Goal: Use online tool/utility: Use online tool/utility

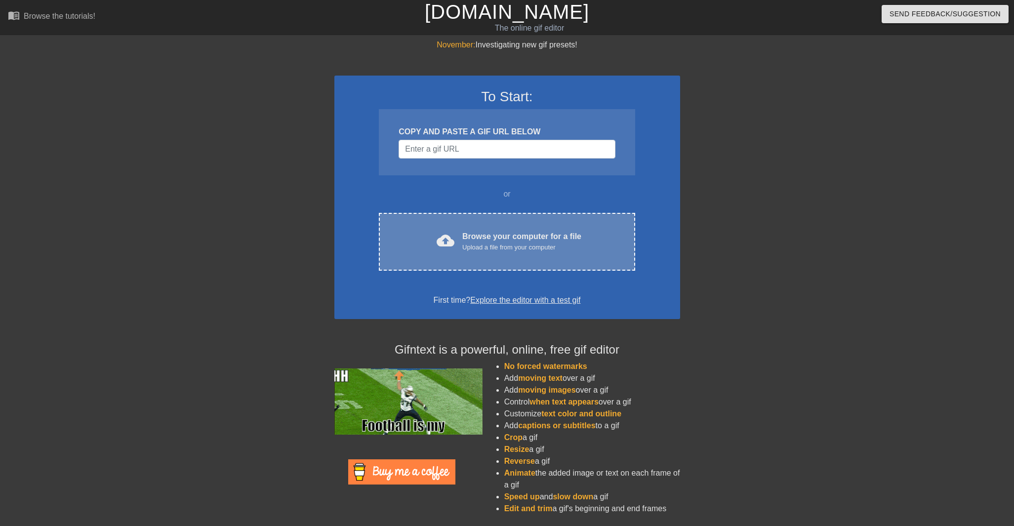
click at [496, 227] on div "cloud_upload Browse your computer for a file Upload a file from your computer C…" at bounding box center [507, 242] width 256 height 58
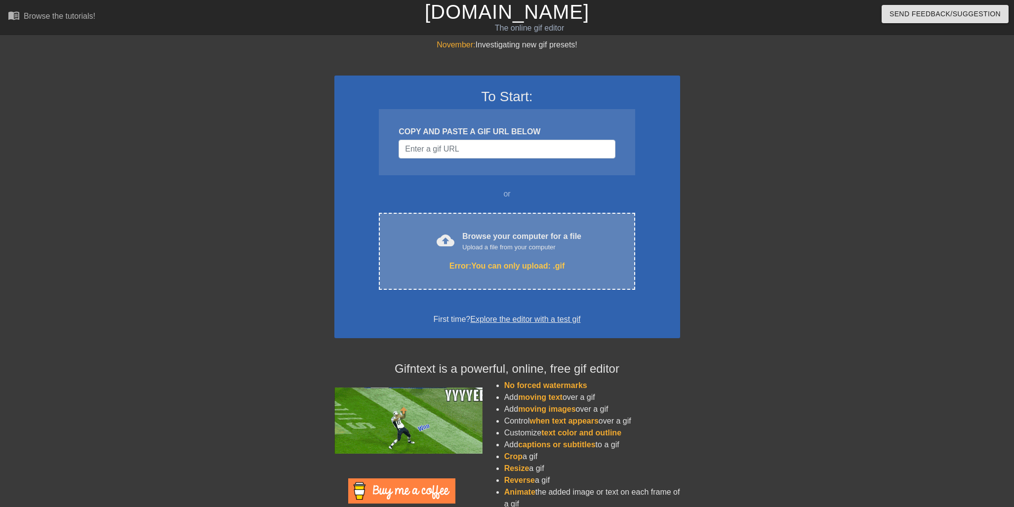
click at [486, 229] on div "cloud_upload Browse your computer for a file Upload a file from your computer E…" at bounding box center [507, 251] width 256 height 77
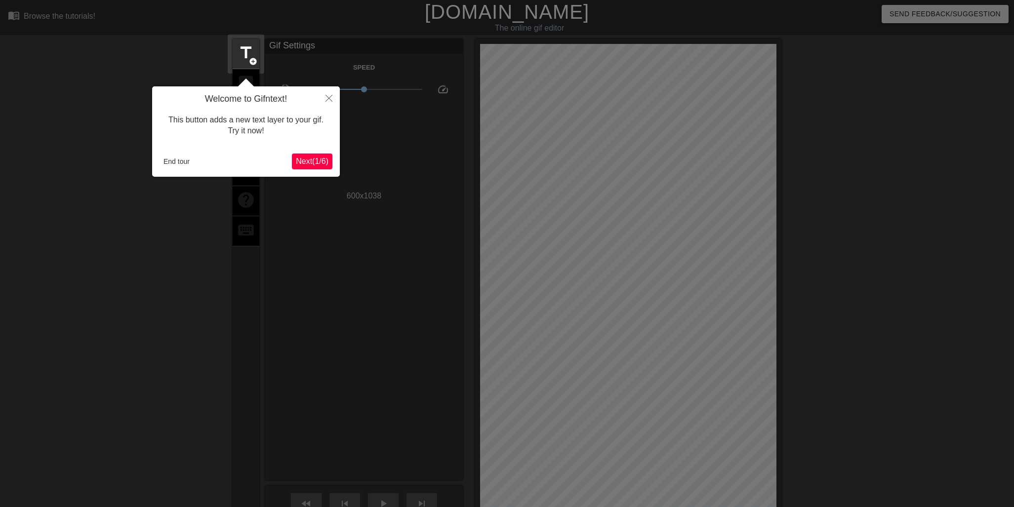
scroll to position [24, 0]
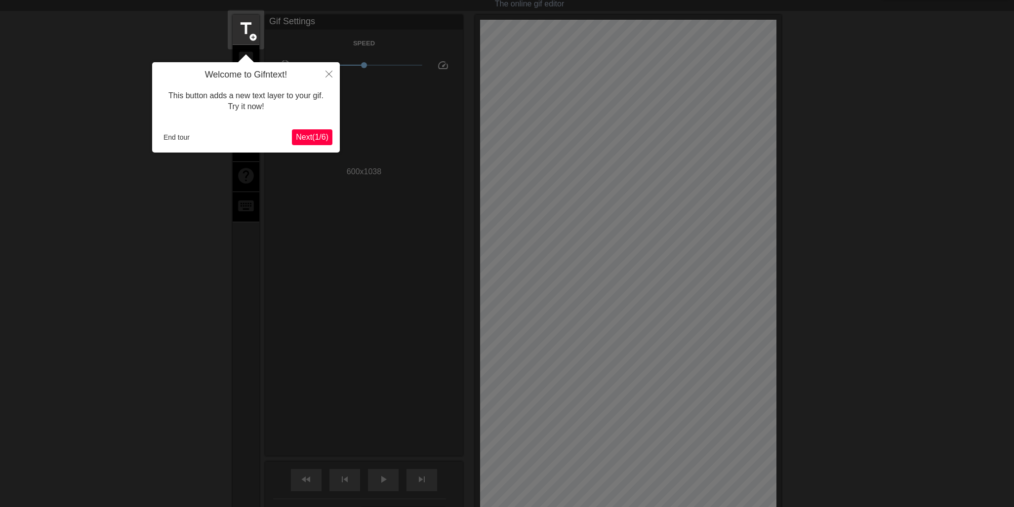
click at [331, 77] on icon "Close" at bounding box center [328, 74] width 7 height 7
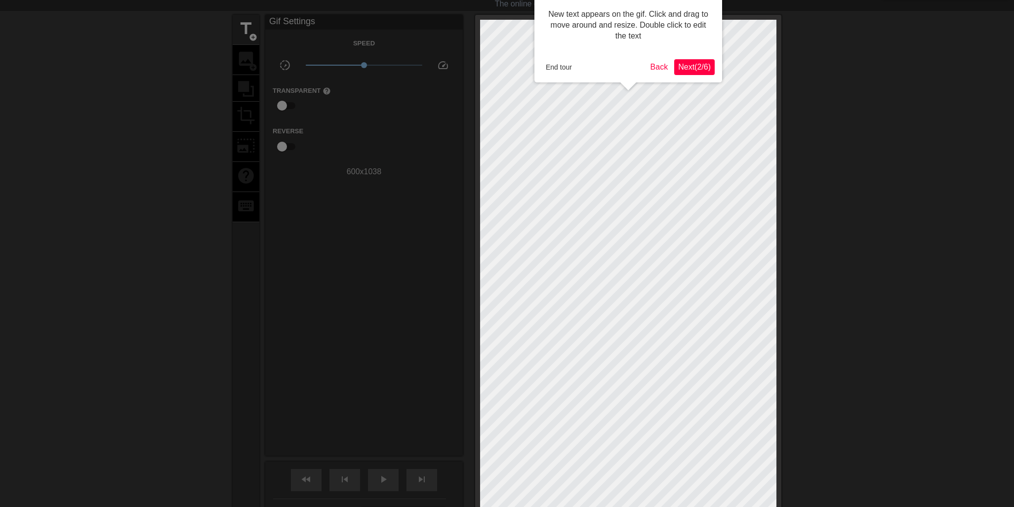
scroll to position [0, 0]
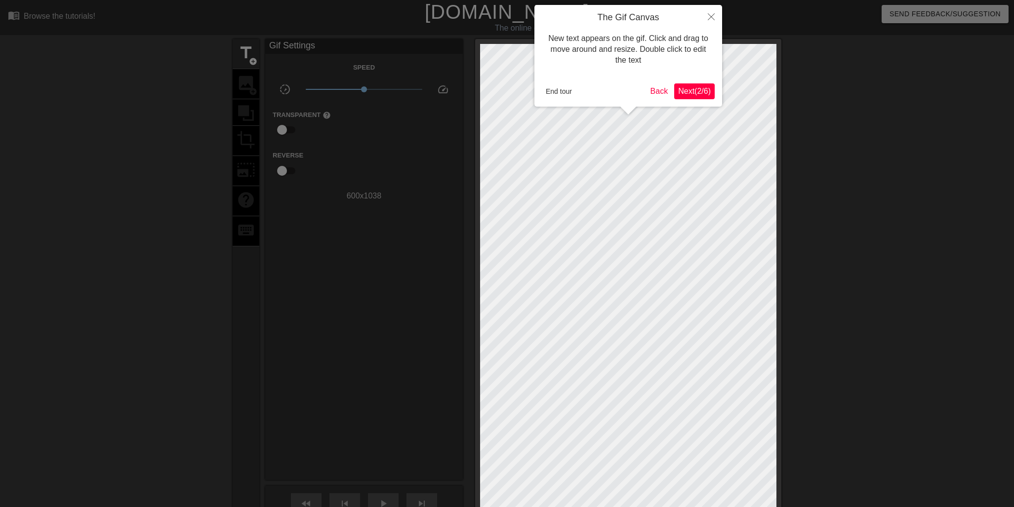
click at [710, 15] on icon "Close" at bounding box center [710, 16] width 7 height 7
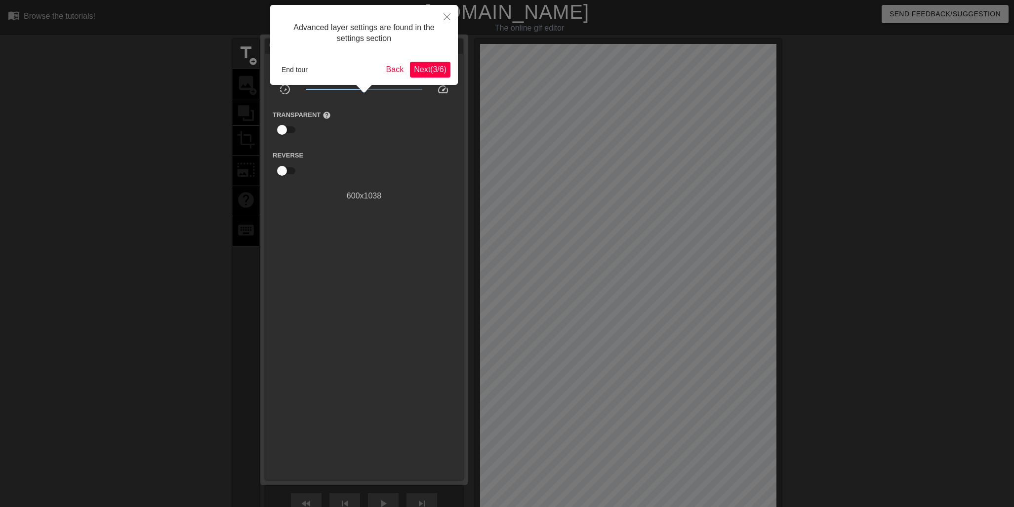
click at [430, 70] on span "Next ( 3 / 6 )" at bounding box center [430, 69] width 33 height 8
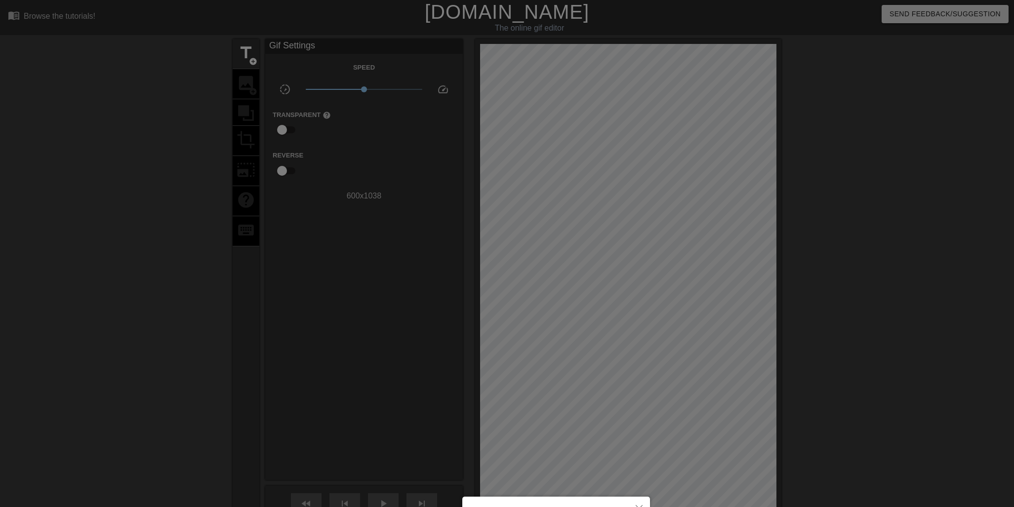
scroll to position [117, 0]
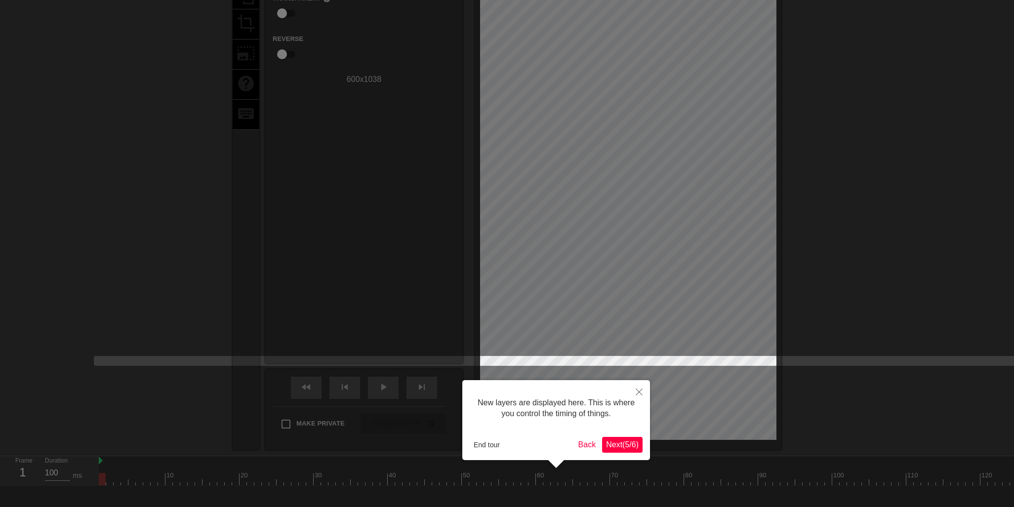
click at [641, 394] on icon "Close" at bounding box center [638, 392] width 7 height 7
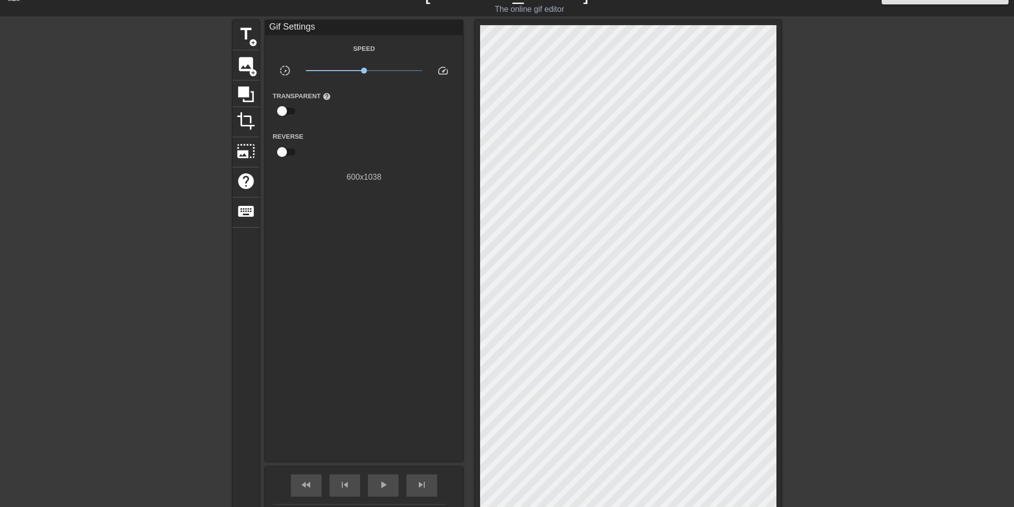
scroll to position [16, 0]
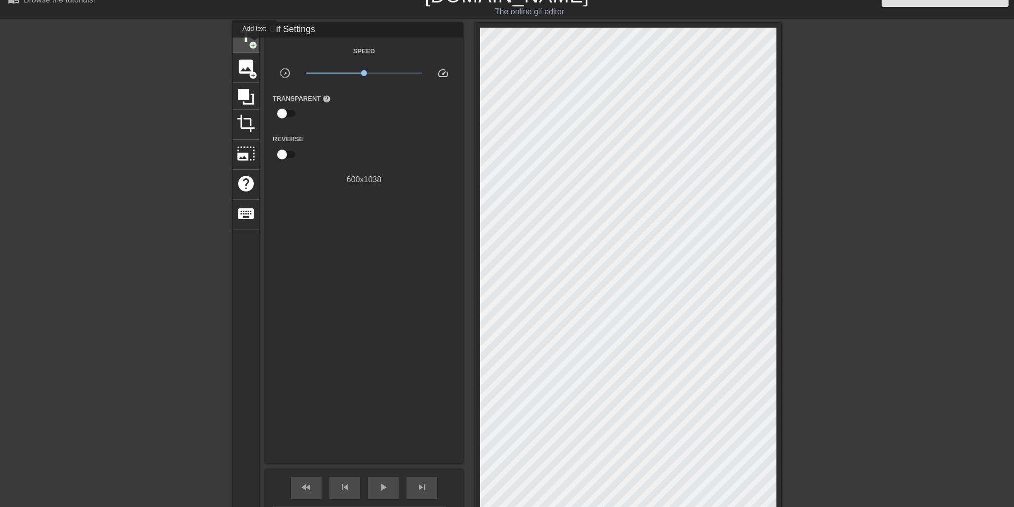
click at [255, 44] on span "add_circle" at bounding box center [253, 45] width 8 height 8
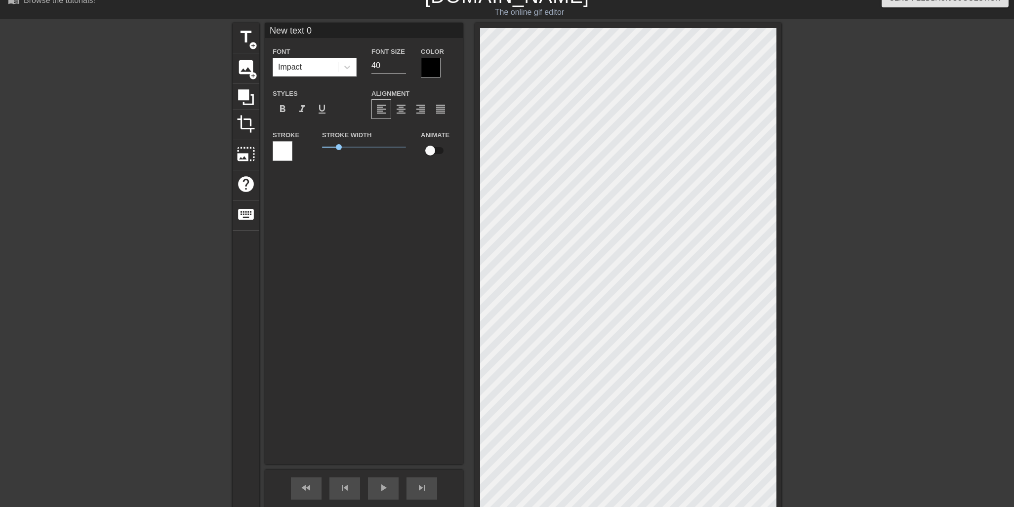
scroll to position [15, 0]
type input "T"
type textarea "T"
type input "TY"
type textarea "TY"
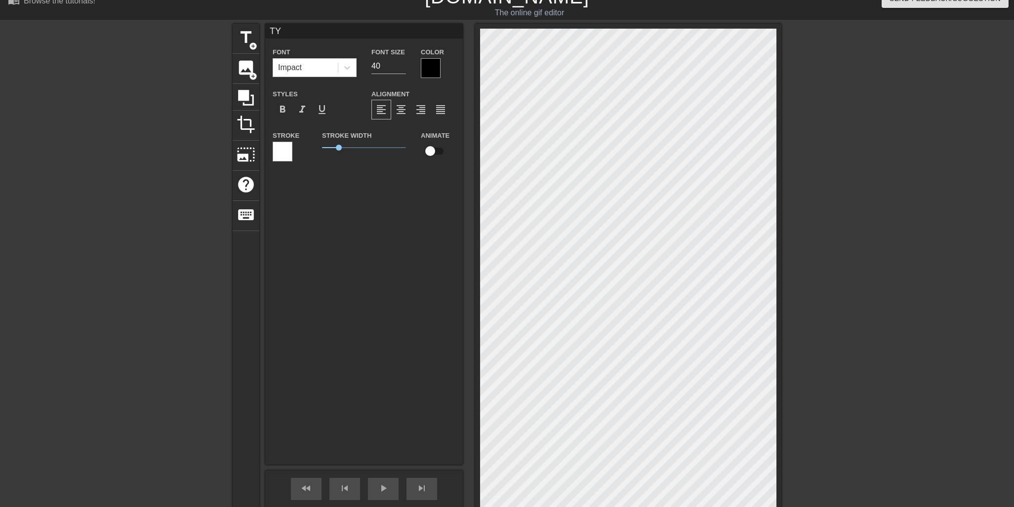
type input "TYl"
type textarea "TYl"
type input "TYle"
type textarea "TYle"
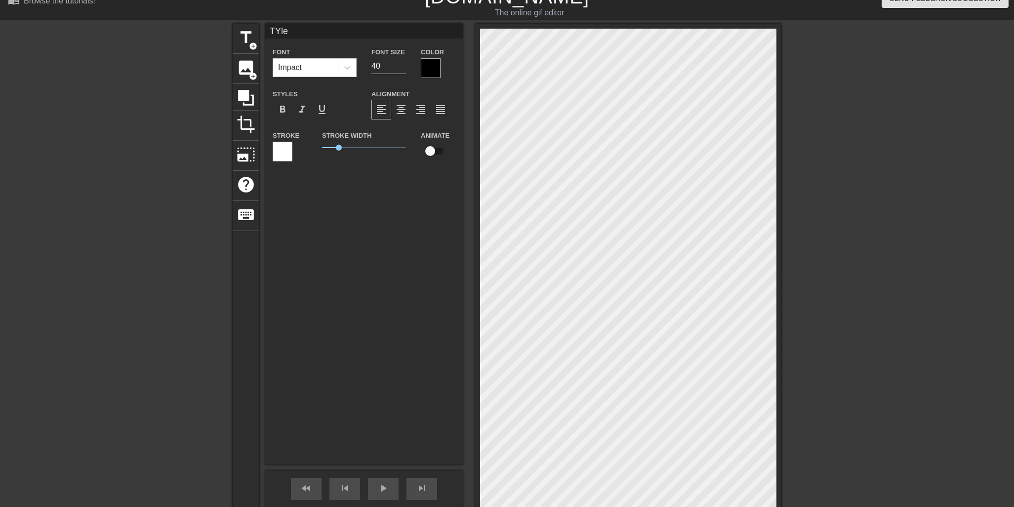
type input "TYler"
type textarea "TYler"
type input "TYle"
type textarea "TYle"
type input "TYl"
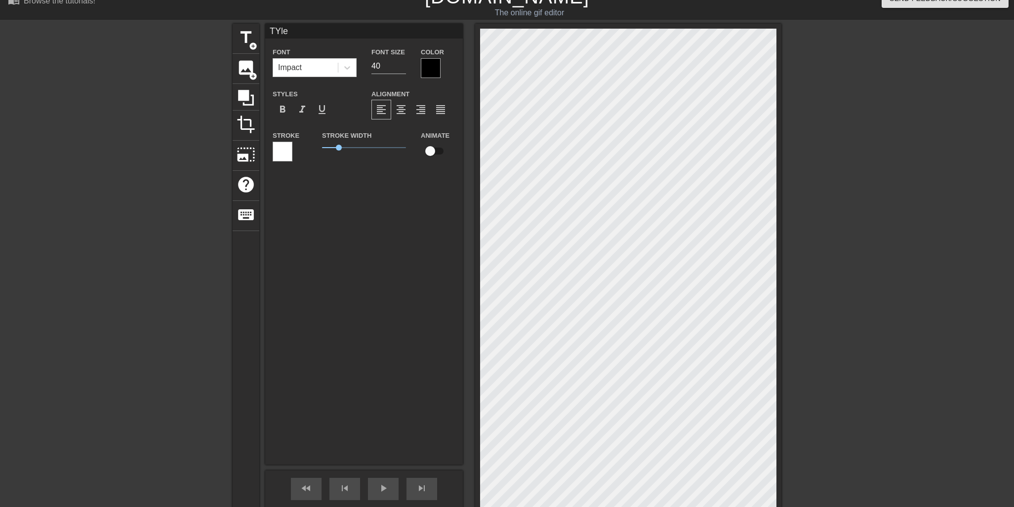
type textarea "TYl"
type input "TY"
type textarea "TY"
type input "T"
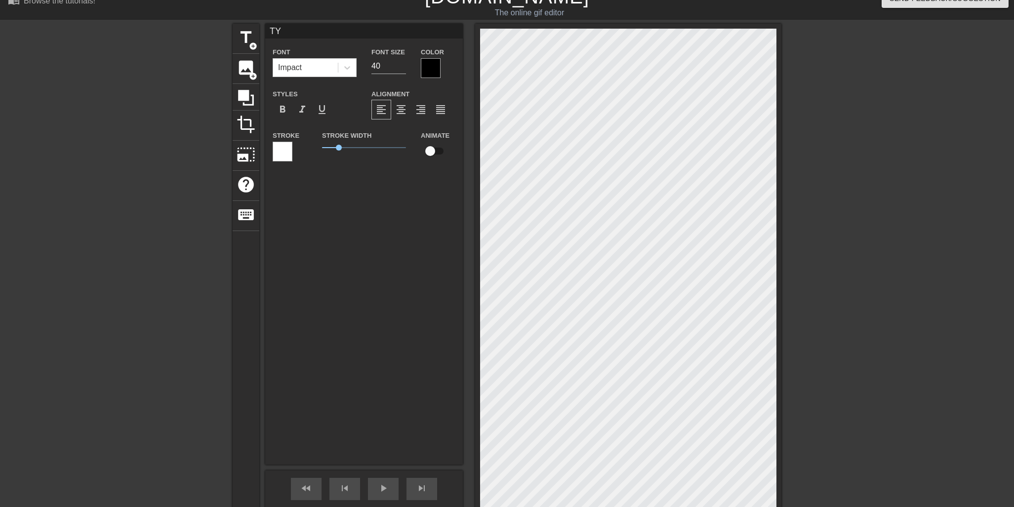
type textarea "T"
type input "Ty"
type textarea "Ty"
type input "Tyl"
type textarea "Tyl"
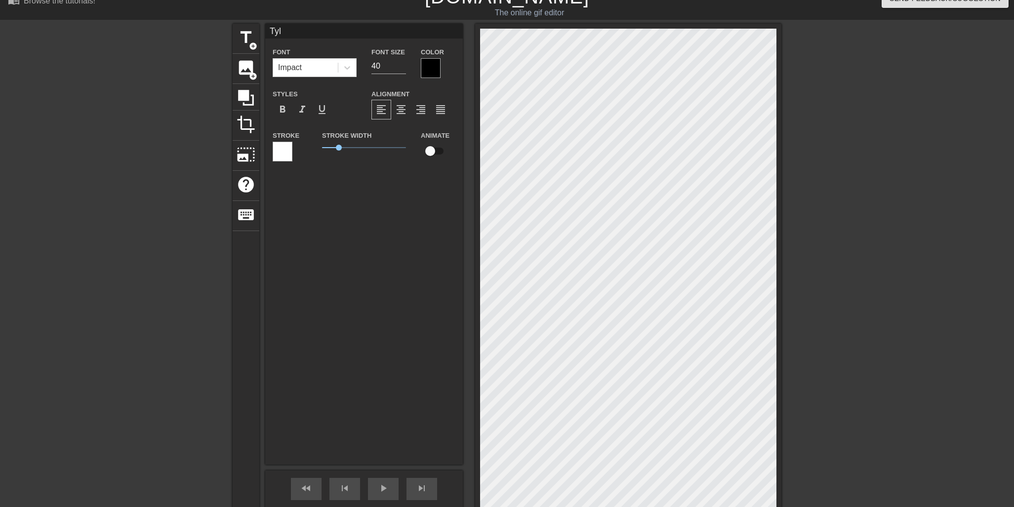
type input "Tyle"
type textarea "Tyle"
type input "Tyler"
type textarea "Tyler"
type input "Tyler"
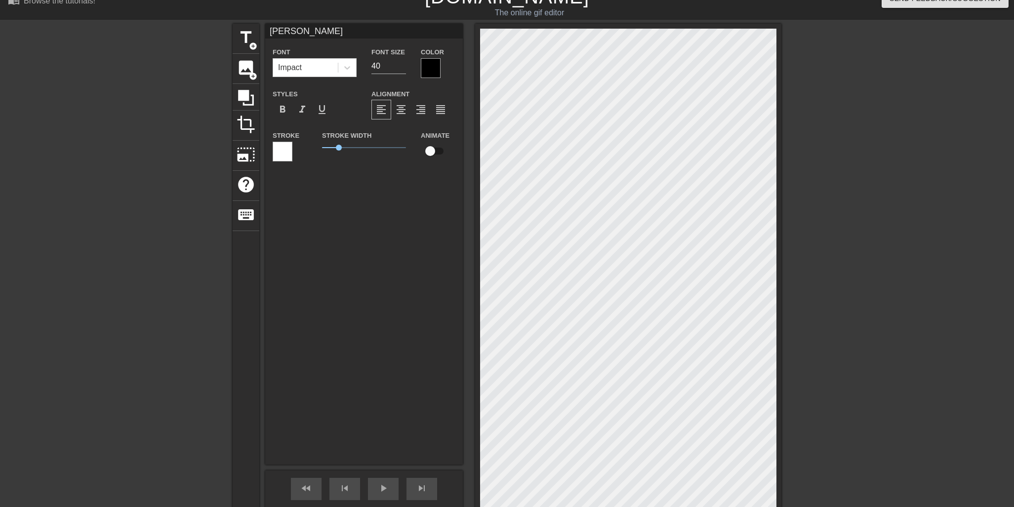
type textarea "Tyler"
type input "Tyler J"
type textarea "Tyler J"
type input "Tyler Ja"
type textarea "Tyler Ja"
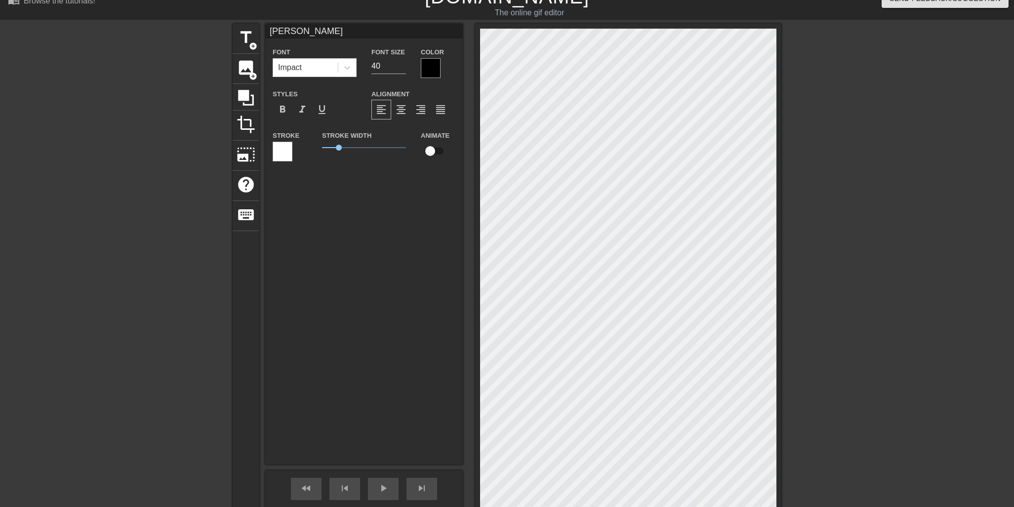
type input "Tyler Jam"
type textarea "Tyler Jam"
type input "Tyler Jame"
type textarea "Tyler Jame"
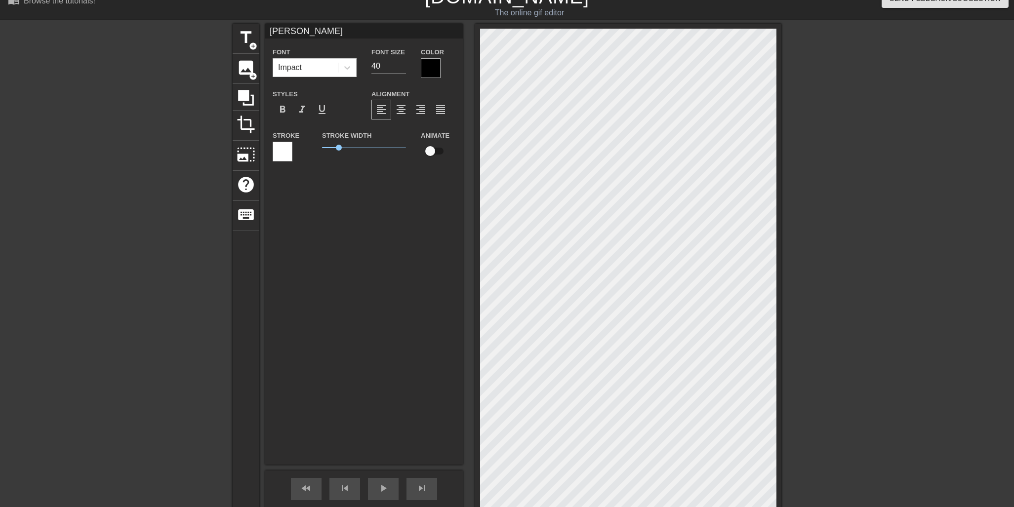
type input "Tyler James"
type textarea "Tyler James"
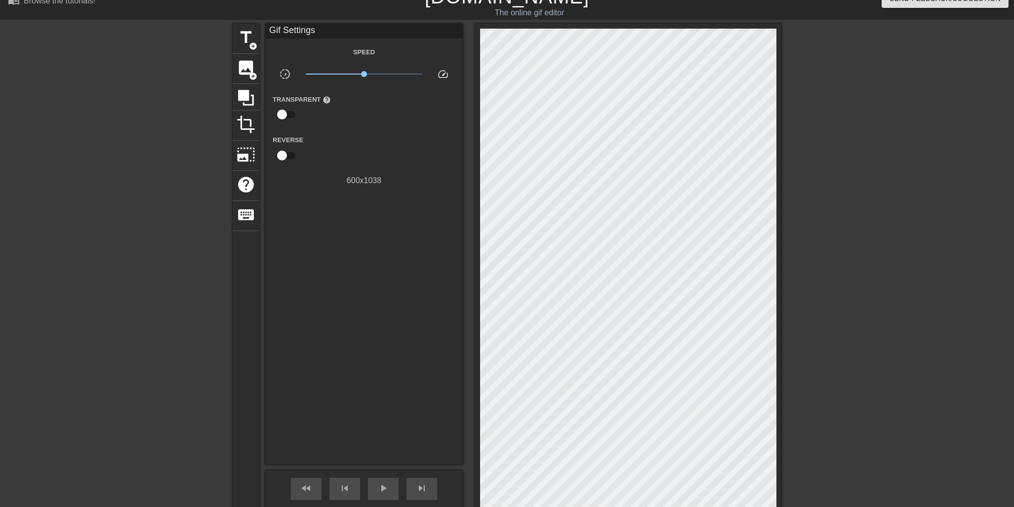
click at [286, 115] on input "checkbox" at bounding box center [282, 114] width 56 height 19
click at [286, 115] on input "checkbox" at bounding box center [291, 114] width 56 height 19
checkbox input "false"
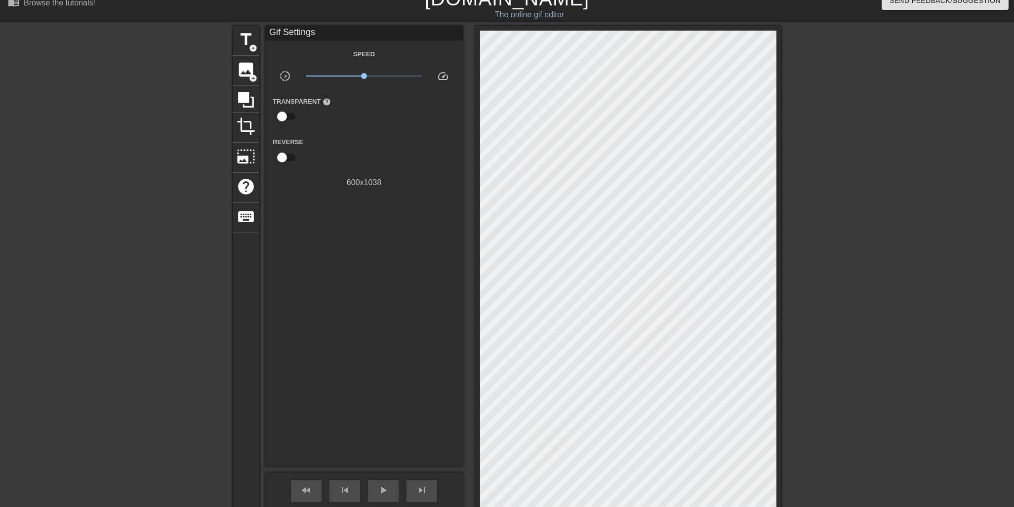
scroll to position [12, 0]
click at [252, 50] on span "add_circle" at bounding box center [253, 49] width 8 height 8
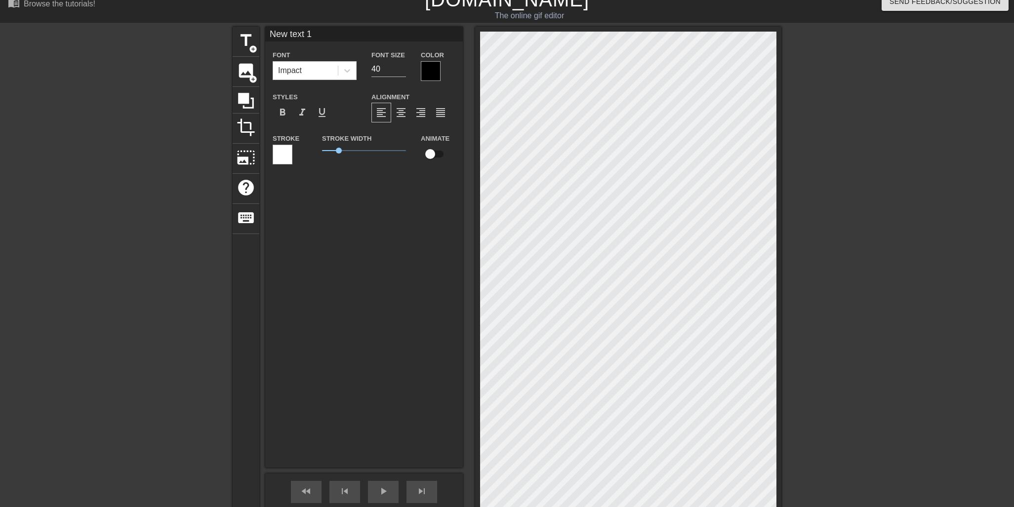
type input "C"
type textarea "C"
type input "Ch"
type textarea "Ch"
type input "Cha"
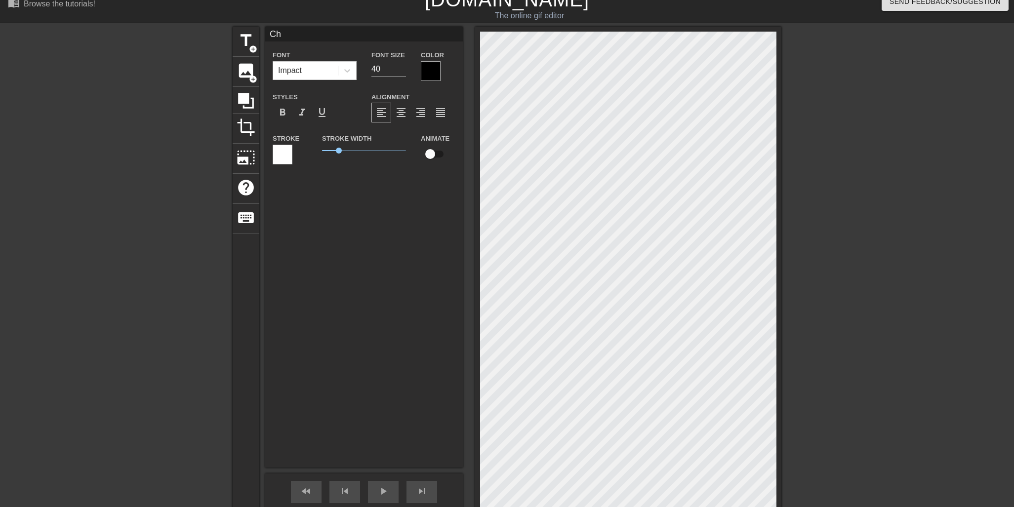
type textarea "Cha"
type input "Char"
type textarea "Char"
type input "Charl"
type textarea "Charl"
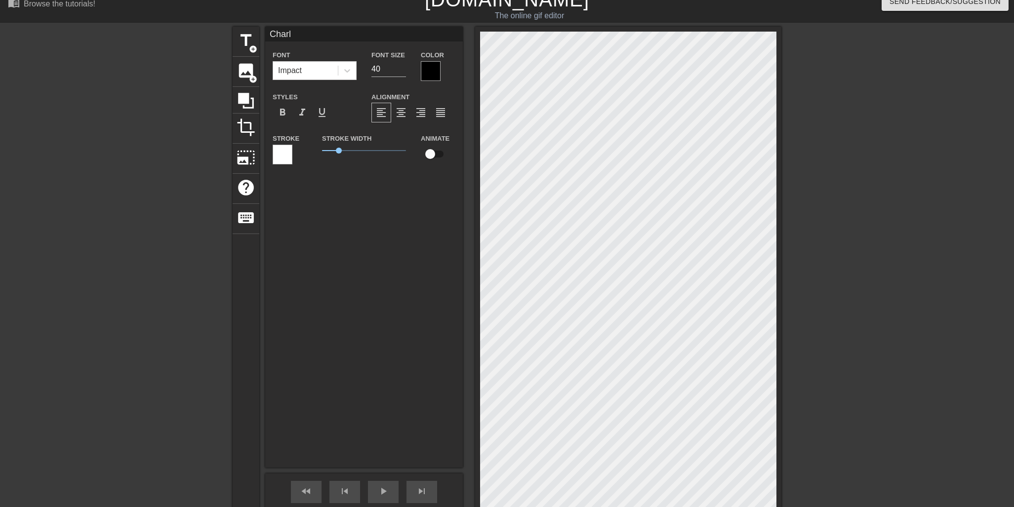
type input "Charli"
type textarea "Charli"
type input "Charlie"
type textarea "Charlie"
type input "Charlie"
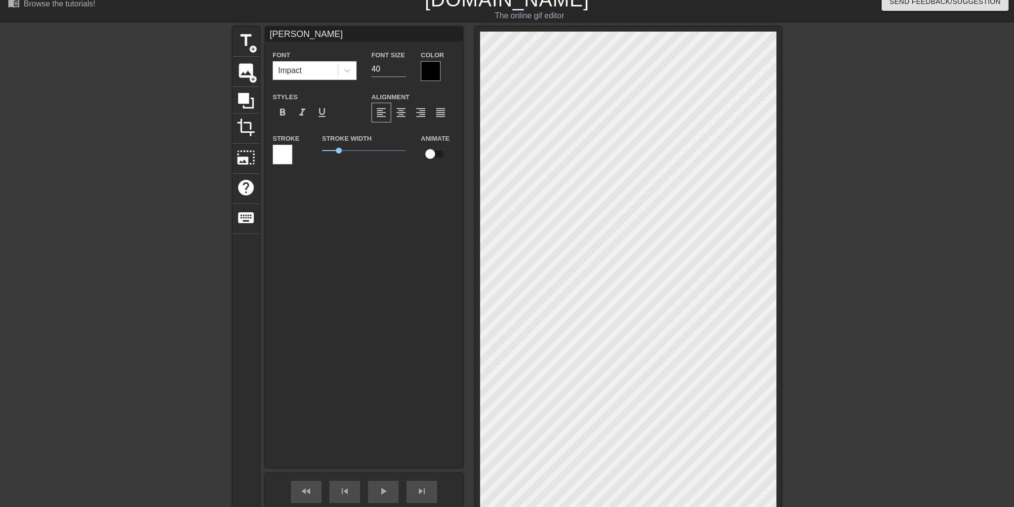
type textarea "Charlie"
type input "Charlie R"
type textarea "Charlie R"
type input "Charlie Ro"
type textarea "Charlie Ro"
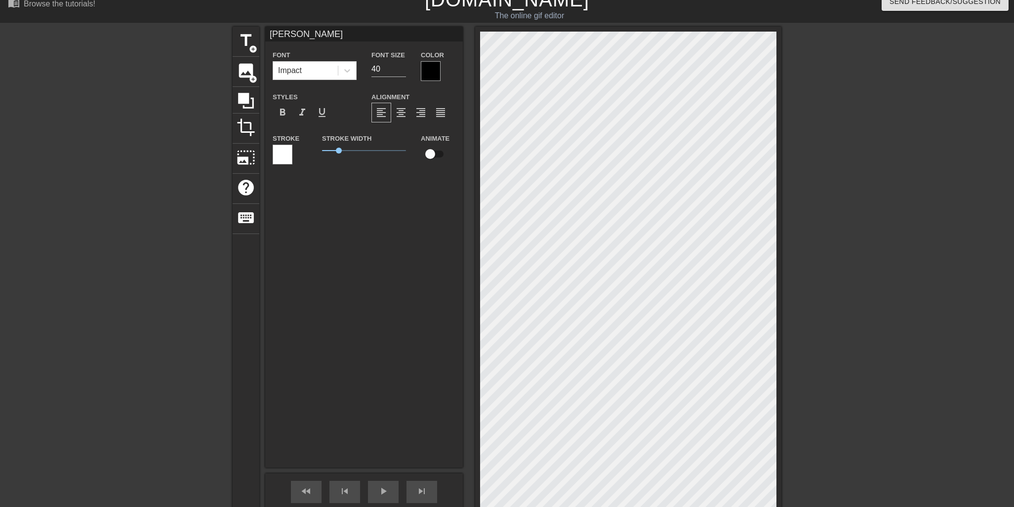
type input "Charlie Ros"
type textarea "Charlie Ros"
type input "Charlie Rose"
type textarea "Charlie Rose"
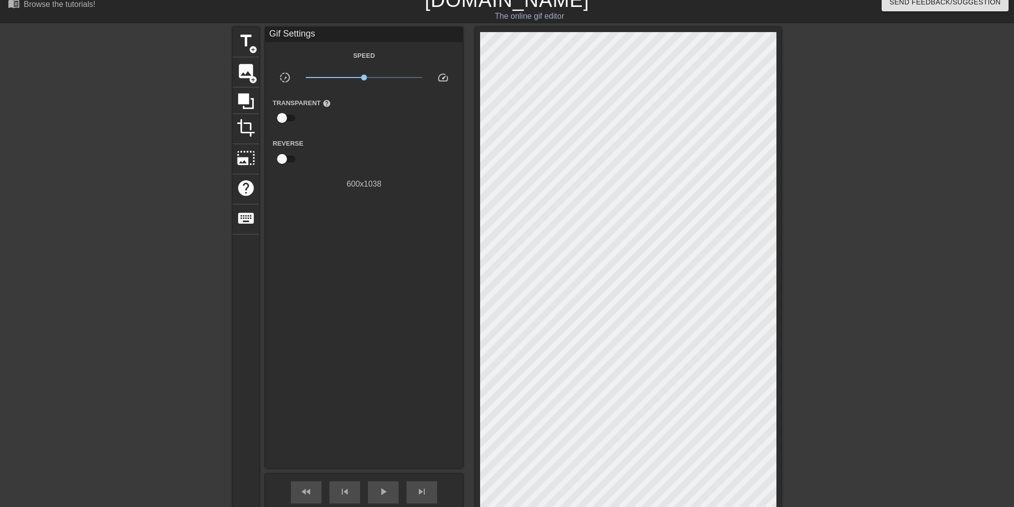
scroll to position [11, 0]
click at [127, 154] on div at bounding box center [147, 176] width 148 height 296
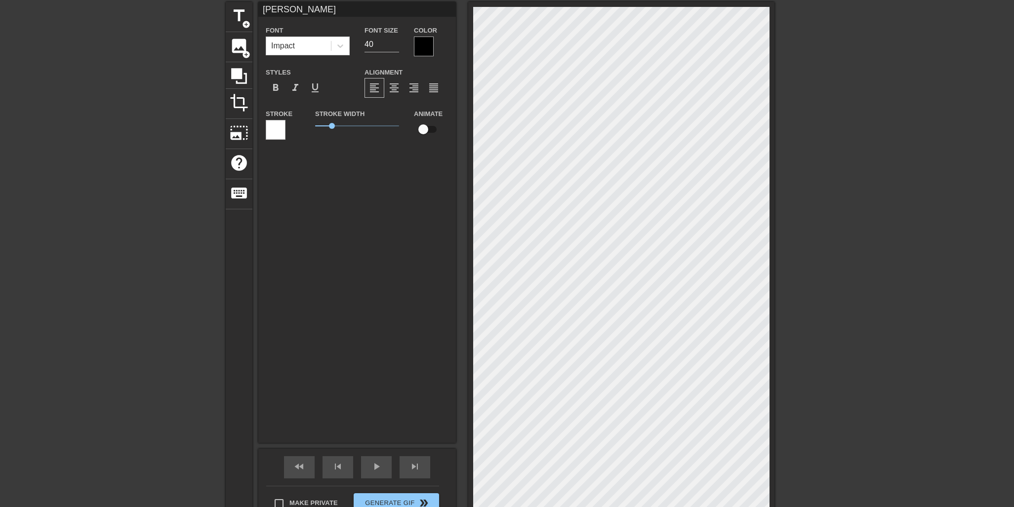
scroll to position [40, 7]
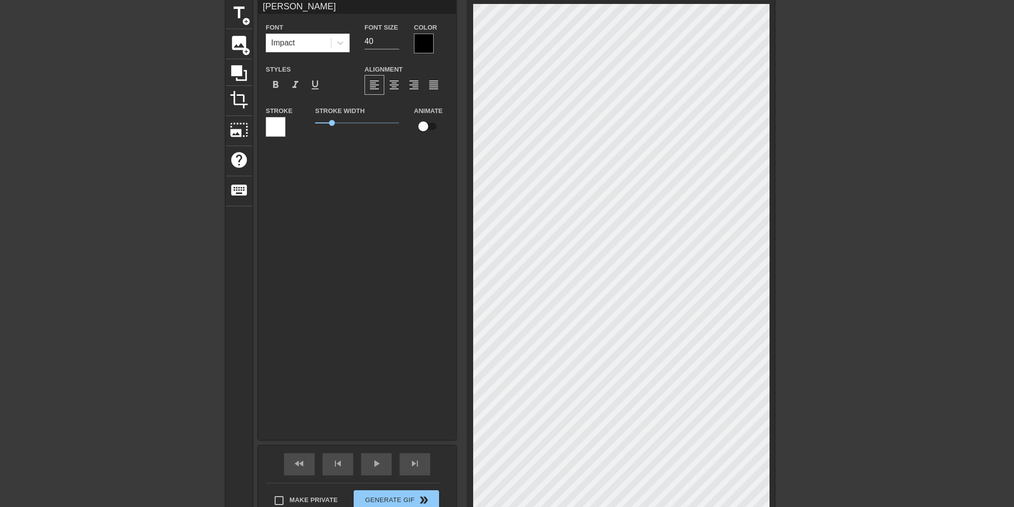
click at [427, 45] on div at bounding box center [424, 44] width 20 height 20
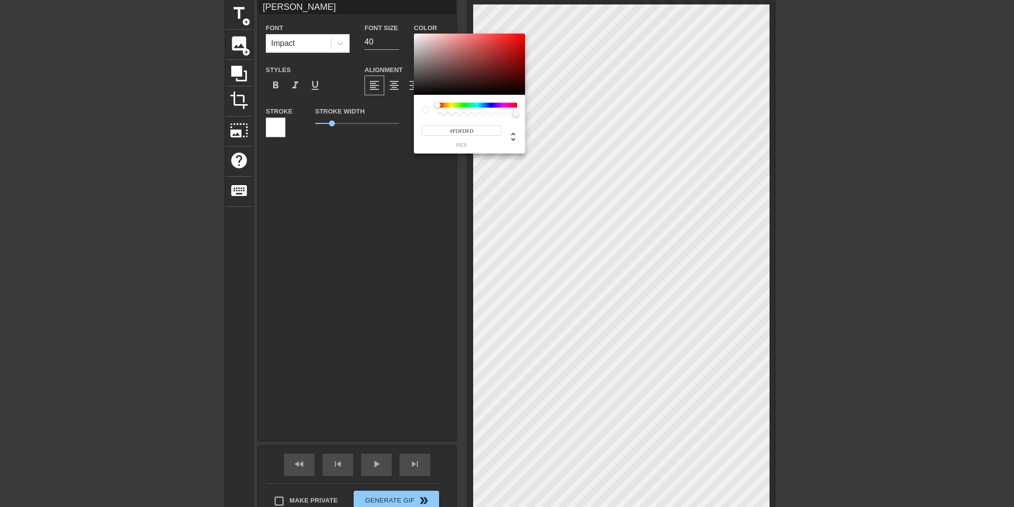
type input "#FFFFFF"
click at [412, 34] on div "#FFFFFF hex" at bounding box center [507, 253] width 1014 height 507
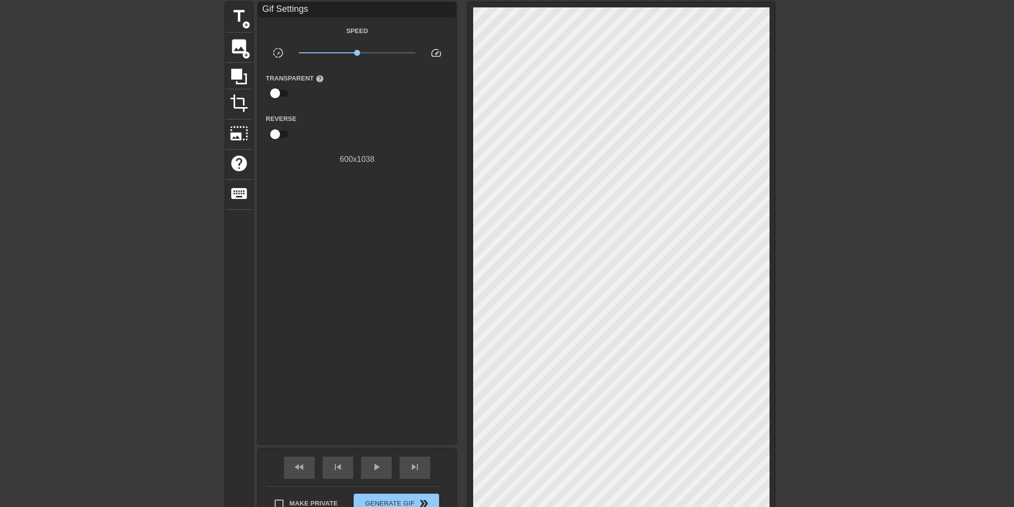
scroll to position [37, 7]
click at [377, 466] on span "play_arrow" at bounding box center [376, 467] width 12 height 12
click at [377, 464] on span "pause" at bounding box center [376, 467] width 12 height 12
click at [302, 466] on span "fast_rewind" at bounding box center [299, 467] width 12 height 12
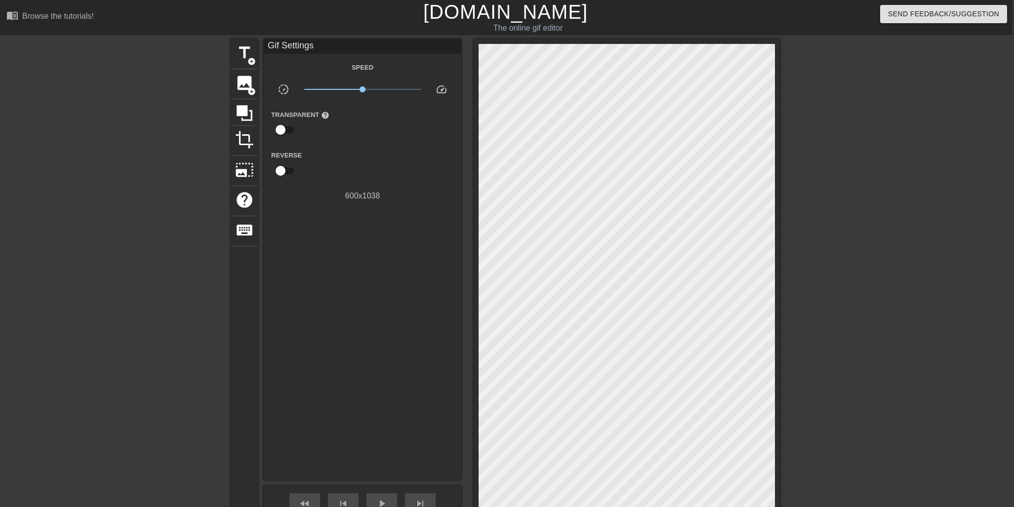
scroll to position [0, 0]
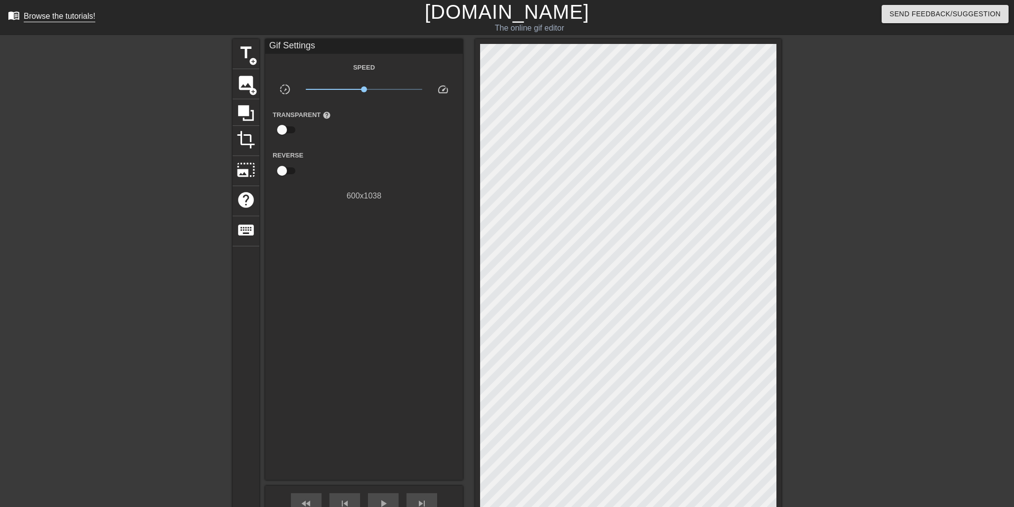
click at [34, 14] on div "Browse the tutorials!" at bounding box center [60, 16] width 72 height 8
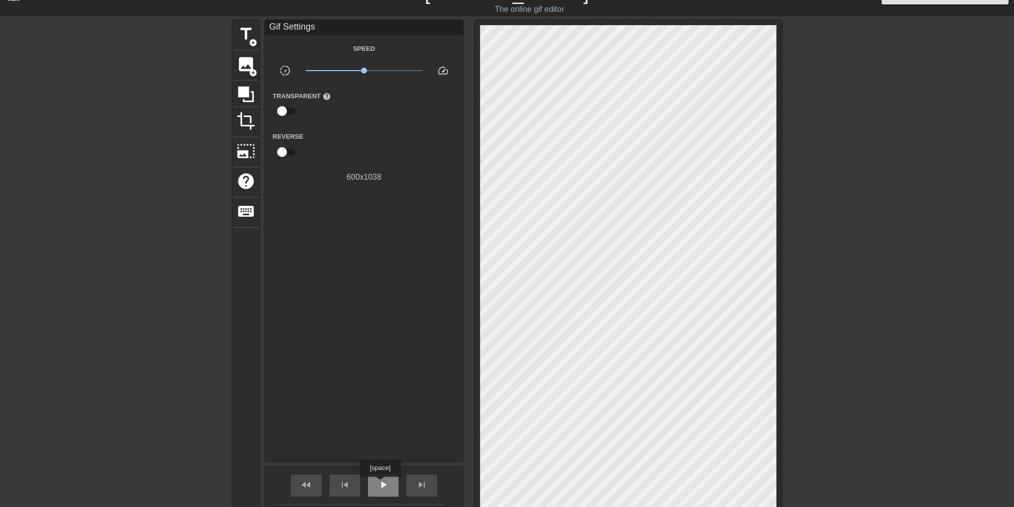
click at [381, 484] on span "play_arrow" at bounding box center [383, 485] width 12 height 12
click at [383, 484] on span "pause" at bounding box center [383, 485] width 12 height 12
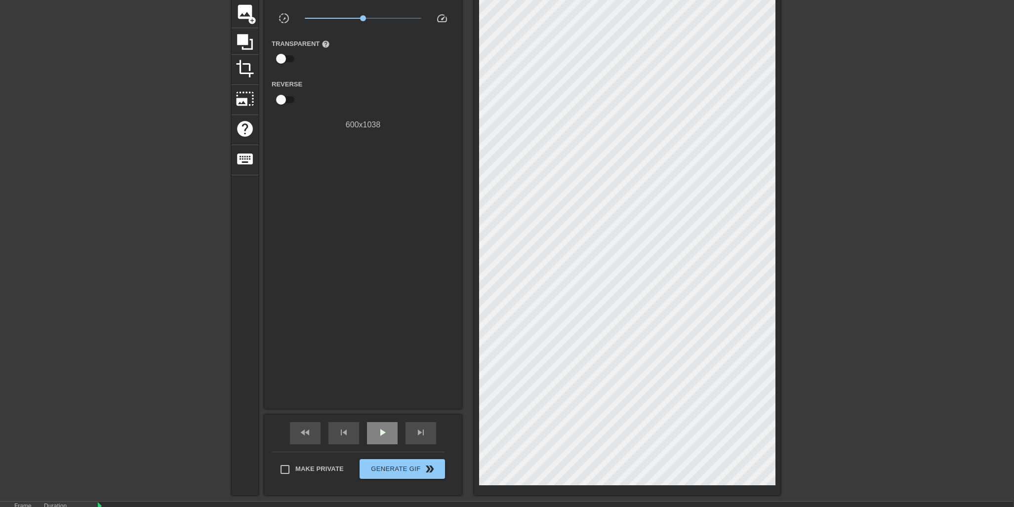
scroll to position [71, 2]
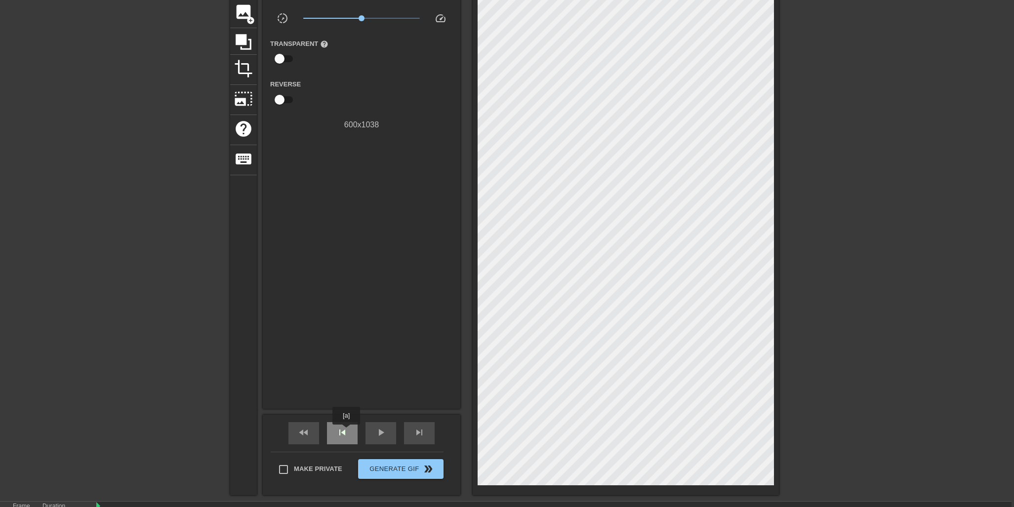
click at [347, 432] on span "skip_previous" at bounding box center [342, 433] width 12 height 12
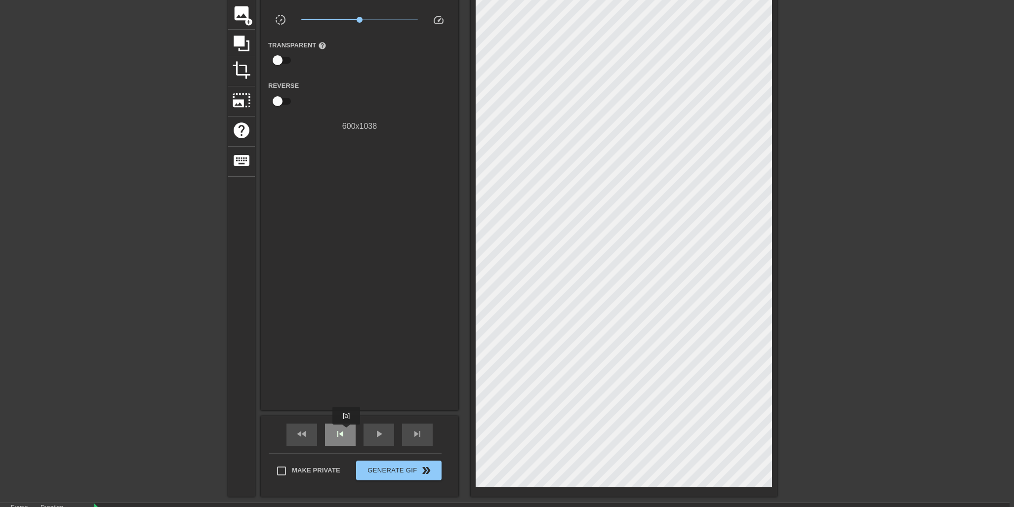
scroll to position [70, 5]
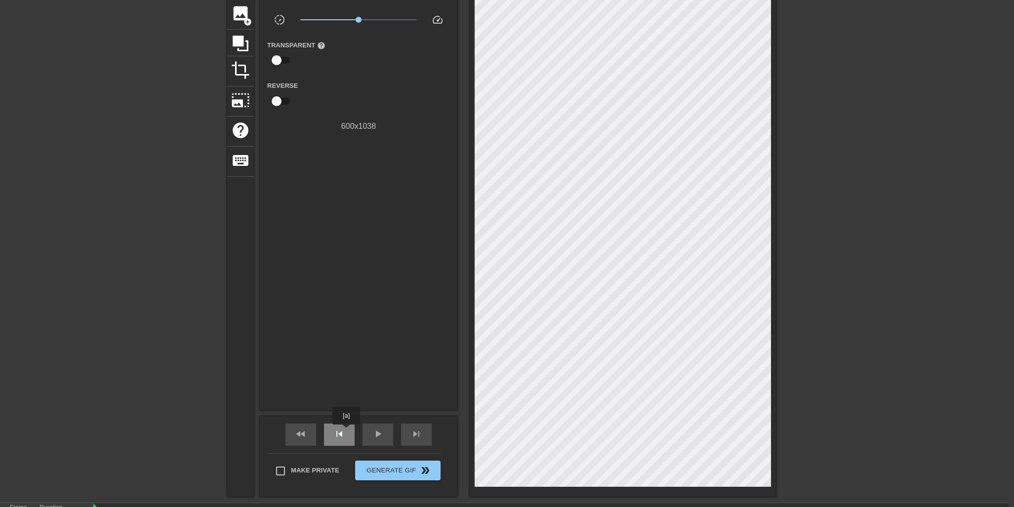
click at [347, 432] on div "skip_previous" at bounding box center [339, 435] width 31 height 22
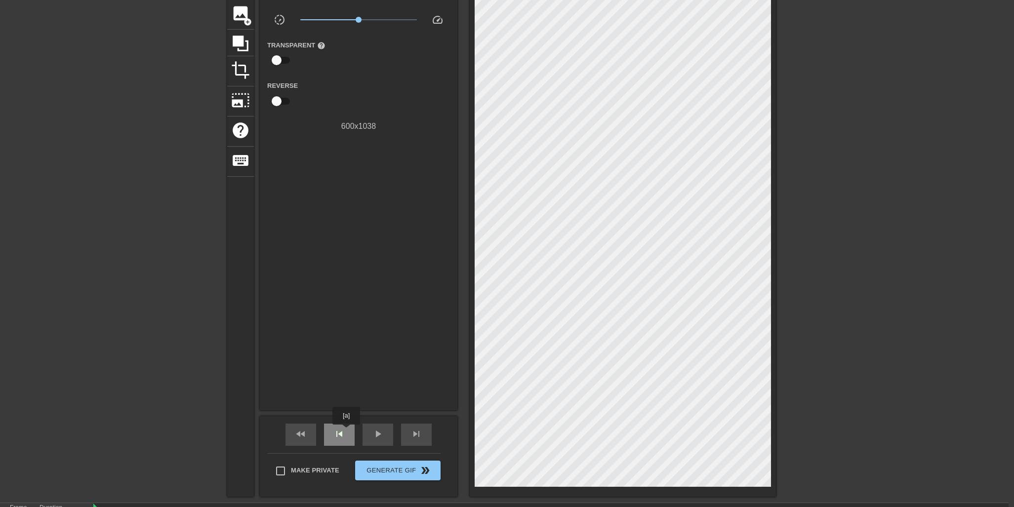
click at [347, 432] on div "skip_previous" at bounding box center [339, 435] width 31 height 22
click at [415, 431] on span "skip_next" at bounding box center [416, 434] width 12 height 12
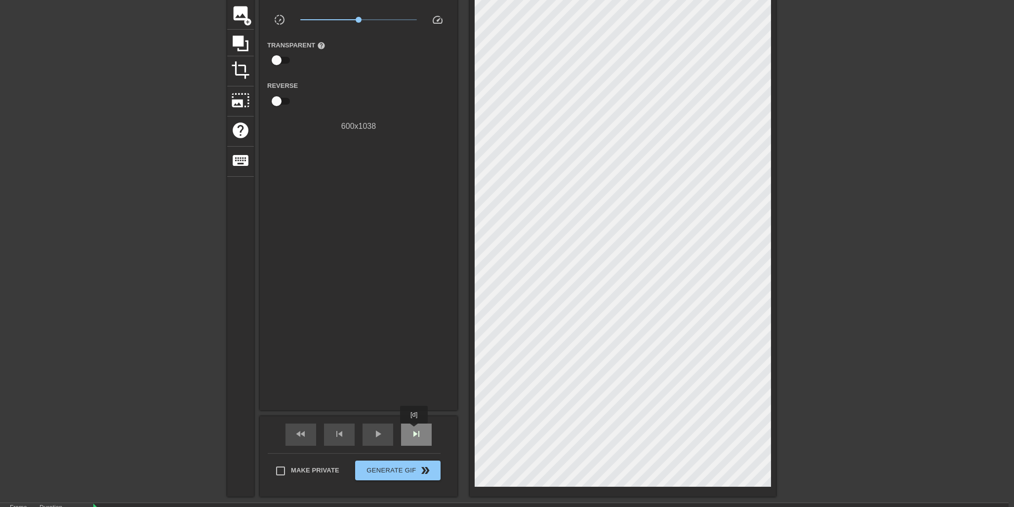
click at [415, 431] on span "skip_next" at bounding box center [416, 434] width 12 height 12
click at [308, 436] on div "fast_rewind" at bounding box center [300, 435] width 31 height 22
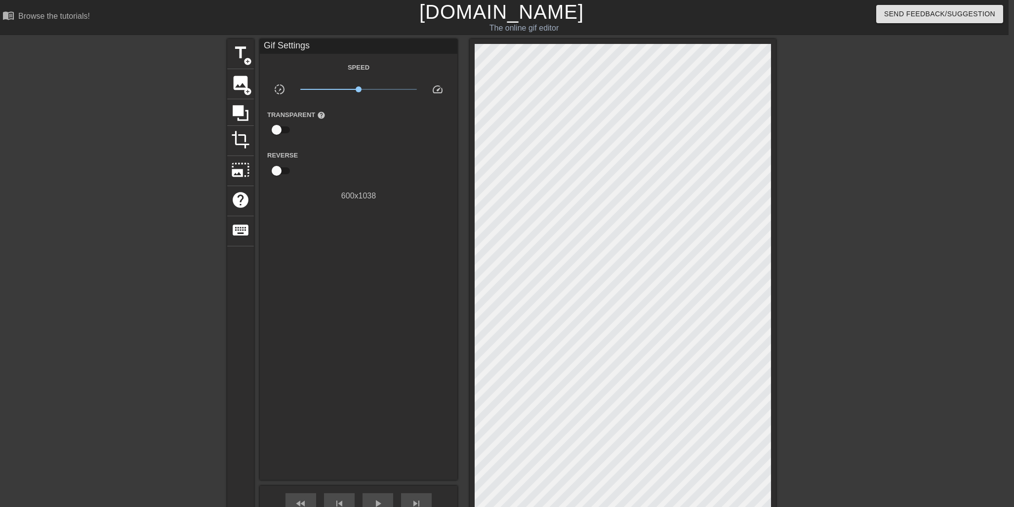
scroll to position [0, 5]
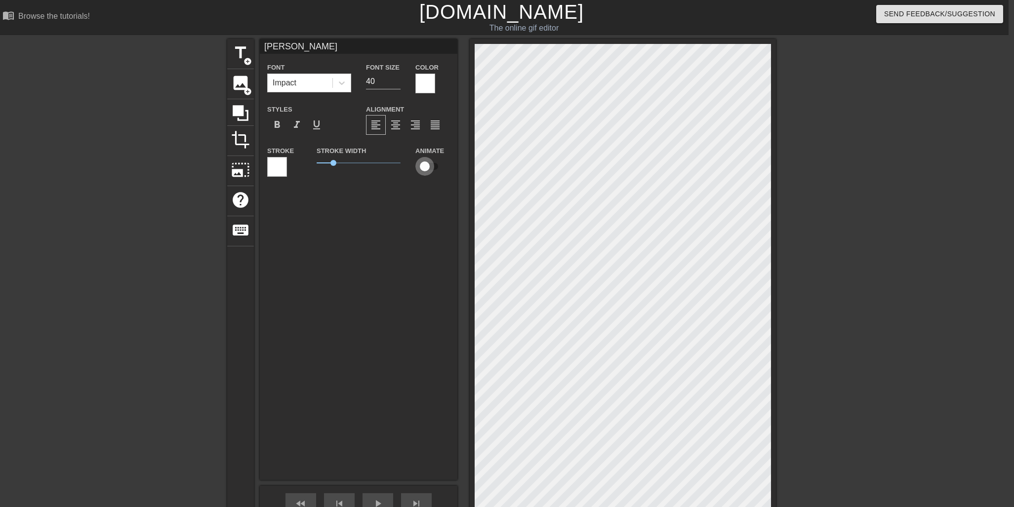
click at [425, 166] on input "checkbox" at bounding box center [424, 166] width 56 height 19
checkbox input "true"
type input "Charlie Rose"
click at [426, 164] on input "checkbox" at bounding box center [424, 166] width 56 height 19
checkbox input "true"
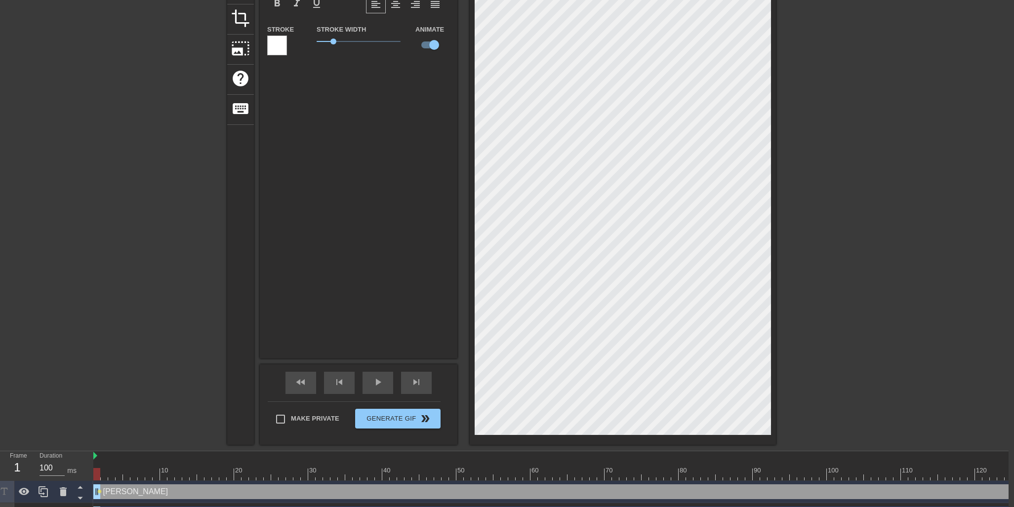
scroll to position [126, 5]
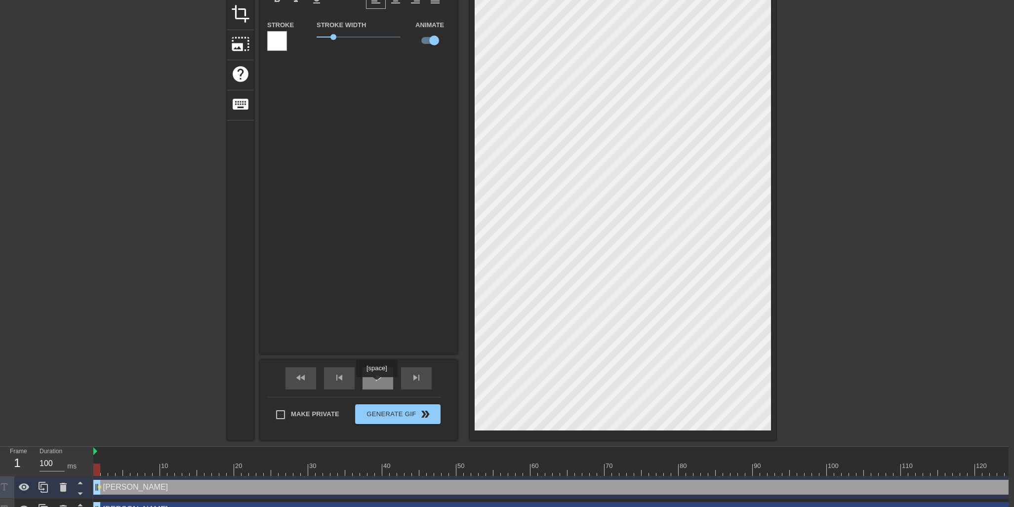
click at [379, 381] on span "play_arrow" at bounding box center [378, 378] width 12 height 12
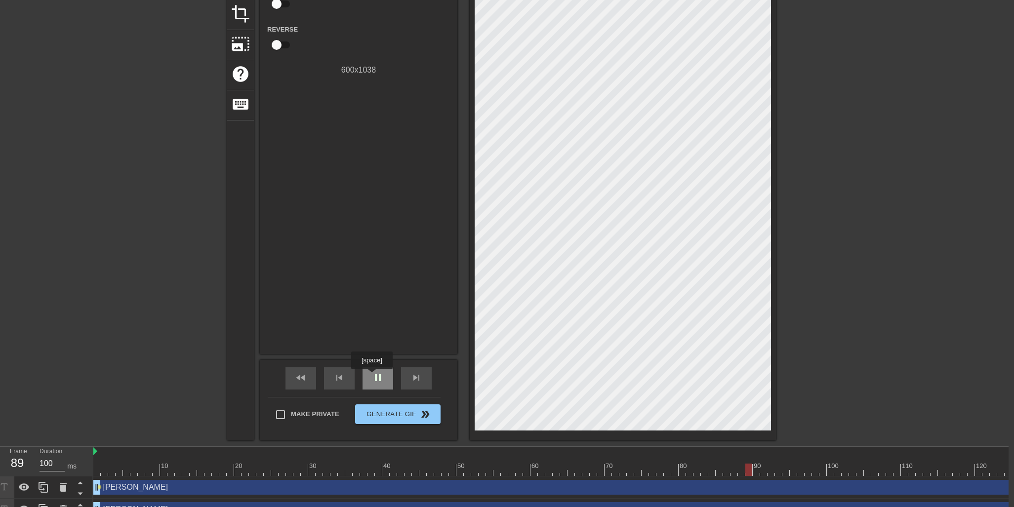
click at [373, 376] on span "pause" at bounding box center [378, 378] width 12 height 12
click at [295, 379] on span "fast_rewind" at bounding box center [301, 378] width 12 height 12
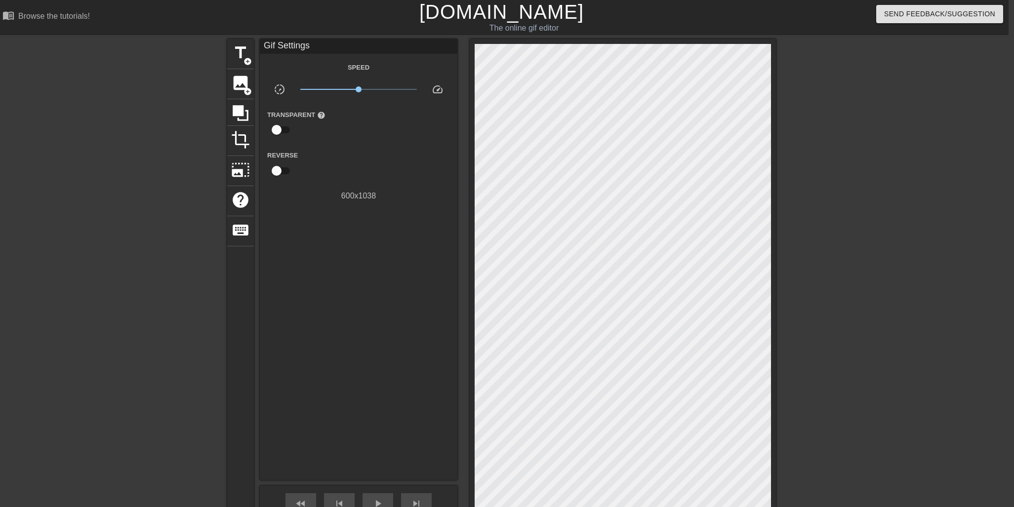
scroll to position [0, 5]
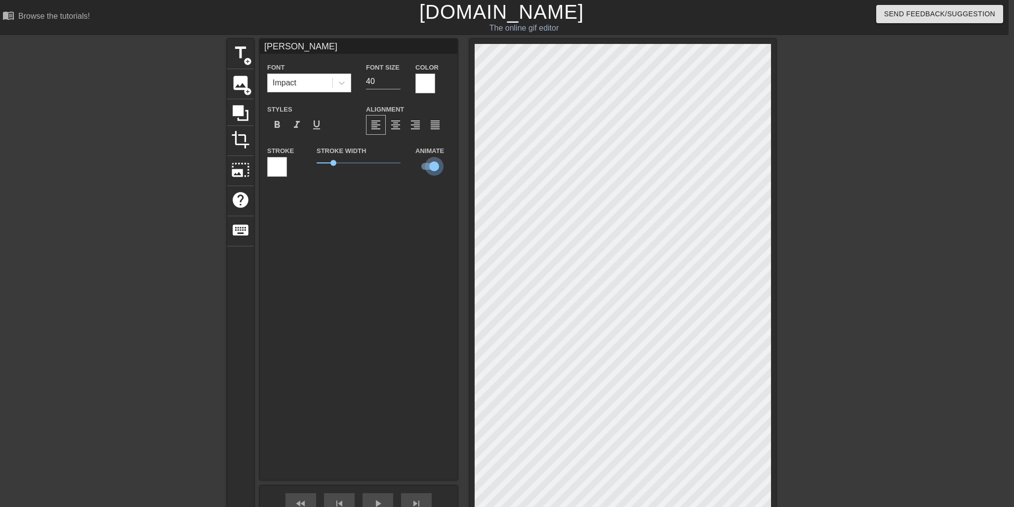
click at [431, 166] on input "checkbox" at bounding box center [434, 166] width 56 height 19
checkbox input "false"
type input "T"
type textarea "T"
type input "Ty"
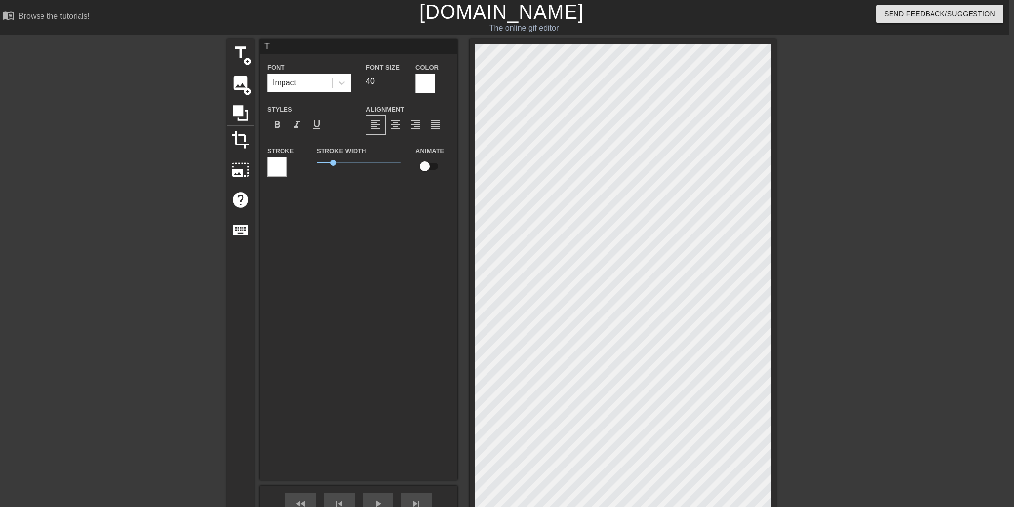
type textarea "Ty"
type input "Tyl"
type textarea "Tyl"
type input "Tyle"
type textarea "Tyle"
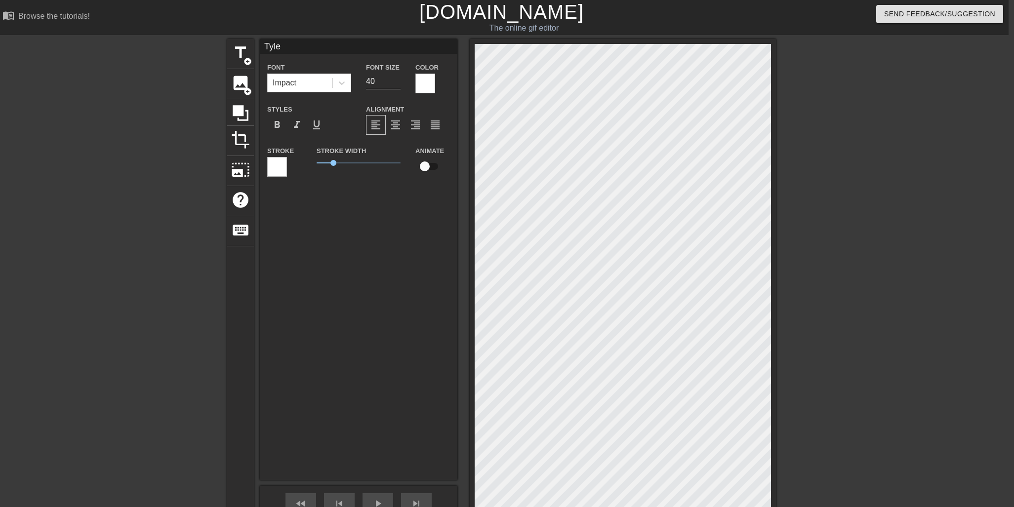
scroll to position [0, 1]
type input "Tyler"
type textarea "Tyler"
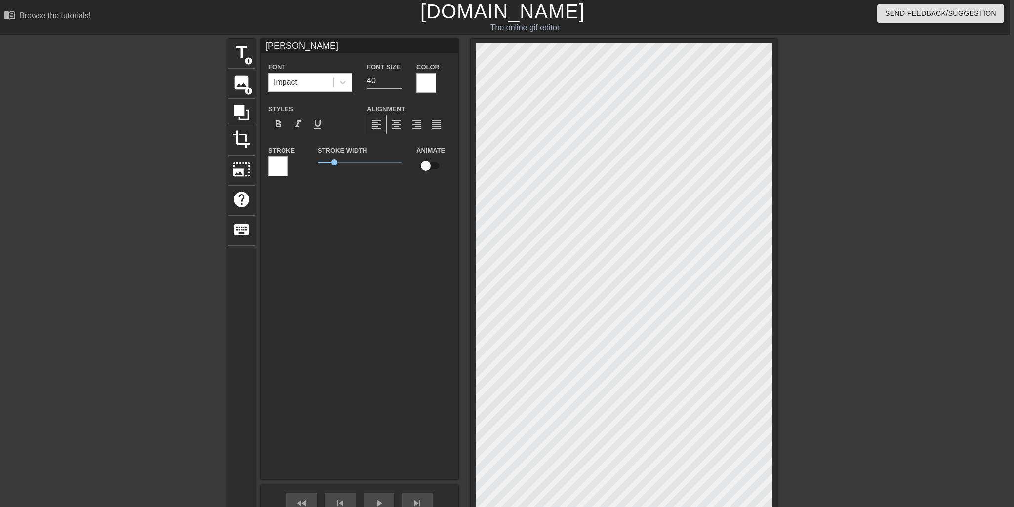
click at [275, 163] on div at bounding box center [278, 167] width 20 height 20
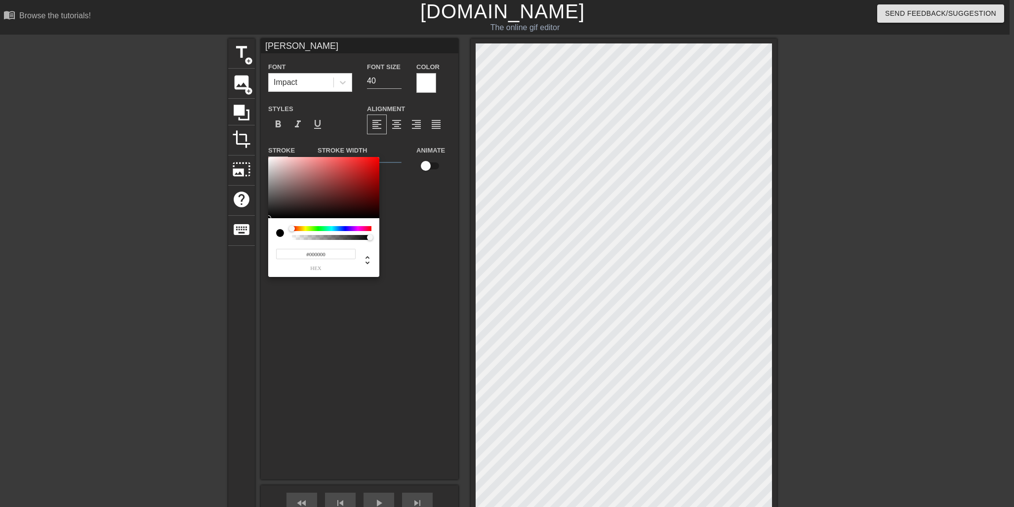
drag, startPoint x: 273, startPoint y: 212, endPoint x: 270, endPoint y: 218, distance: 6.4
click at [270, 218] on div "#000000 hex" at bounding box center [323, 217] width 111 height 120
type input "#0C0C0C"
click at [271, 215] on div at bounding box center [323, 187] width 111 height 61
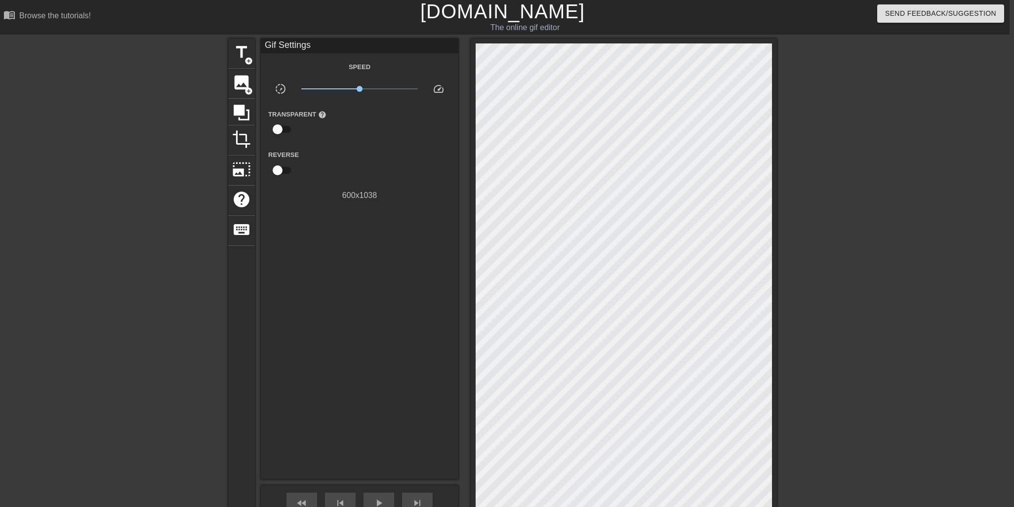
click at [392, 235] on div "Gif Settings Speed slow_motion_video x1.00 speed Transparent help Reverse 600 x…" at bounding box center [359, 259] width 197 height 441
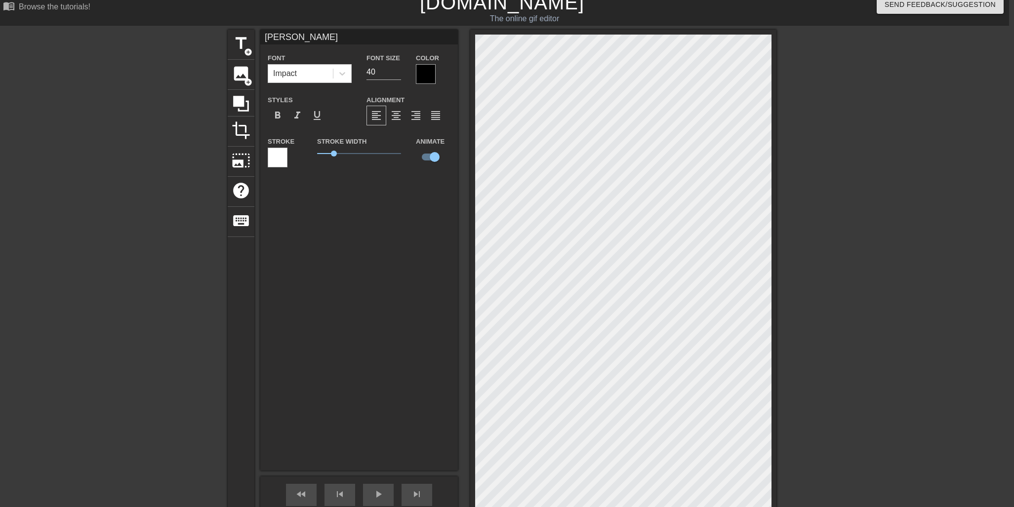
scroll to position [11, 6]
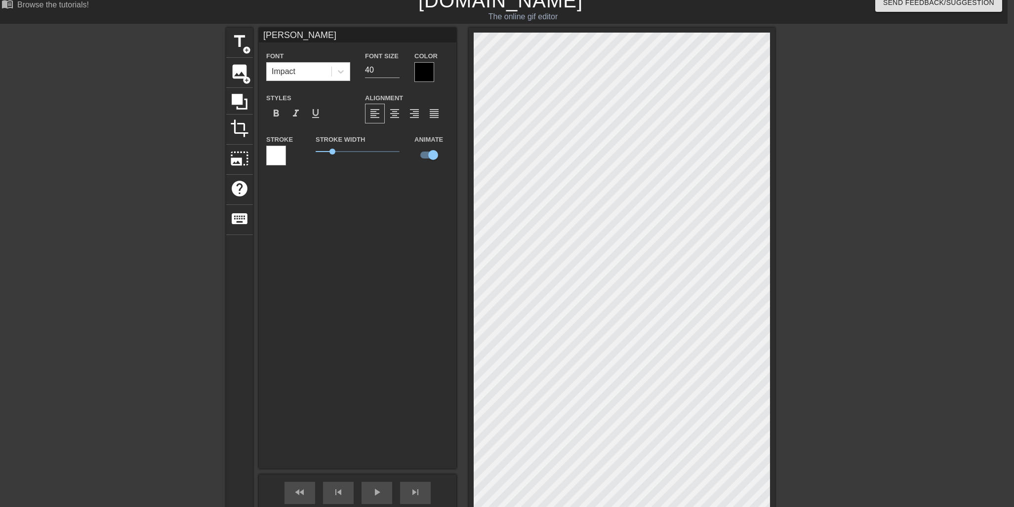
click at [280, 153] on div at bounding box center [276, 156] width 20 height 20
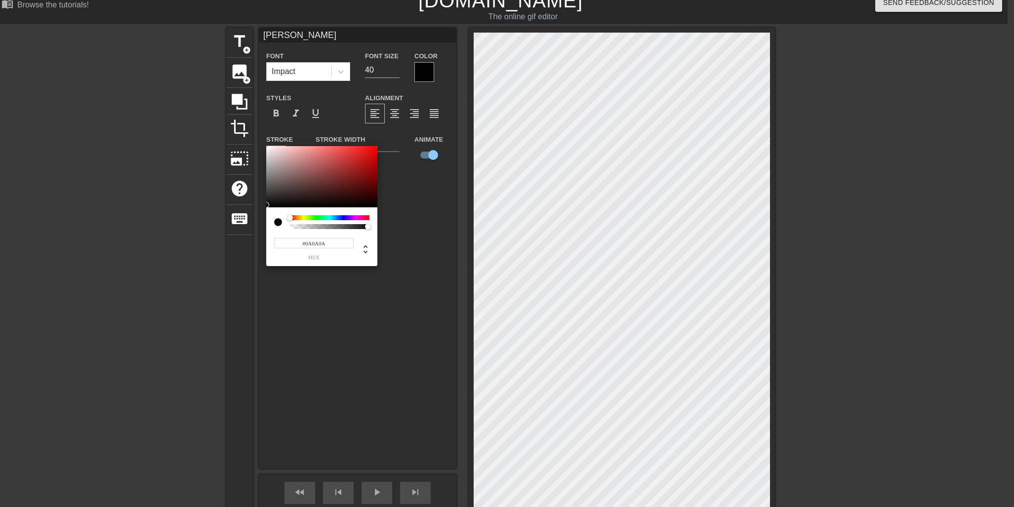
type input "#0C0C0C"
drag, startPoint x: 275, startPoint y: 202, endPoint x: 268, endPoint y: 204, distance: 6.9
click at [268, 204] on div at bounding box center [321, 176] width 111 height 61
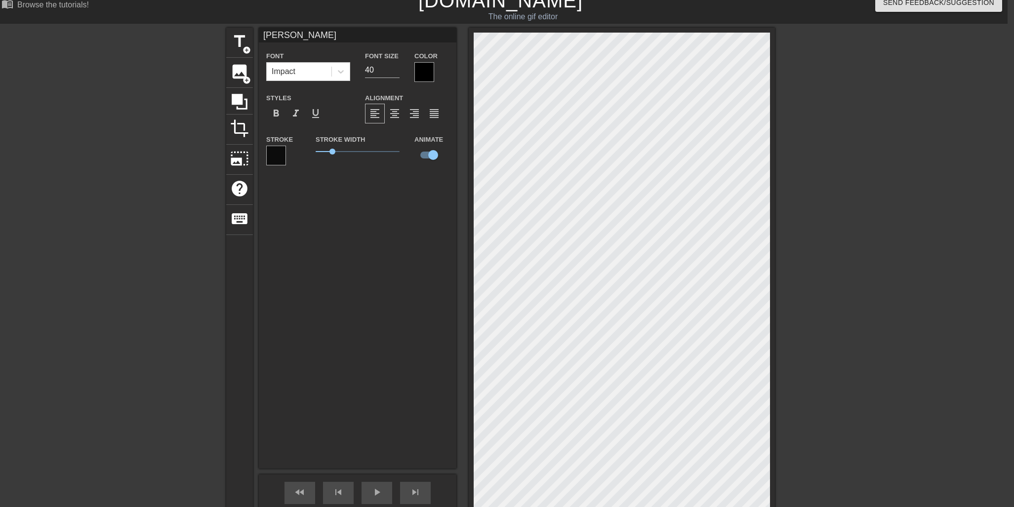
click at [421, 72] on div at bounding box center [424, 72] width 20 height 20
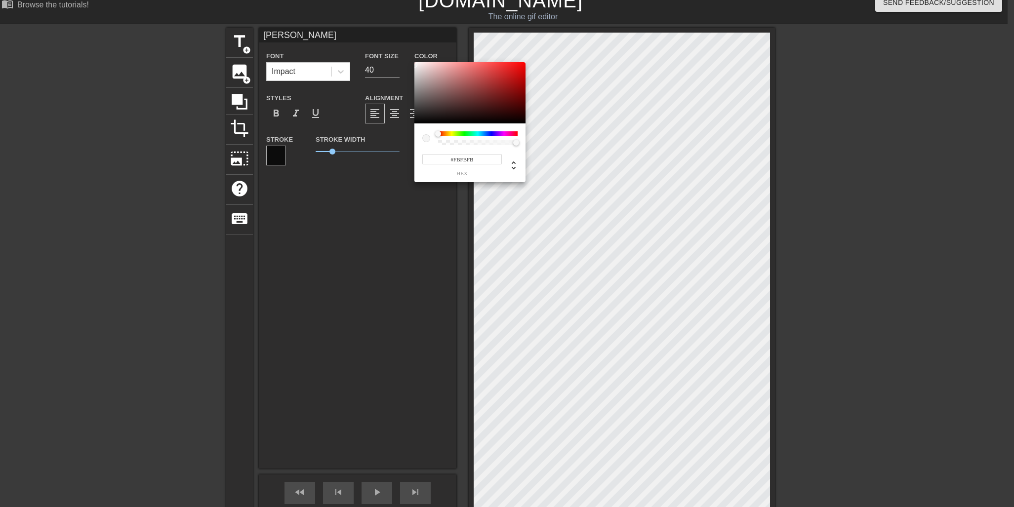
type input "#FDFDFD"
drag, startPoint x: 420, startPoint y: 85, endPoint x: 414, endPoint y: 63, distance: 23.0
click at [414, 63] on div "#FDFDFD hex" at bounding box center [507, 253] width 1014 height 507
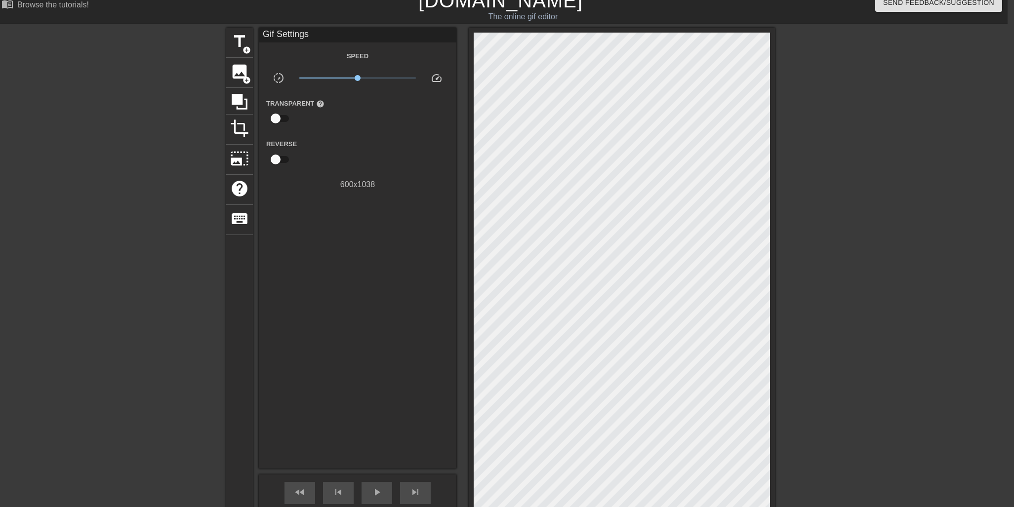
scroll to position [25, 7]
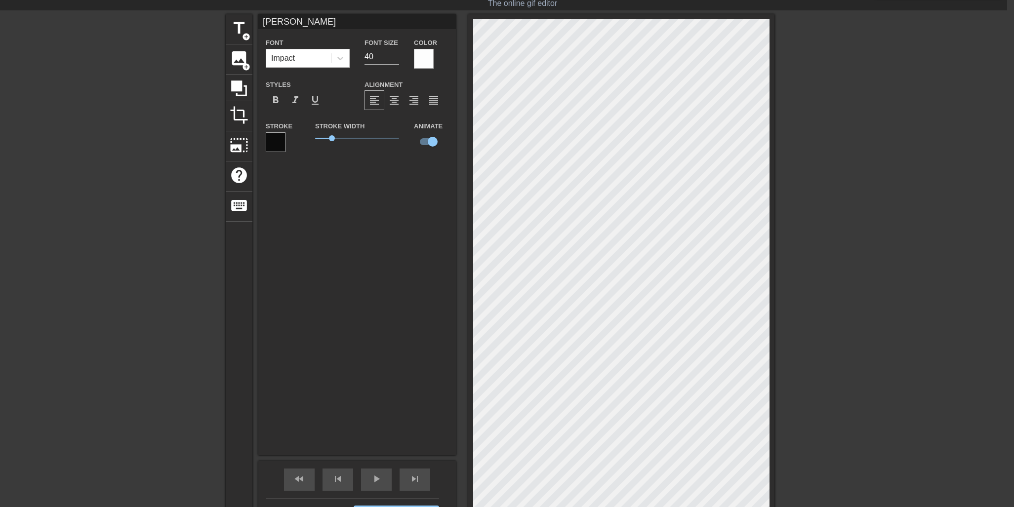
click at [279, 138] on div at bounding box center [276, 142] width 20 height 20
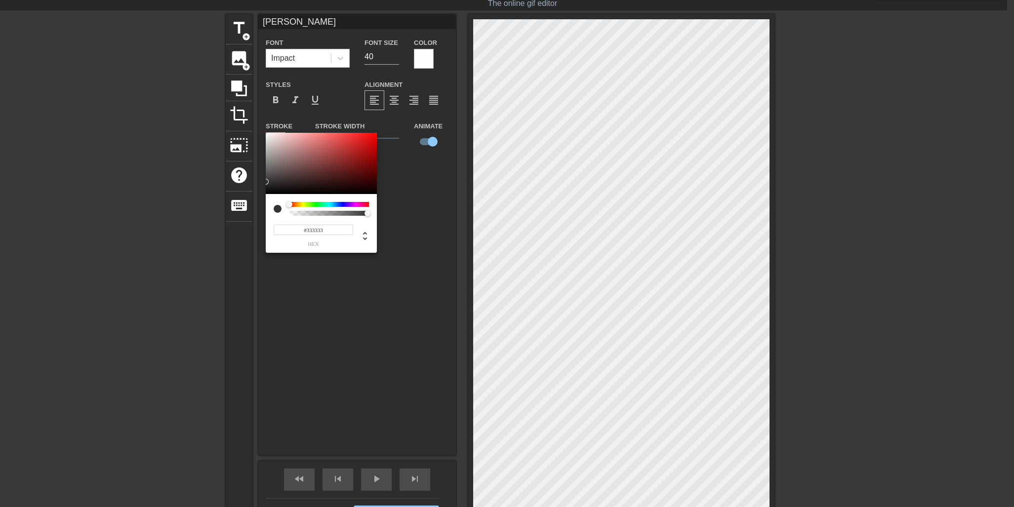
type input "#313131"
drag, startPoint x: 273, startPoint y: 136, endPoint x: 263, endPoint y: 182, distance: 47.4
click at [263, 182] on div "#313131 hex" at bounding box center [507, 253] width 1014 height 507
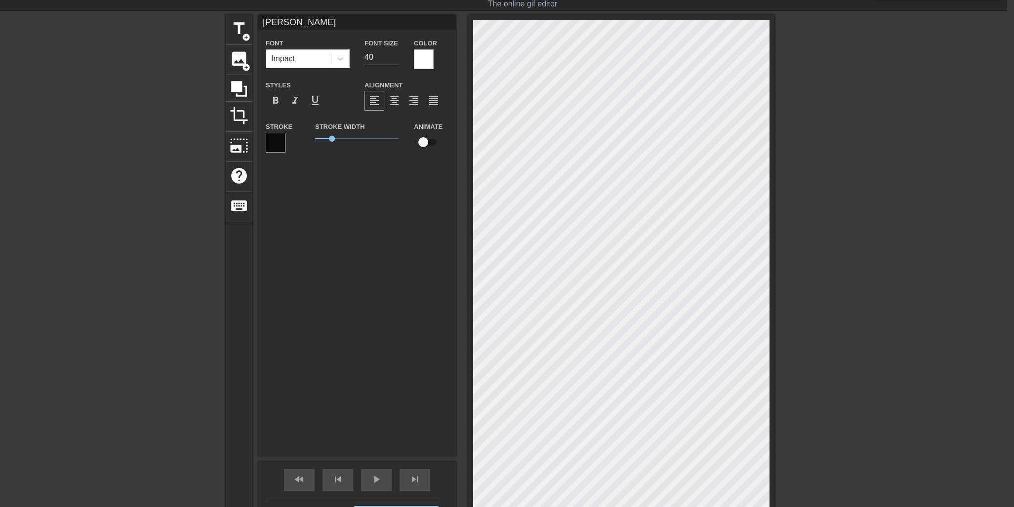
click at [389, 182] on div "Tyler Font Impact Font Size 40 Color Styles format_bold format_italic format_un…" at bounding box center [356, 235] width 197 height 441
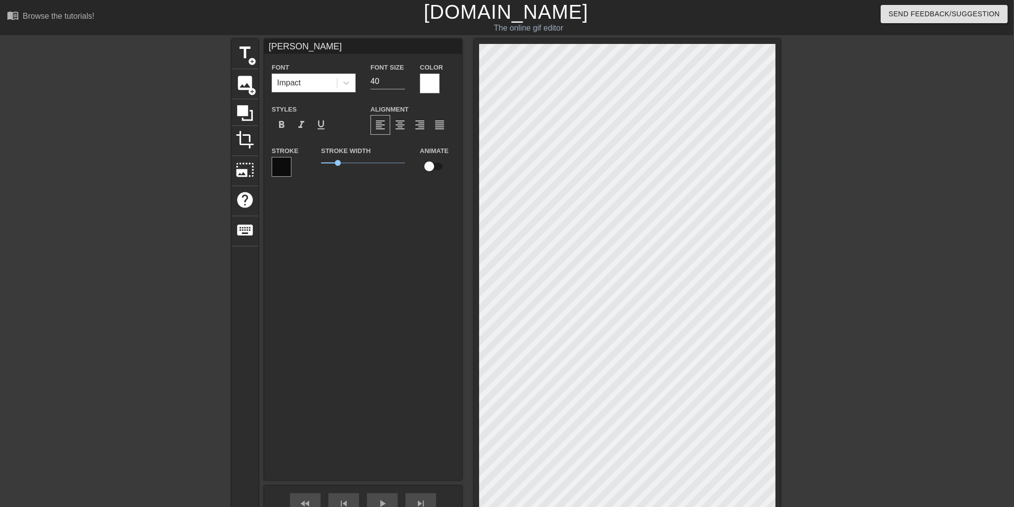
scroll to position [0, 1]
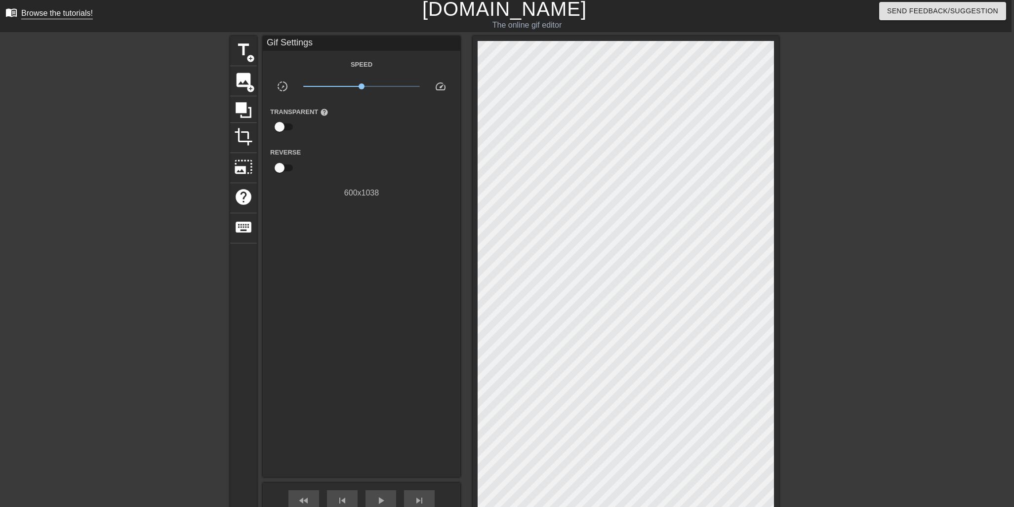
click at [57, 15] on div "Browse the tutorials!" at bounding box center [57, 13] width 72 height 8
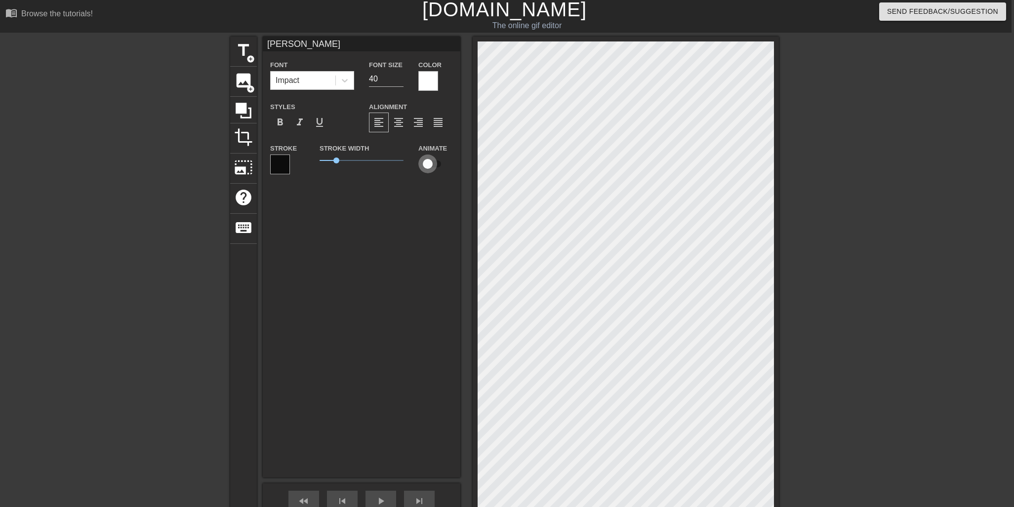
click at [429, 163] on input "checkbox" at bounding box center [427, 164] width 56 height 19
checkbox input "true"
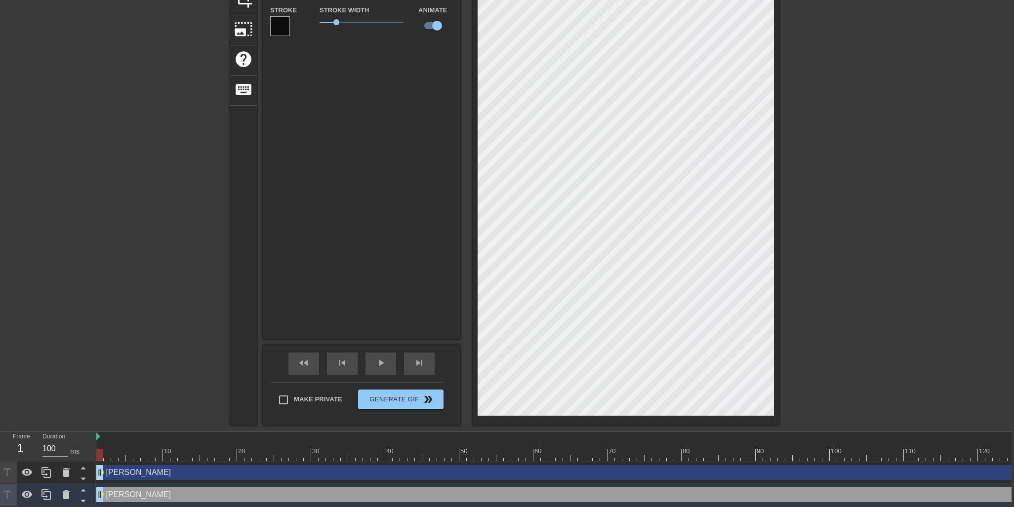
scroll to position [141, 2]
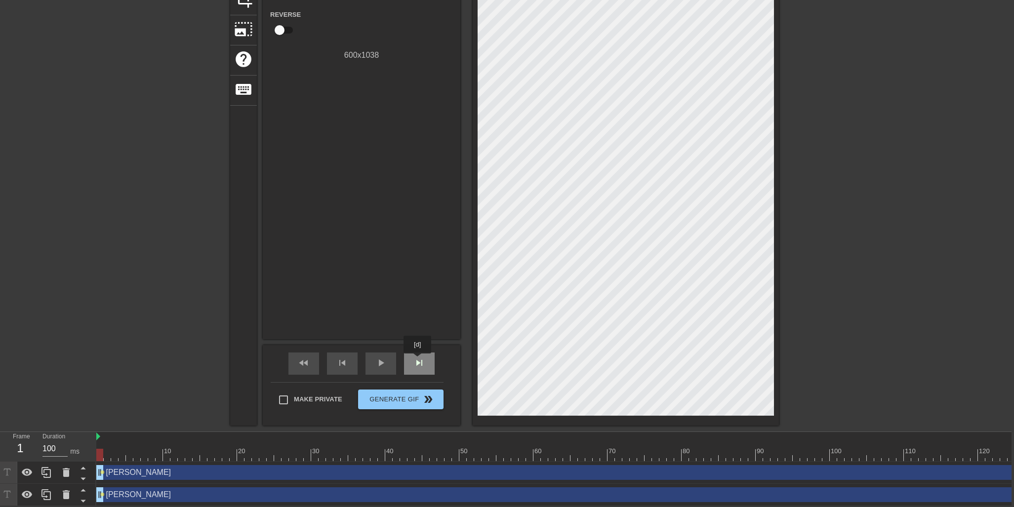
click at [418, 360] on span "skip_next" at bounding box center [419, 363] width 12 height 12
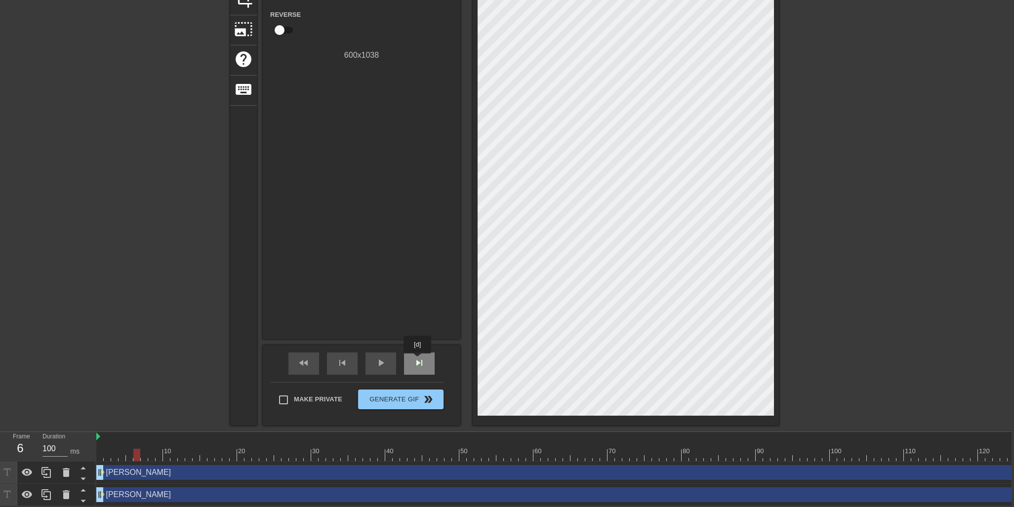
click at [418, 360] on span "skip_next" at bounding box center [419, 363] width 12 height 12
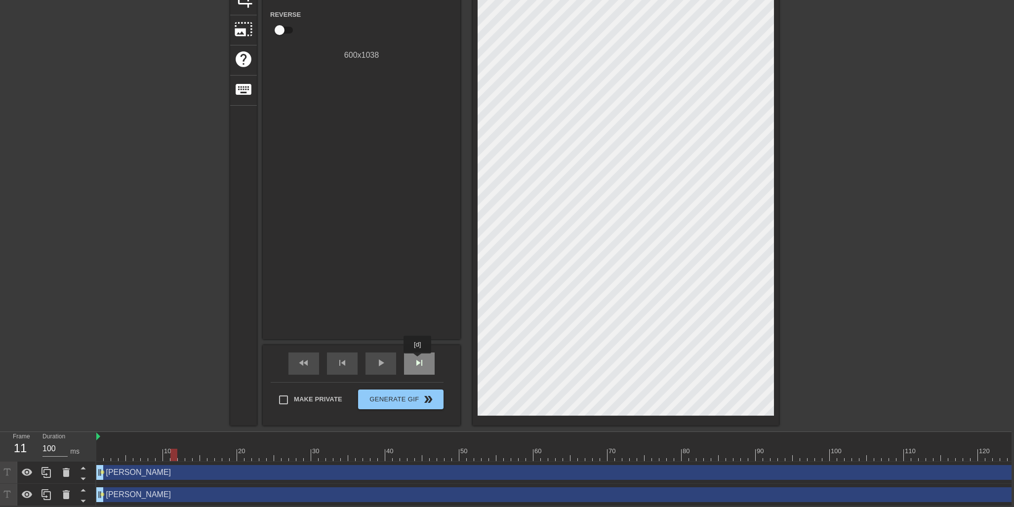
click at [418, 360] on span "skip_next" at bounding box center [419, 363] width 12 height 12
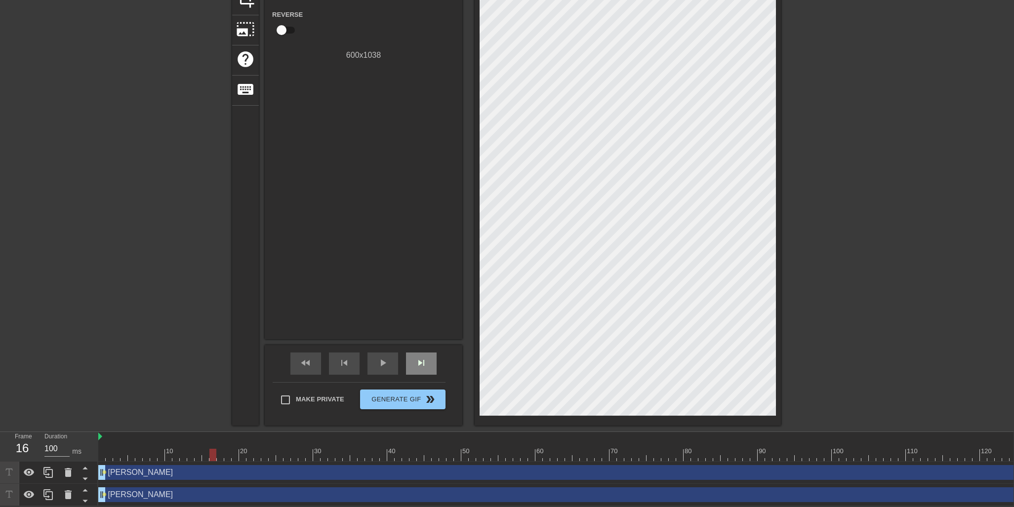
scroll to position [141, 0]
click at [418, 360] on span "skip_next" at bounding box center [422, 363] width 12 height 12
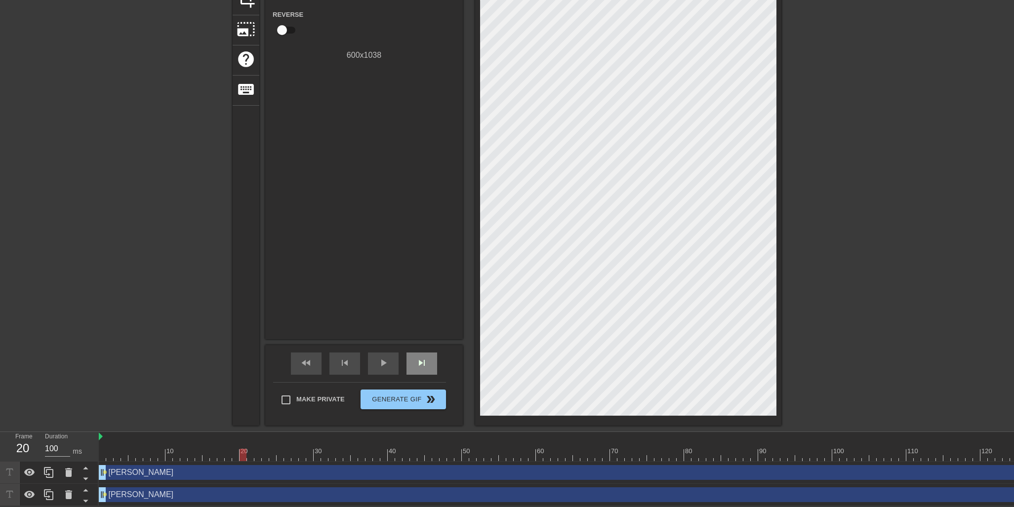
click at [418, 360] on span "skip_next" at bounding box center [422, 363] width 12 height 12
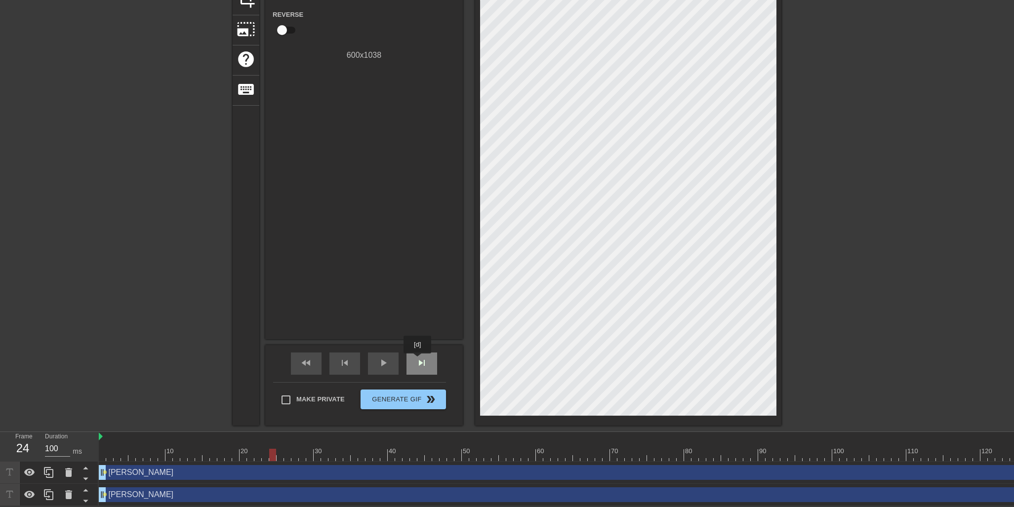
click at [418, 360] on span "skip_next" at bounding box center [422, 363] width 12 height 12
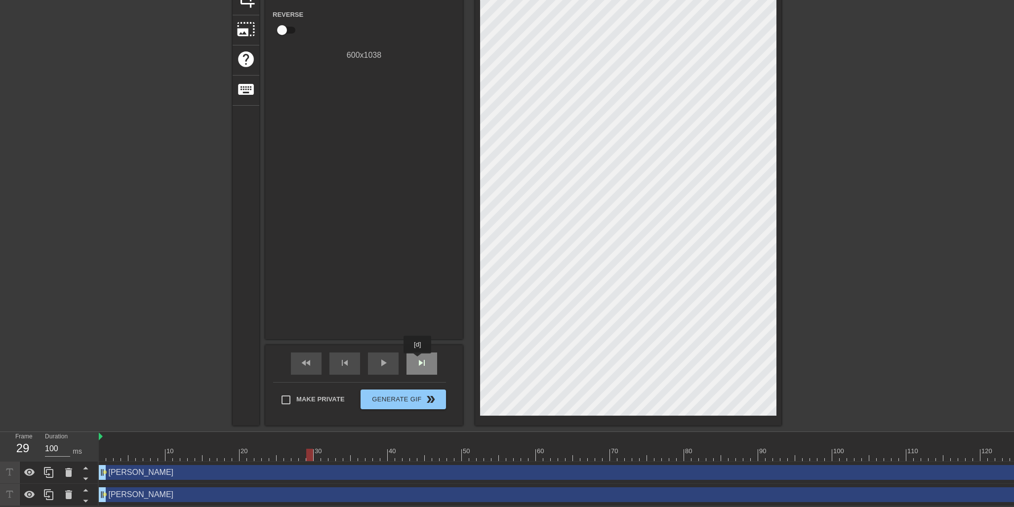
click at [418, 360] on span "skip_next" at bounding box center [422, 363] width 12 height 12
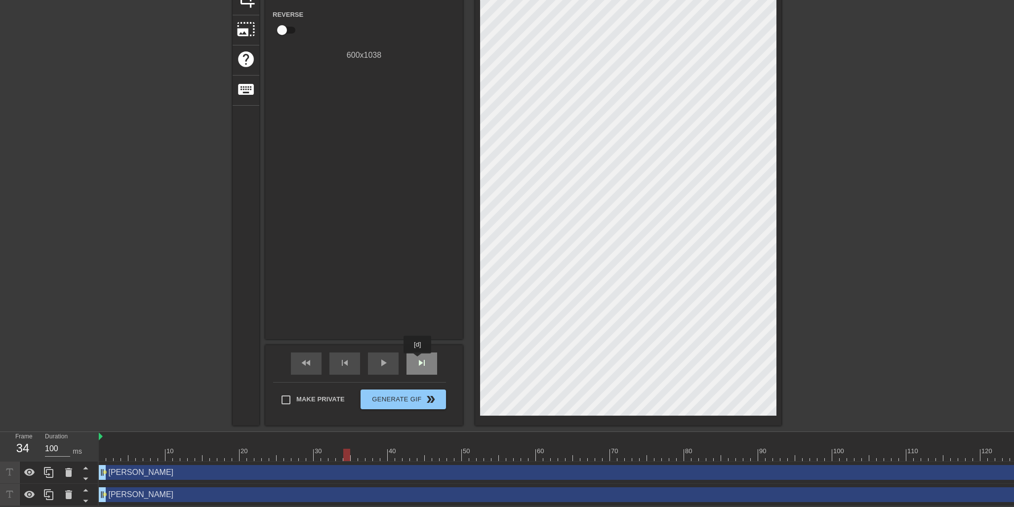
click at [418, 360] on span "skip_next" at bounding box center [422, 363] width 12 height 12
click at [425, 360] on span "skip_next" at bounding box center [422, 363] width 12 height 12
click at [425, 360] on span "skip_next" at bounding box center [422, 364] width 12 height 12
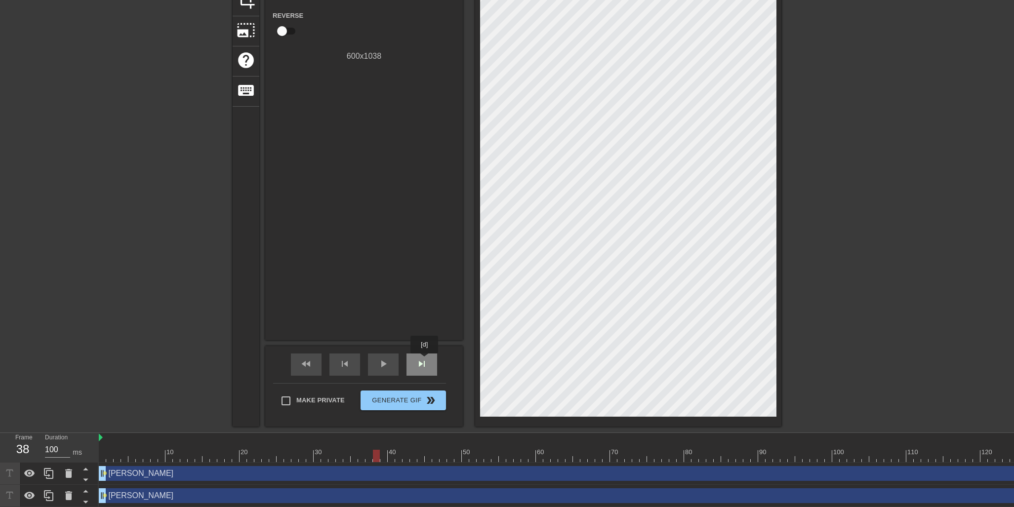
click at [425, 360] on span "skip_next" at bounding box center [422, 364] width 12 height 12
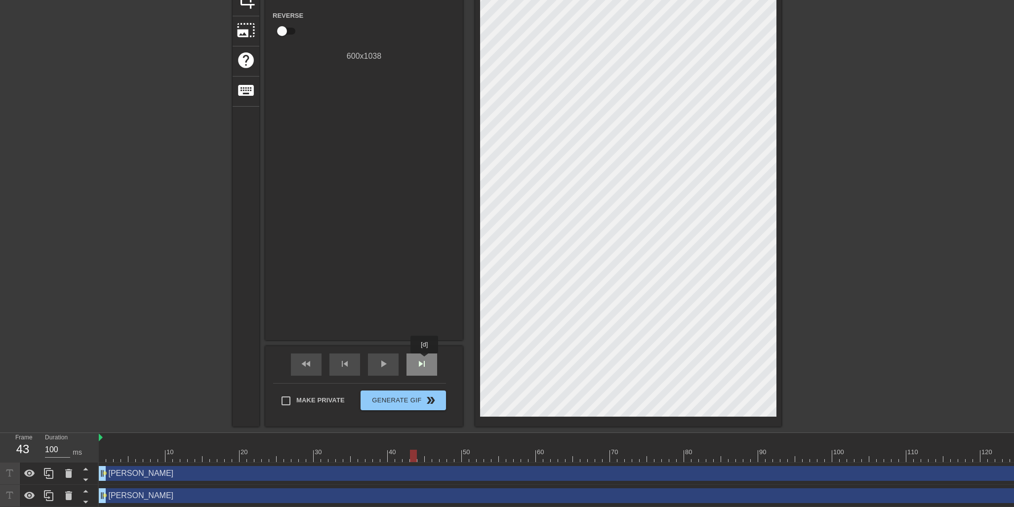
click at [425, 360] on span "skip_next" at bounding box center [422, 364] width 12 height 12
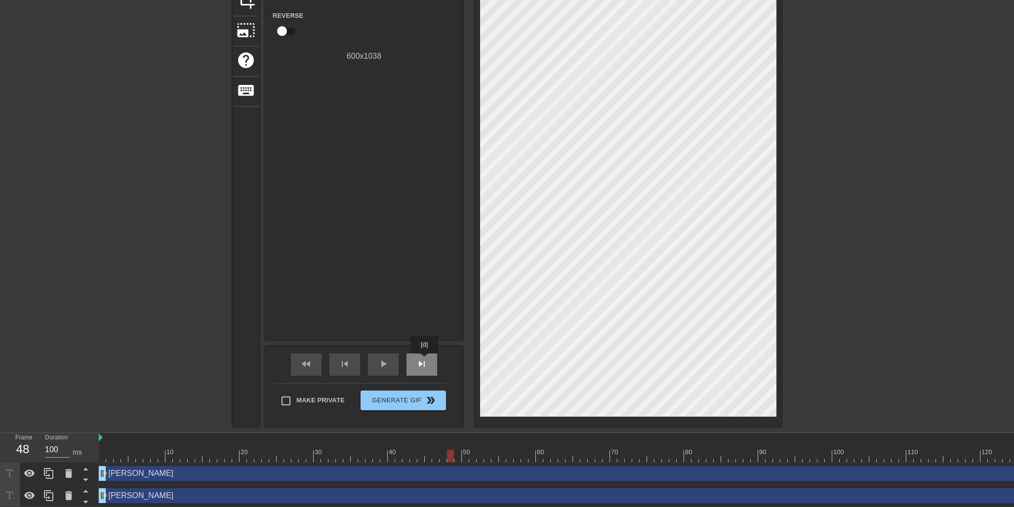
click at [425, 360] on span "skip_next" at bounding box center [422, 364] width 12 height 12
click at [344, 363] on span "skip_previous" at bounding box center [345, 364] width 12 height 12
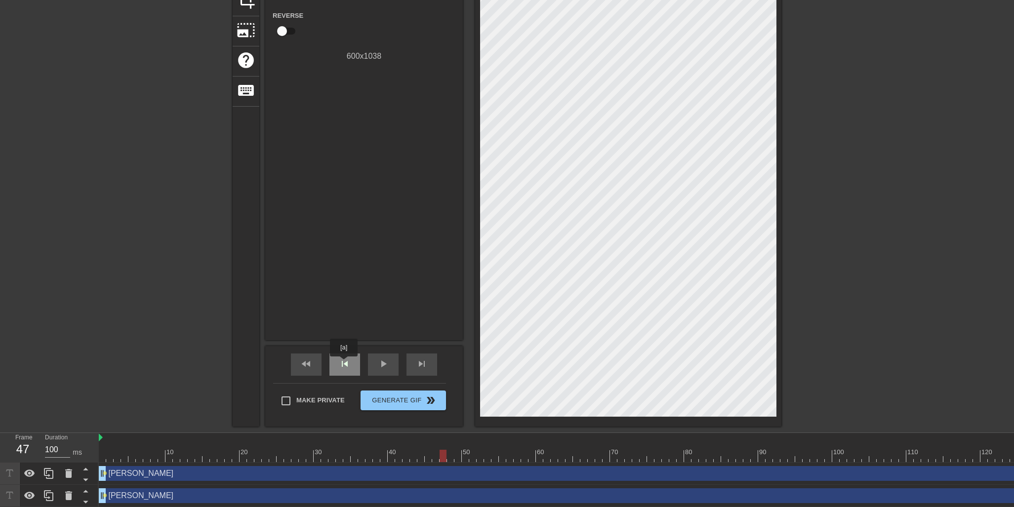
click at [344, 363] on span "skip_previous" at bounding box center [345, 364] width 12 height 12
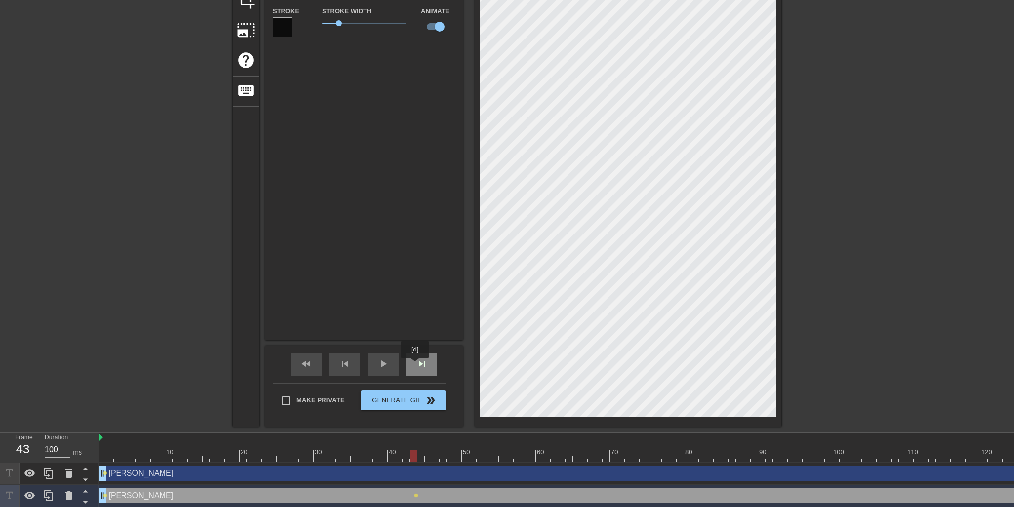
click at [416, 364] on span "skip_next" at bounding box center [422, 364] width 12 height 12
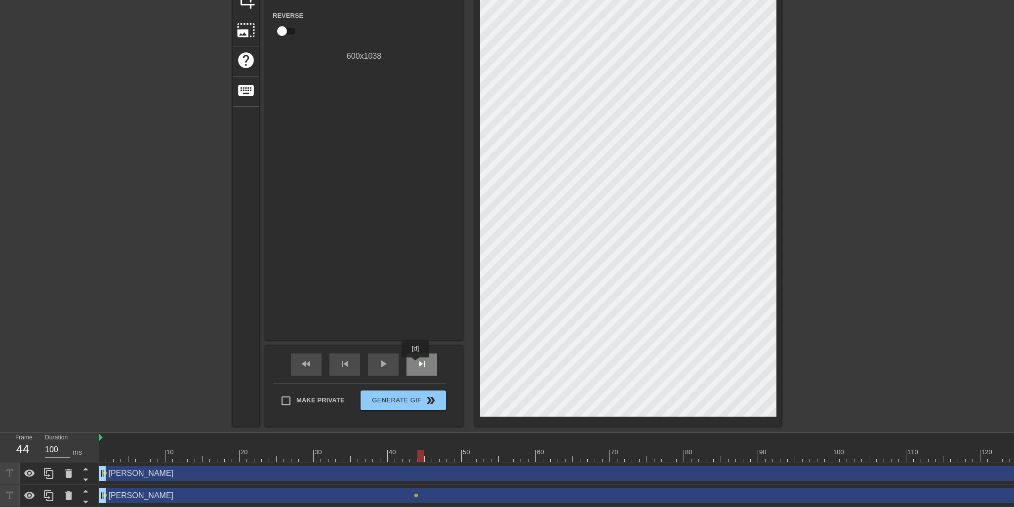
click at [416, 364] on span "skip_next" at bounding box center [422, 364] width 12 height 12
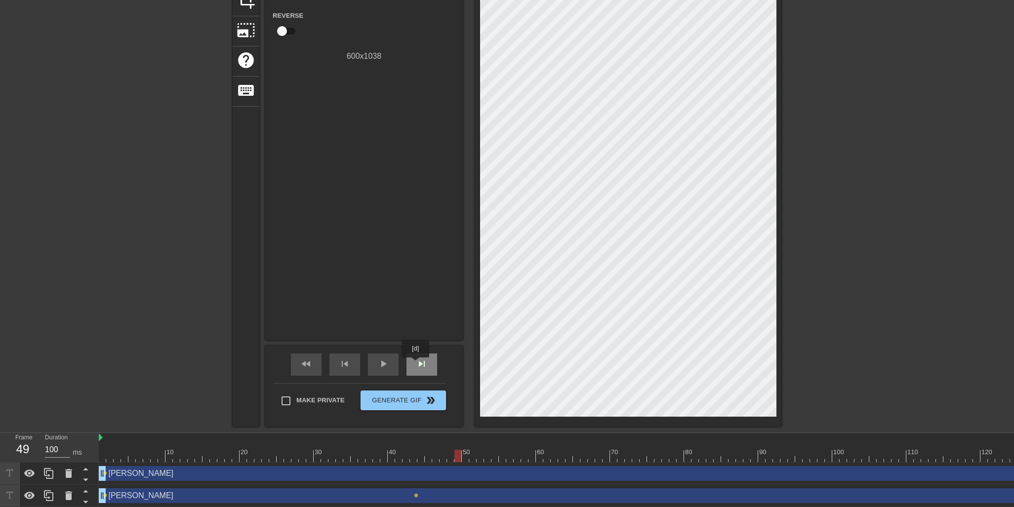
click at [416, 364] on span "skip_next" at bounding box center [422, 364] width 12 height 12
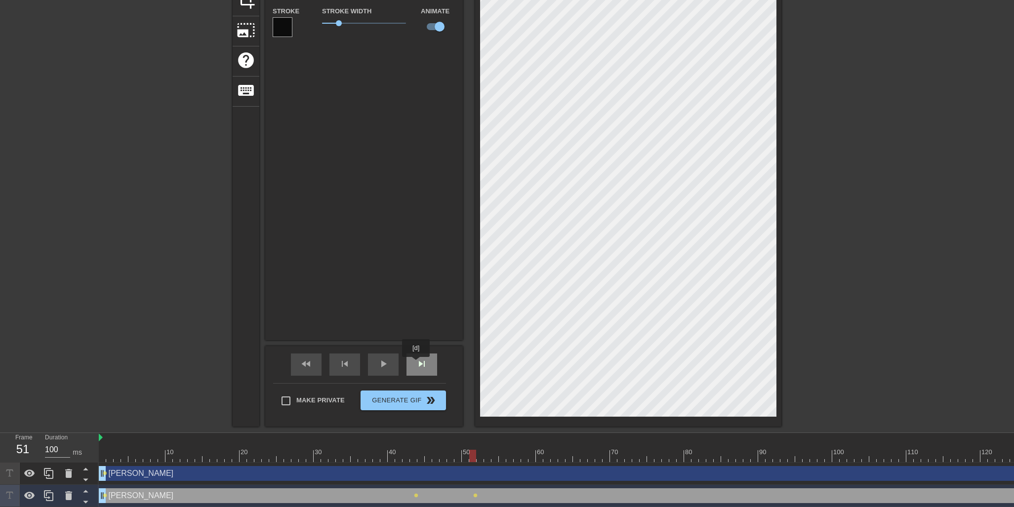
click at [417, 364] on span "skip_next" at bounding box center [422, 364] width 12 height 12
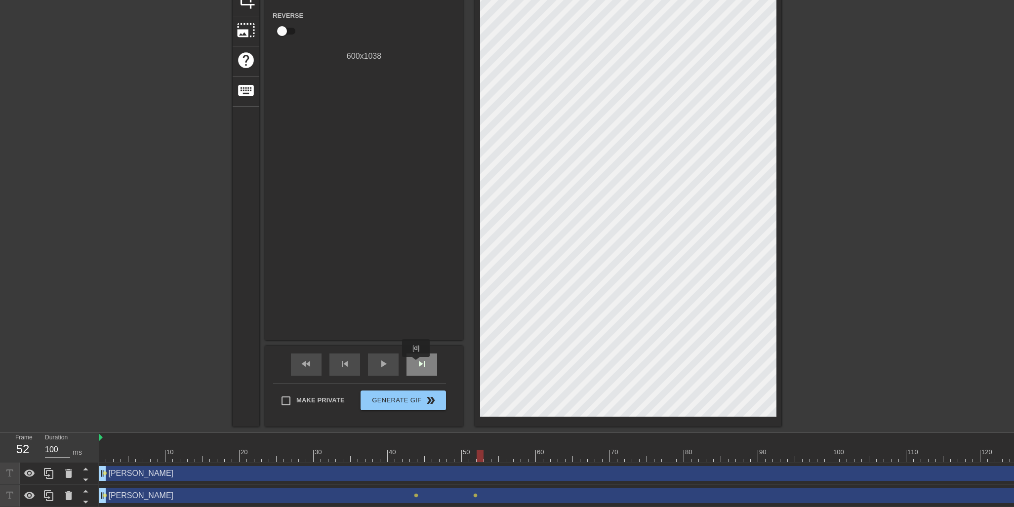
click at [417, 364] on span "skip_next" at bounding box center [422, 364] width 12 height 12
click at [413, 360] on div "skip_next" at bounding box center [421, 364] width 31 height 22
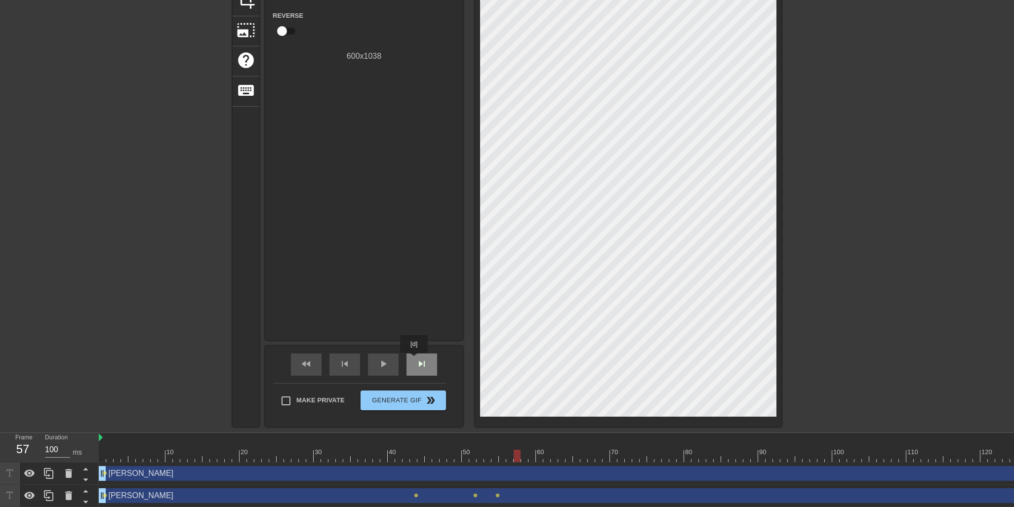
click at [415, 360] on div "skip_next" at bounding box center [421, 364] width 31 height 22
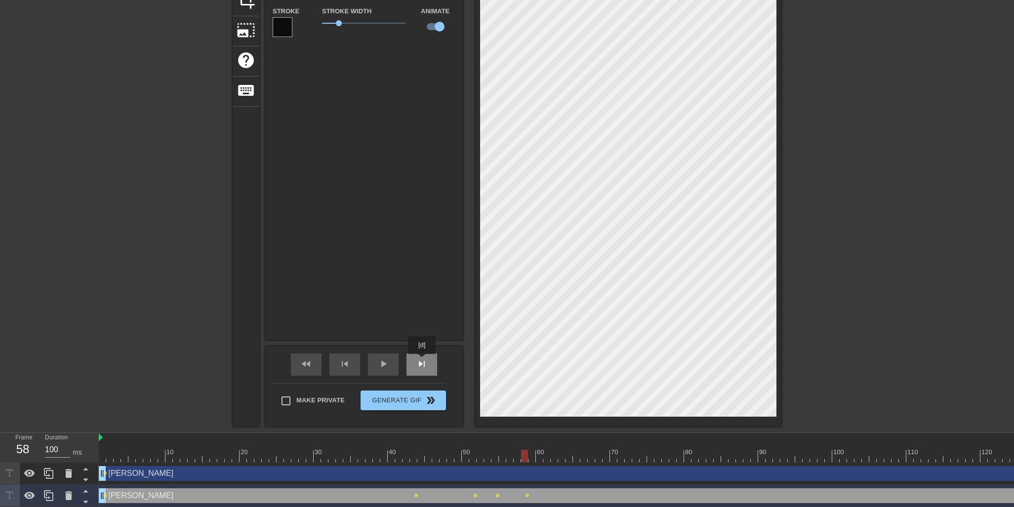
click at [423, 361] on span "skip_next" at bounding box center [422, 364] width 12 height 12
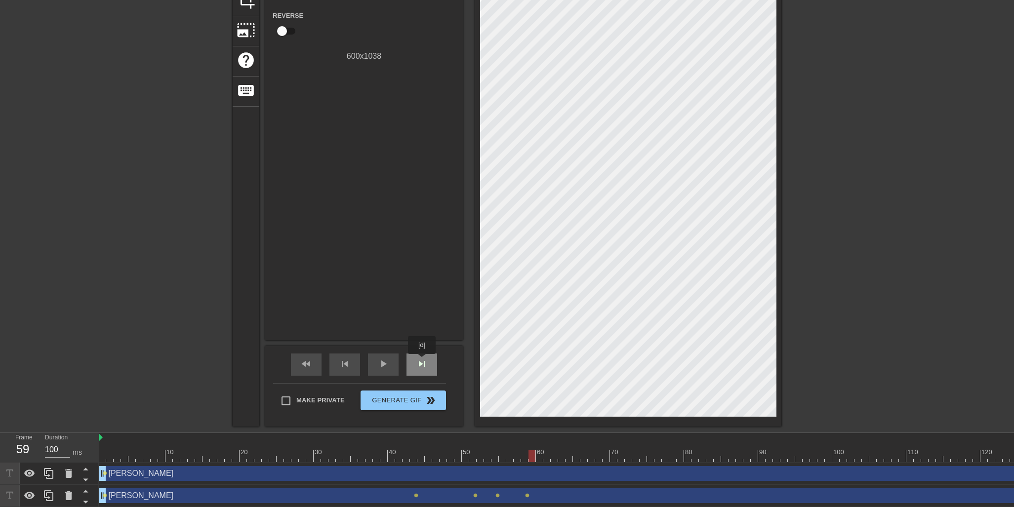
click at [423, 361] on span "skip_next" at bounding box center [422, 364] width 12 height 12
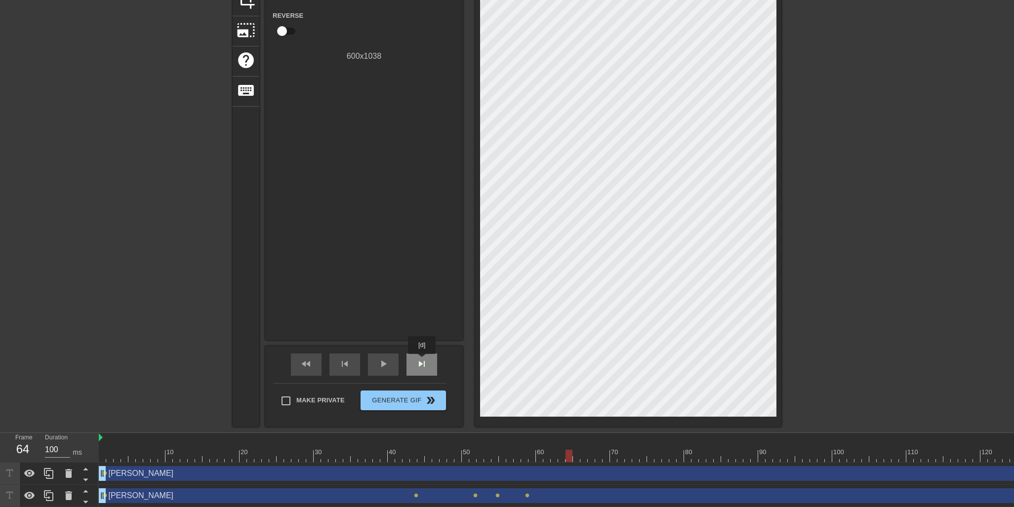
click at [423, 361] on span "skip_next" at bounding box center [422, 364] width 12 height 12
click at [424, 360] on span "skip_next" at bounding box center [422, 364] width 12 height 12
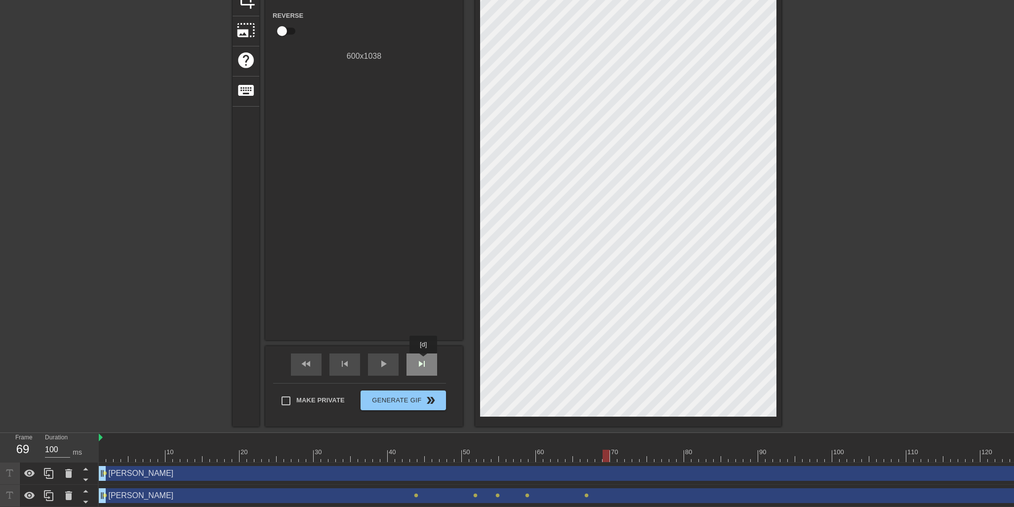
click at [424, 360] on span "skip_next" at bounding box center [422, 364] width 12 height 12
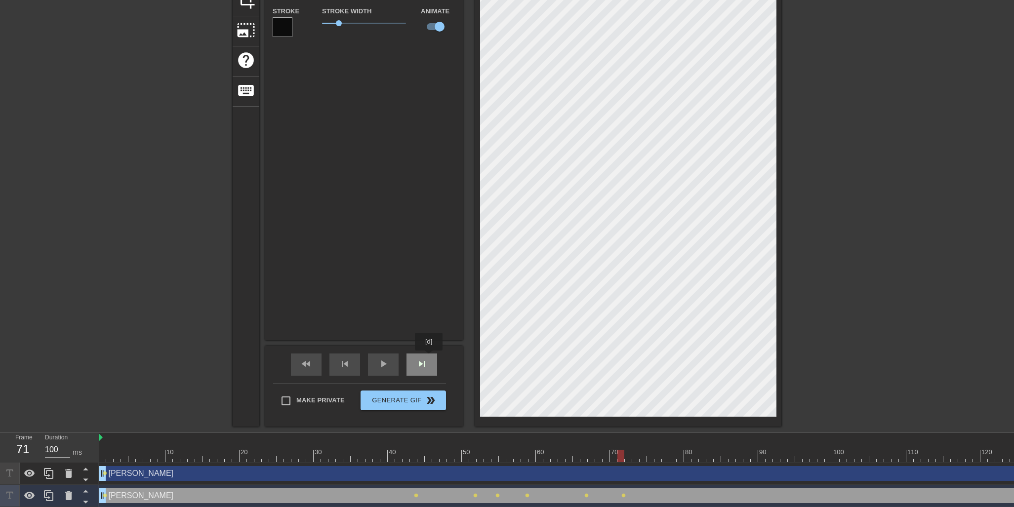
click at [430, 357] on div "skip_next" at bounding box center [421, 364] width 31 height 22
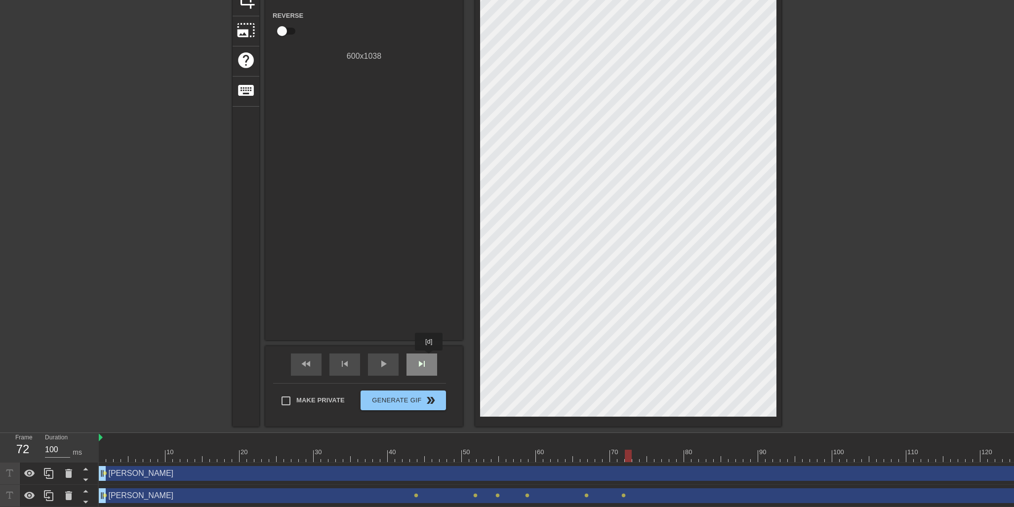
click at [430, 357] on div "skip_next" at bounding box center [421, 364] width 31 height 22
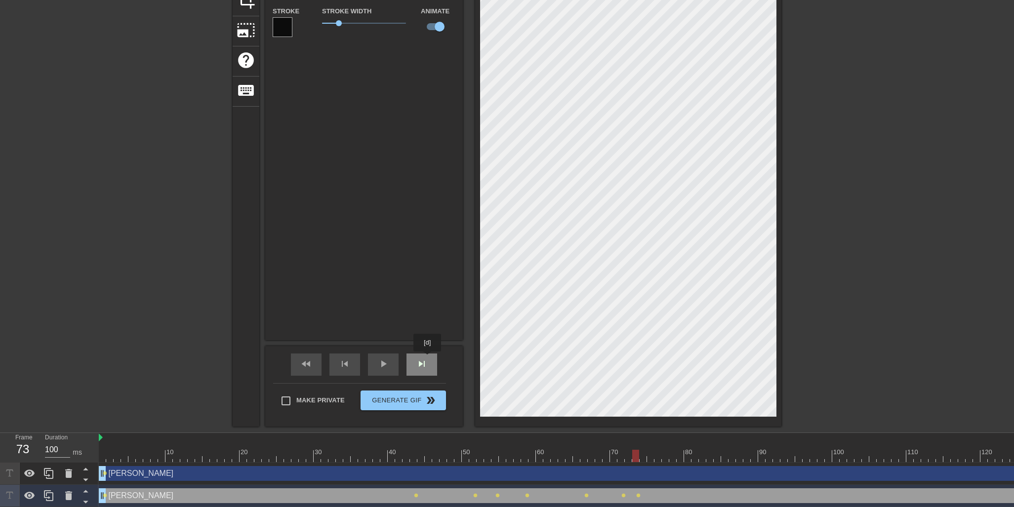
click at [428, 358] on div "skip_next" at bounding box center [421, 364] width 31 height 22
drag, startPoint x: 422, startPoint y: 368, endPoint x: 453, endPoint y: 344, distance: 40.1
click at [422, 368] on span "skip_next" at bounding box center [422, 364] width 12 height 12
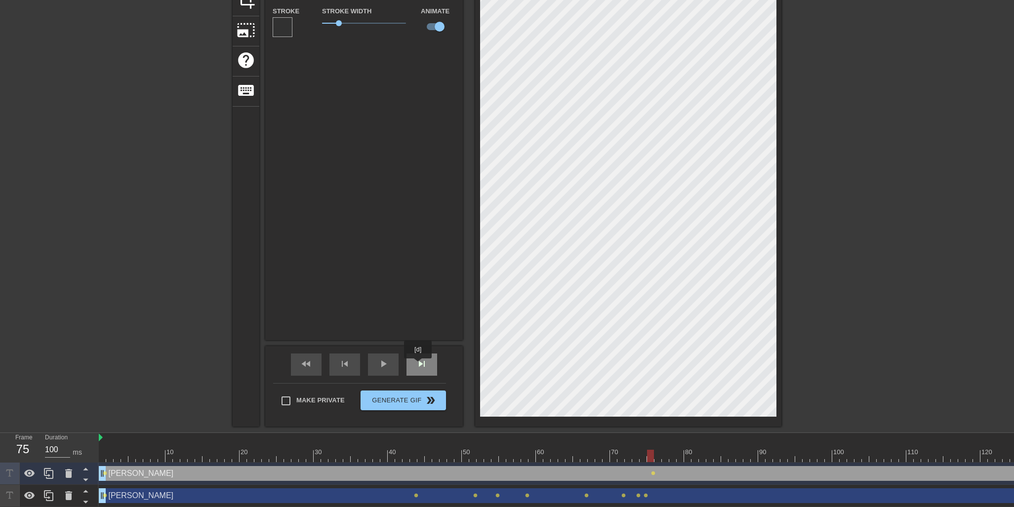
click at [419, 365] on span "skip_next" at bounding box center [422, 364] width 12 height 12
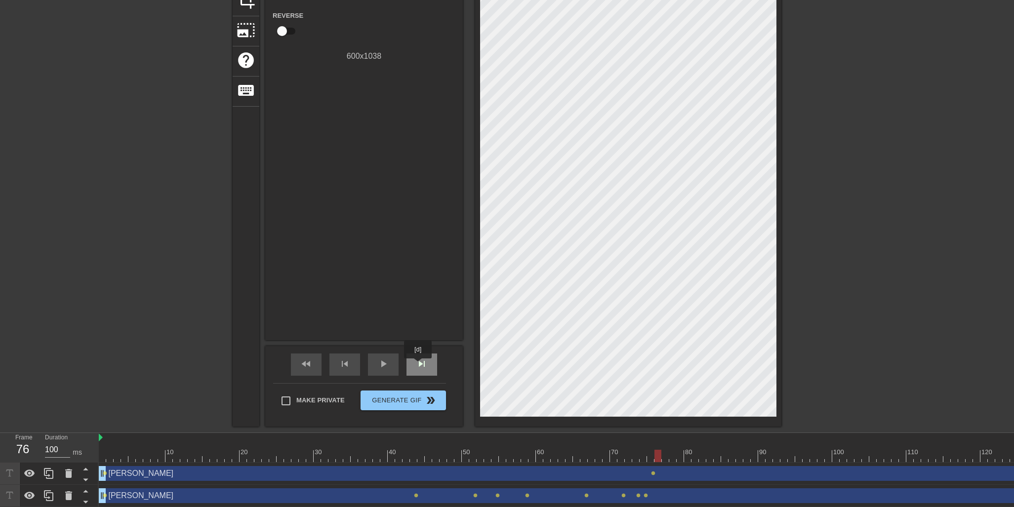
click at [419, 365] on span "skip_next" at bounding box center [422, 364] width 12 height 12
click at [422, 363] on span "skip_next" at bounding box center [422, 364] width 12 height 12
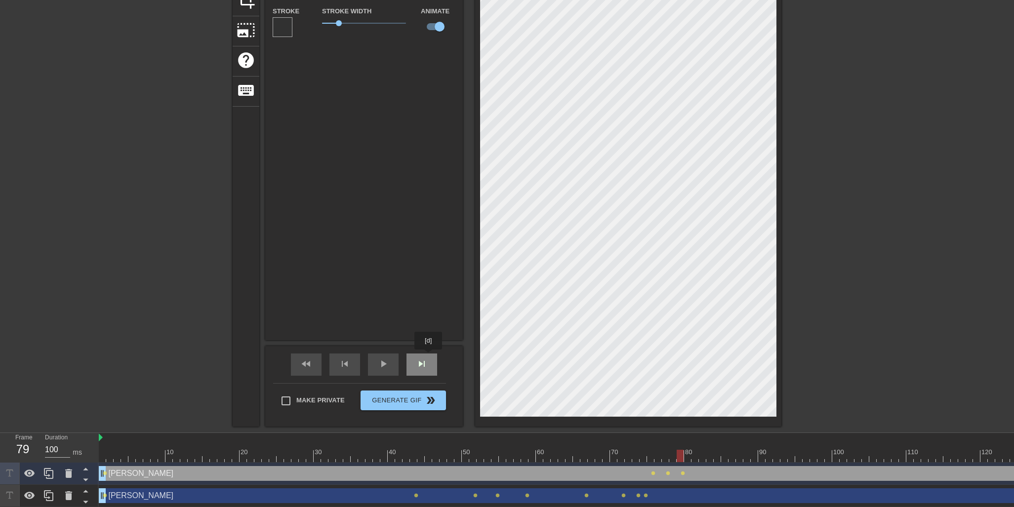
click at [427, 359] on span "skip_next" at bounding box center [422, 364] width 12 height 12
click at [425, 359] on span "skip_next" at bounding box center [422, 364] width 12 height 12
type input "Tyler"
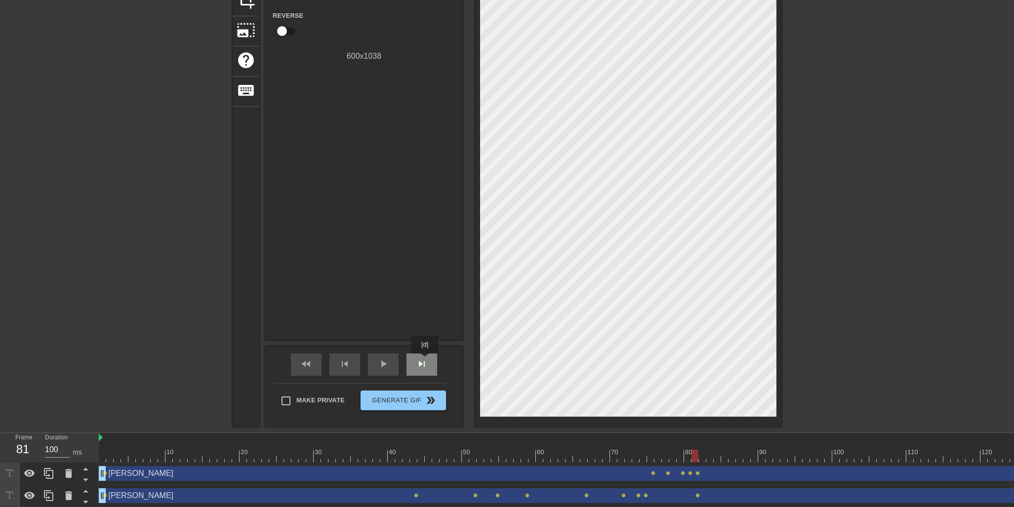
click at [426, 360] on span "skip_next" at bounding box center [422, 364] width 12 height 12
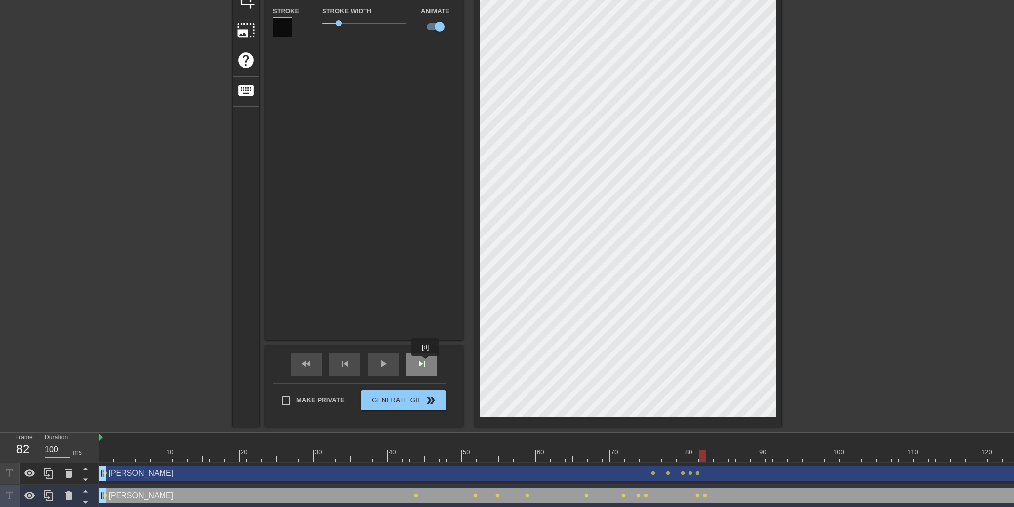
click at [426, 363] on span "skip_next" at bounding box center [422, 364] width 12 height 12
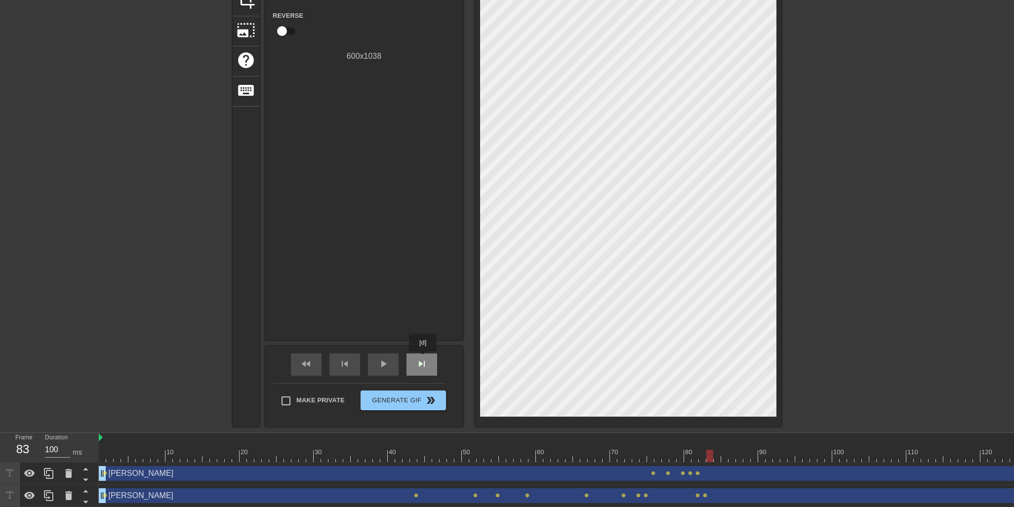
click at [424, 358] on span "skip_next" at bounding box center [422, 364] width 12 height 12
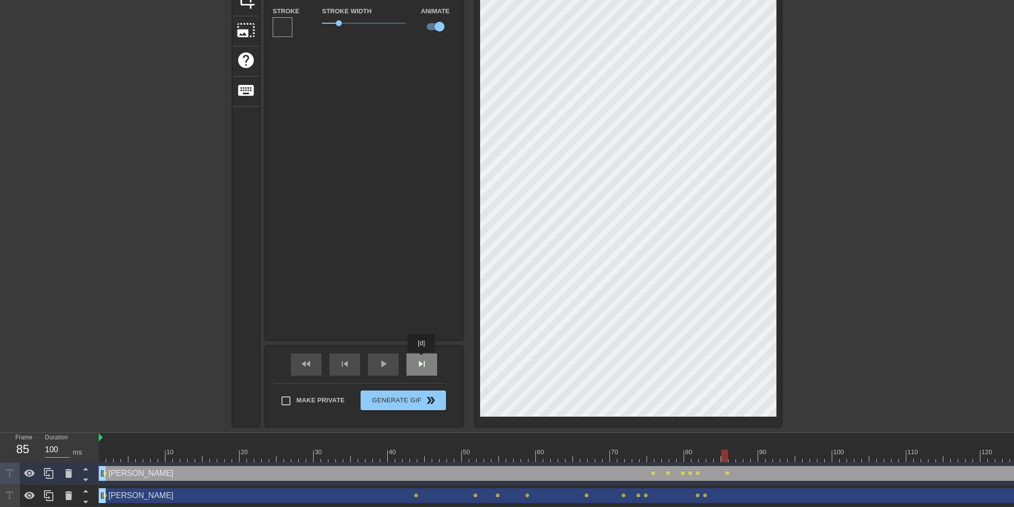
click at [422, 360] on span "skip_next" at bounding box center [422, 364] width 12 height 12
type input "Tyler"
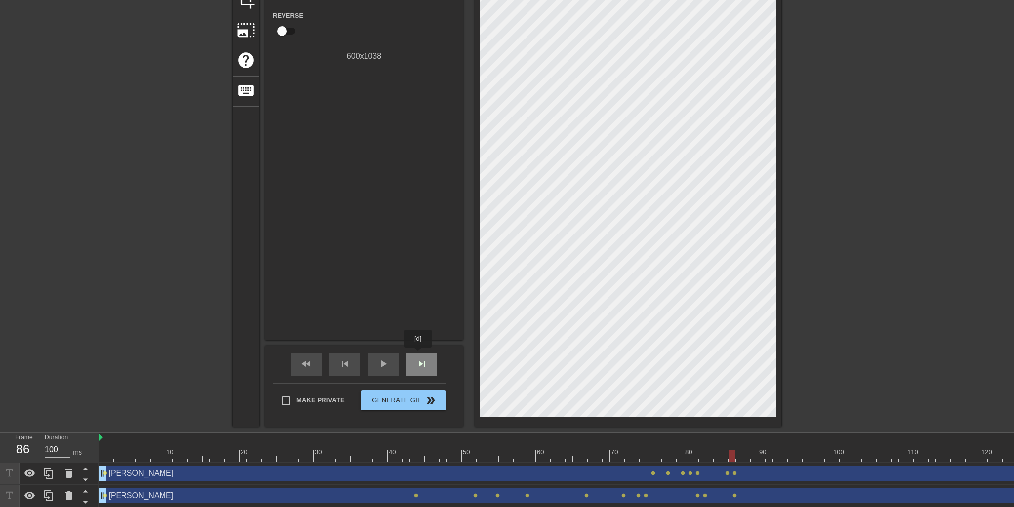
click at [419, 354] on div "skip_next" at bounding box center [421, 364] width 31 height 22
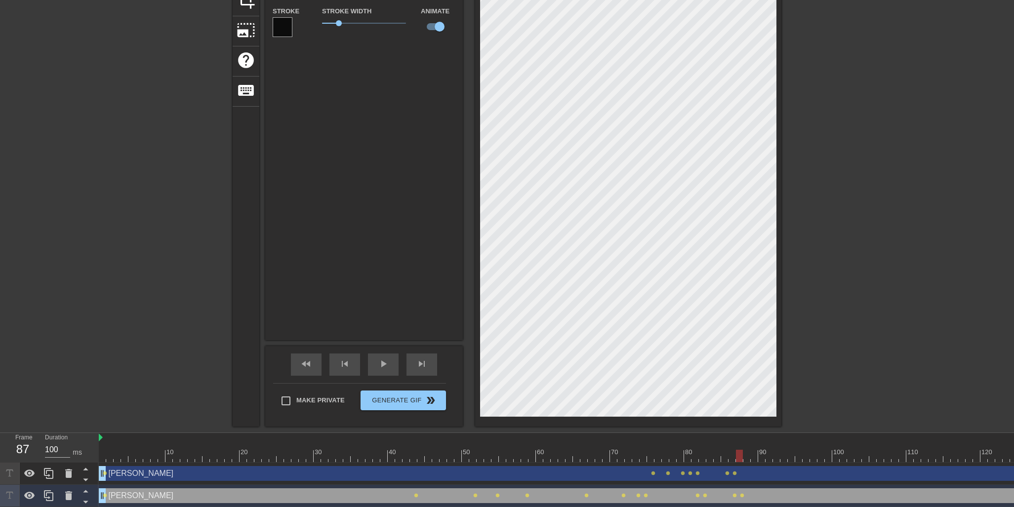
type input "Charlie Rose"
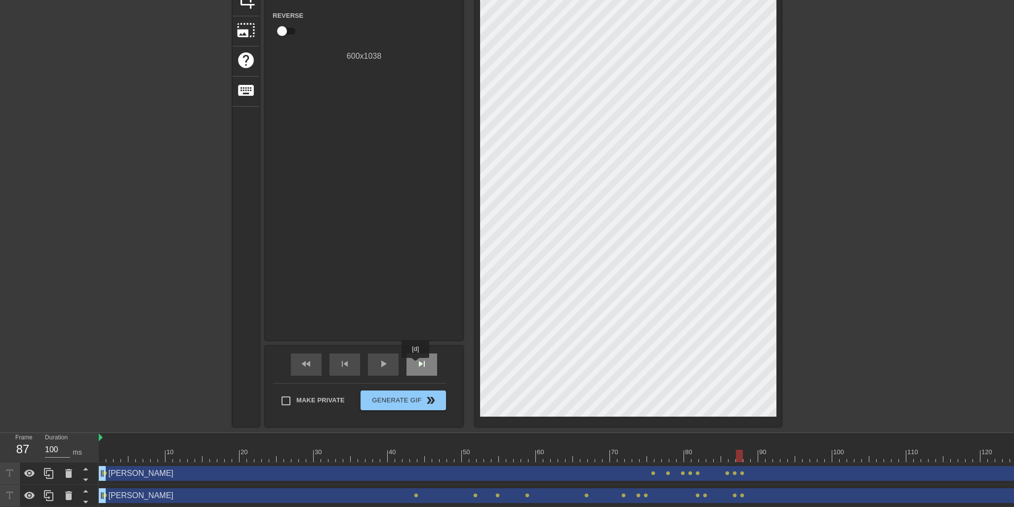
click at [416, 365] on span "skip_next" at bounding box center [422, 364] width 12 height 12
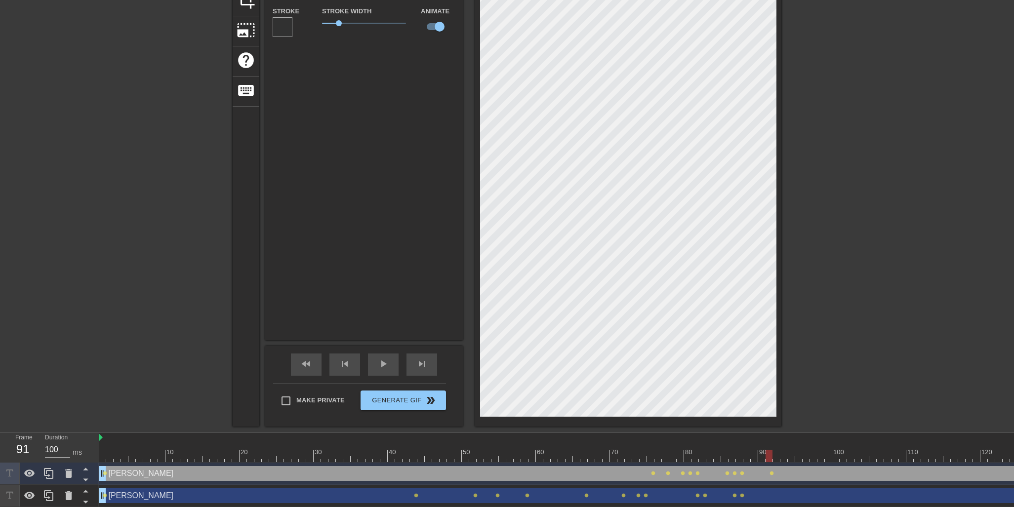
type input "Tyler"
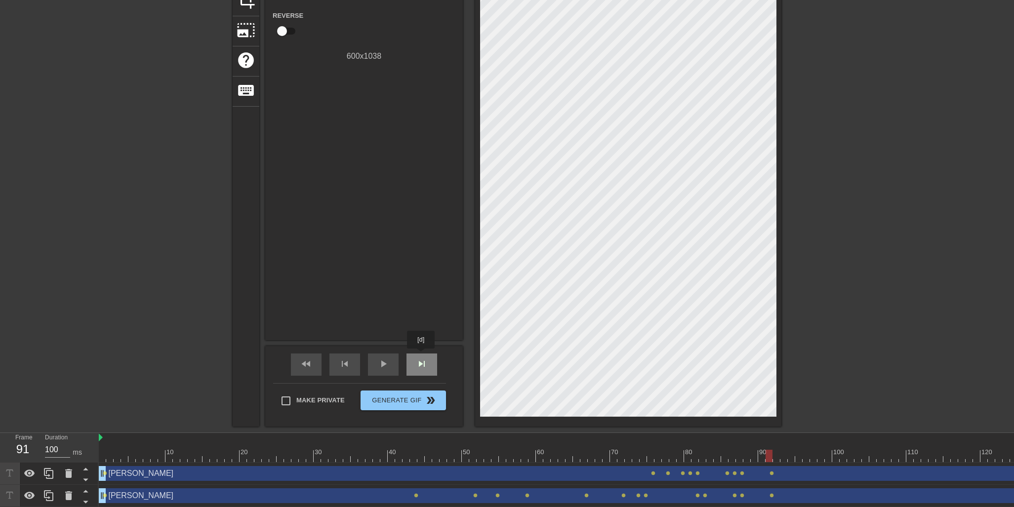
click at [422, 355] on div "skip_next" at bounding box center [421, 364] width 31 height 22
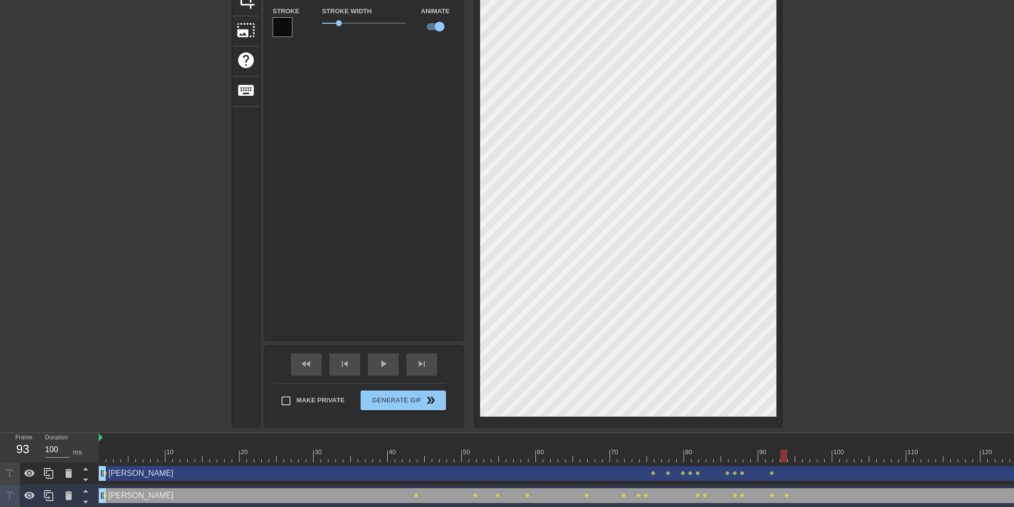
type input "Charlie Rose"
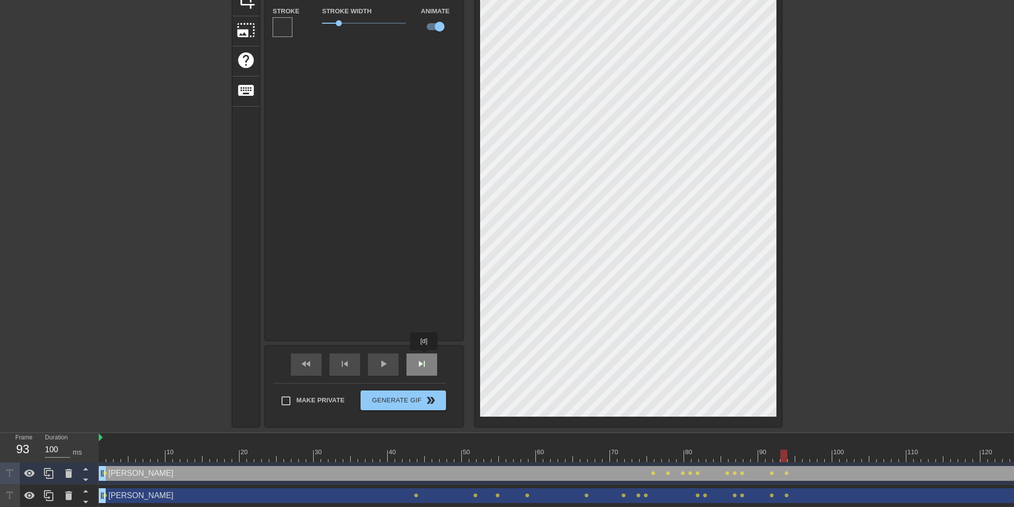
click at [425, 357] on div "skip_next" at bounding box center [421, 364] width 31 height 22
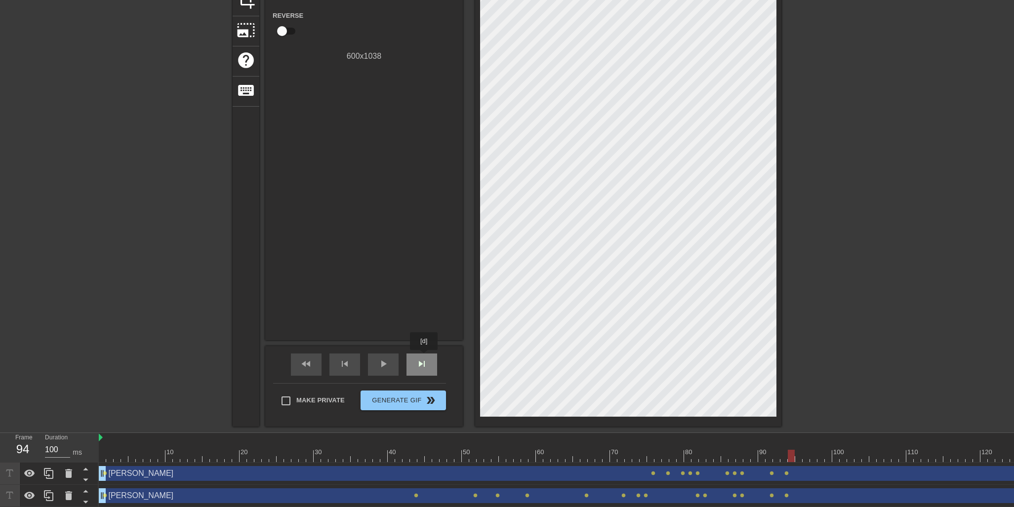
click at [425, 357] on div "skip_next" at bounding box center [421, 364] width 31 height 22
click at [427, 356] on div "skip_next" at bounding box center [421, 364] width 31 height 22
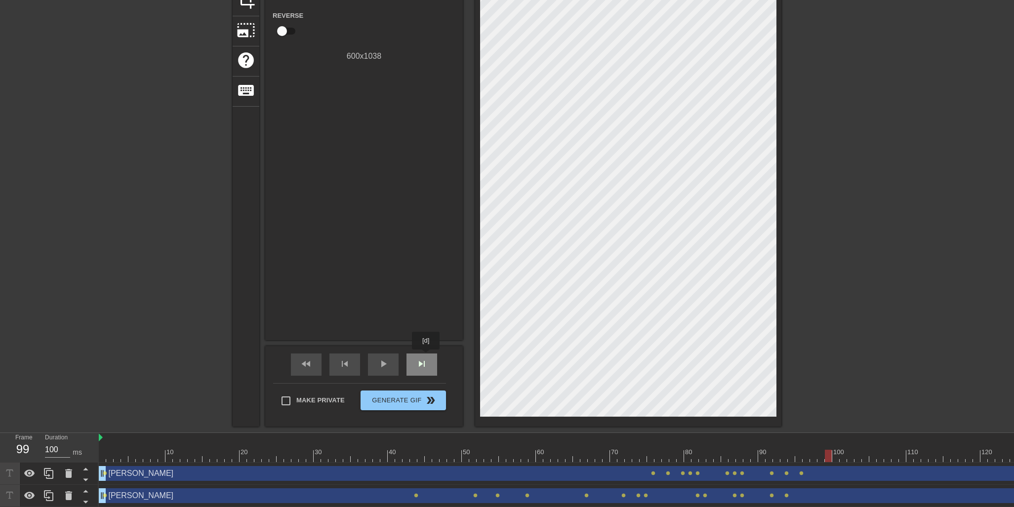
click at [427, 356] on div "skip_next" at bounding box center [421, 364] width 31 height 22
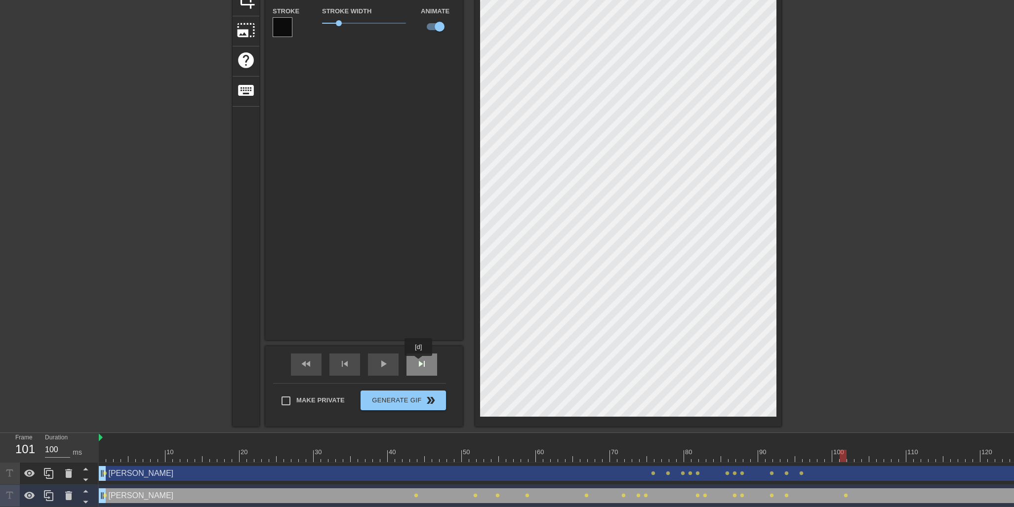
click at [418, 363] on span "skip_next" at bounding box center [422, 364] width 12 height 12
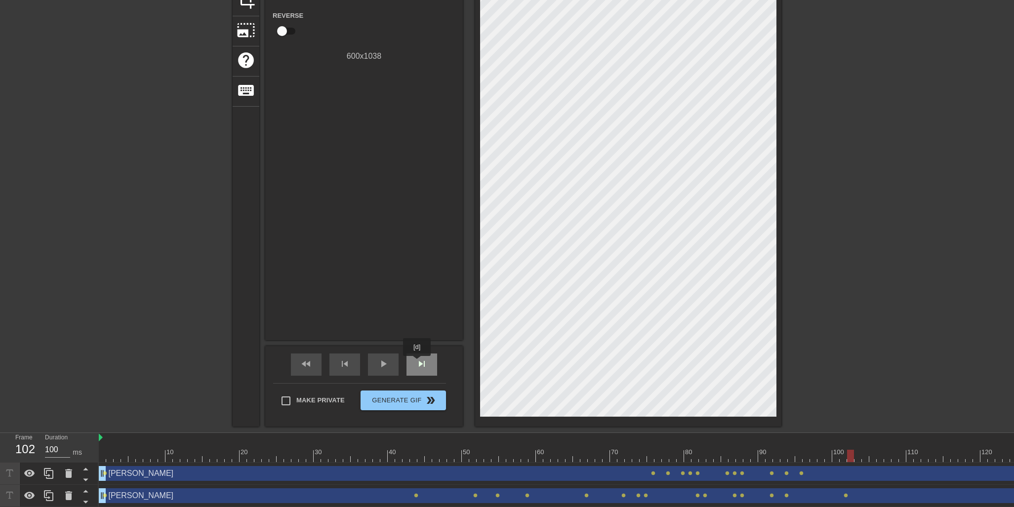
click at [418, 363] on span "skip_next" at bounding box center [422, 364] width 12 height 12
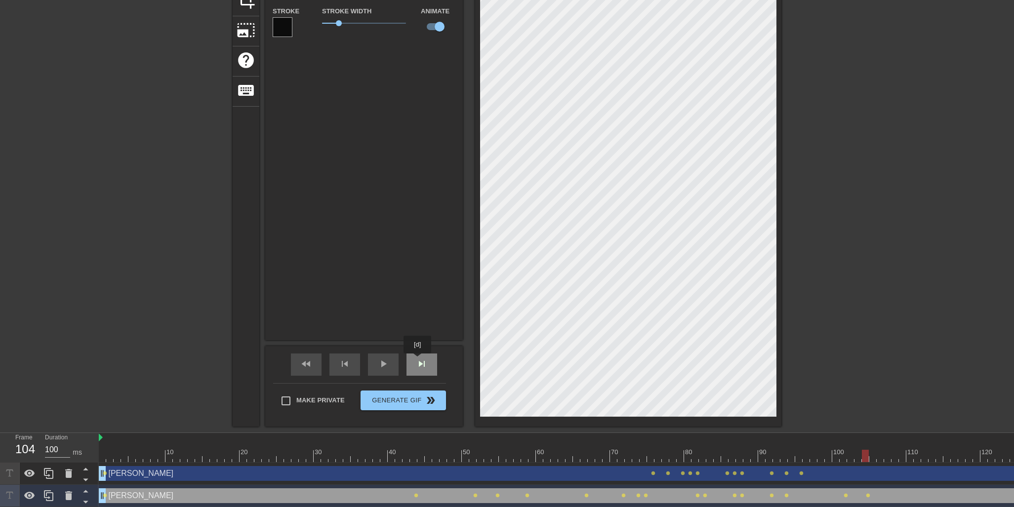
click at [419, 362] on span "skip_next" at bounding box center [422, 364] width 12 height 12
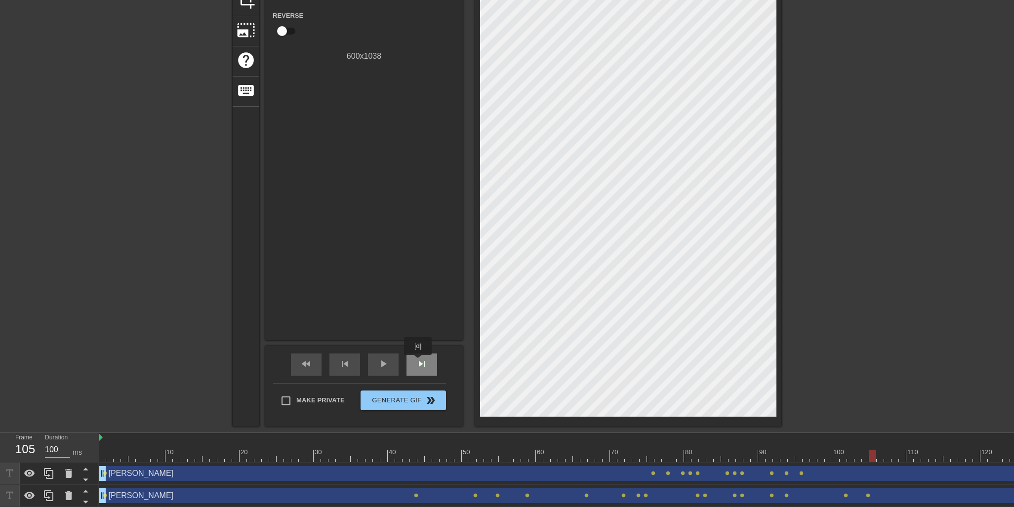
click at [419, 362] on span "skip_next" at bounding box center [422, 364] width 12 height 12
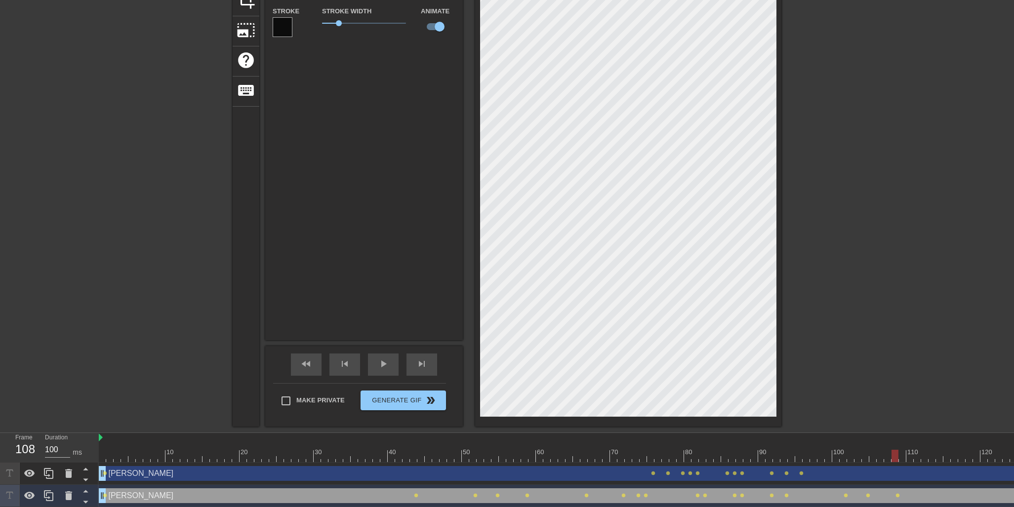
type input "Charlie Rose"
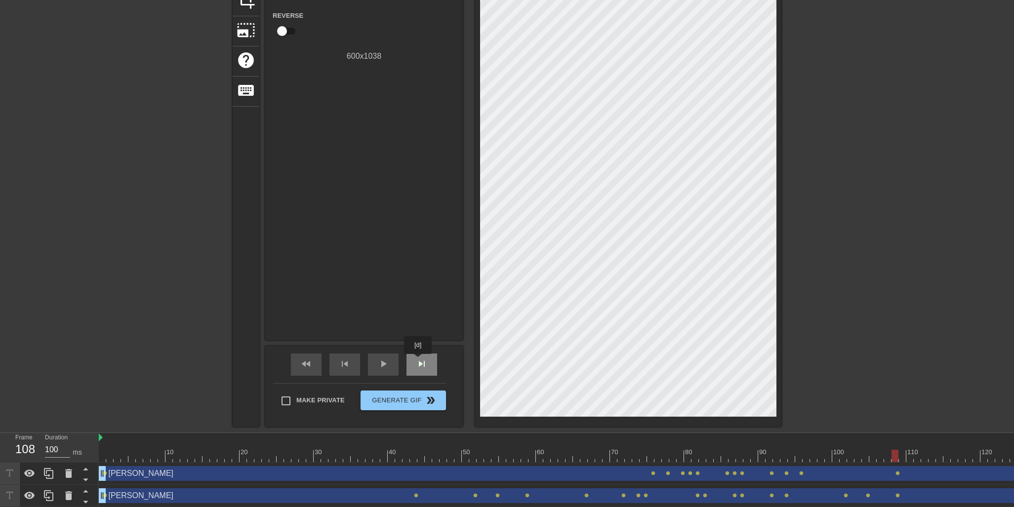
click at [419, 361] on span "skip_next" at bounding box center [422, 364] width 12 height 12
click at [428, 360] on div "skip_next" at bounding box center [421, 364] width 31 height 22
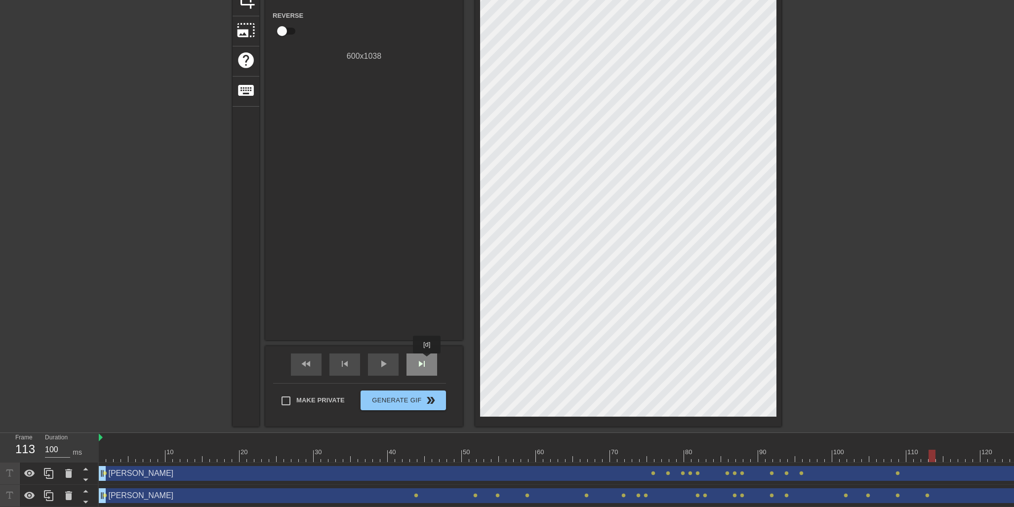
click at [428, 360] on div "skip_next" at bounding box center [421, 364] width 31 height 22
click at [424, 363] on span "skip_next" at bounding box center [422, 364] width 12 height 12
click at [417, 361] on span "skip_next" at bounding box center [422, 364] width 12 height 12
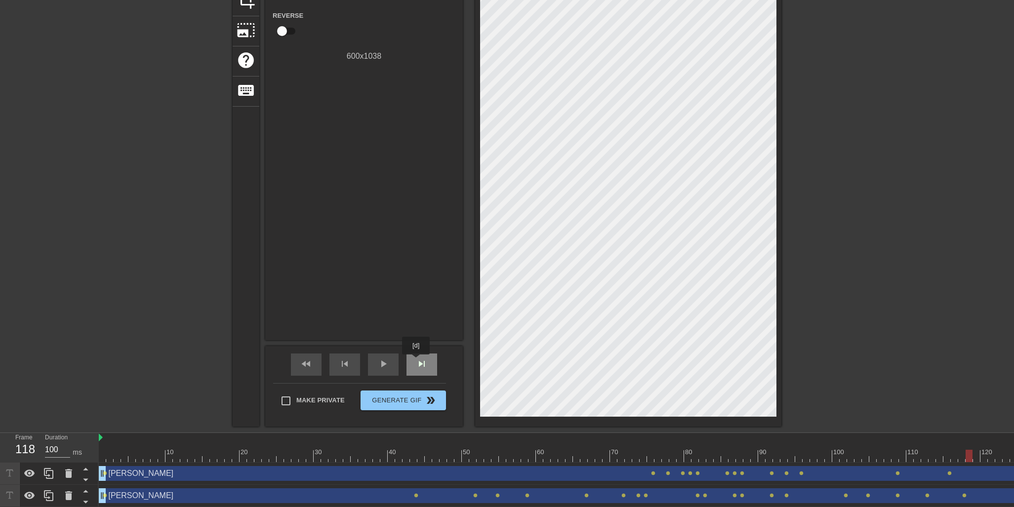
click at [417, 361] on span "skip_next" at bounding box center [422, 364] width 12 height 12
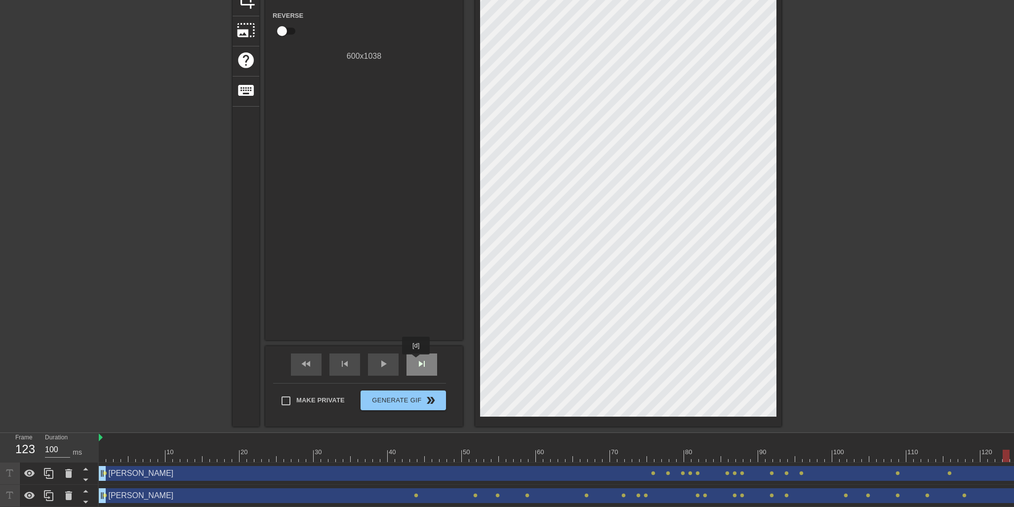
click at [417, 361] on span "skip_next" at bounding box center [422, 364] width 12 height 12
click at [431, 360] on div "skip_next" at bounding box center [421, 364] width 31 height 22
click at [429, 361] on div "skip_next" at bounding box center [421, 364] width 31 height 22
click at [428, 361] on div "skip_next" at bounding box center [421, 364] width 31 height 22
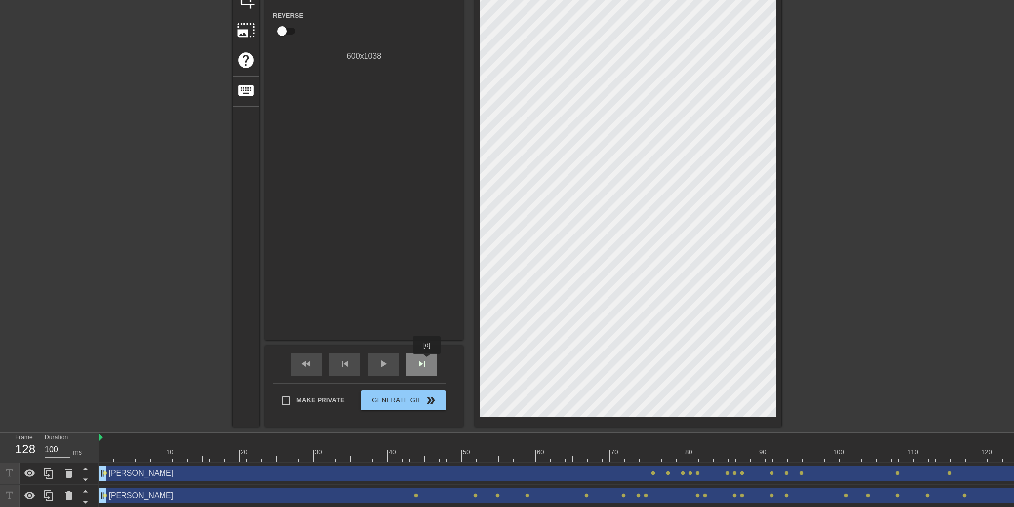
click at [428, 361] on div "skip_next" at bounding box center [421, 364] width 31 height 22
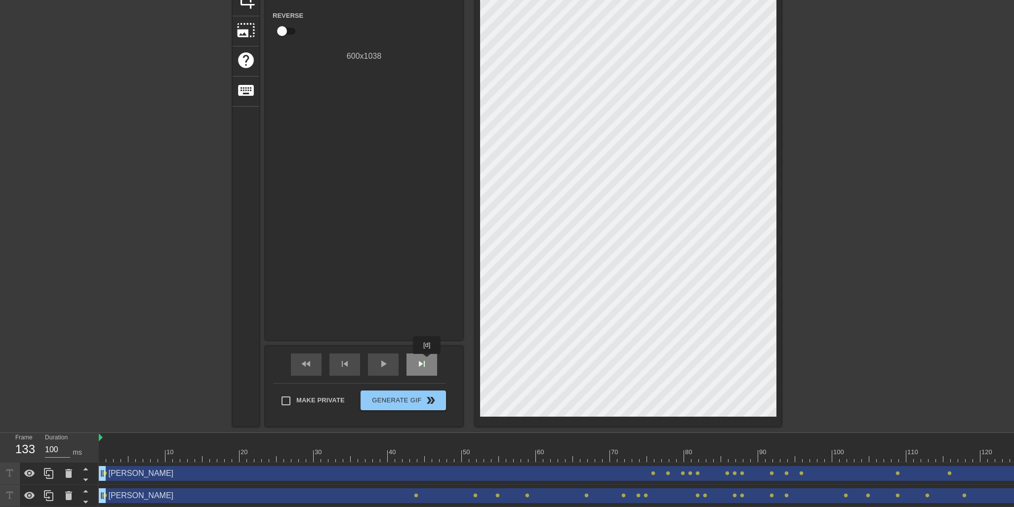
click at [428, 361] on div "skip_next" at bounding box center [421, 364] width 31 height 22
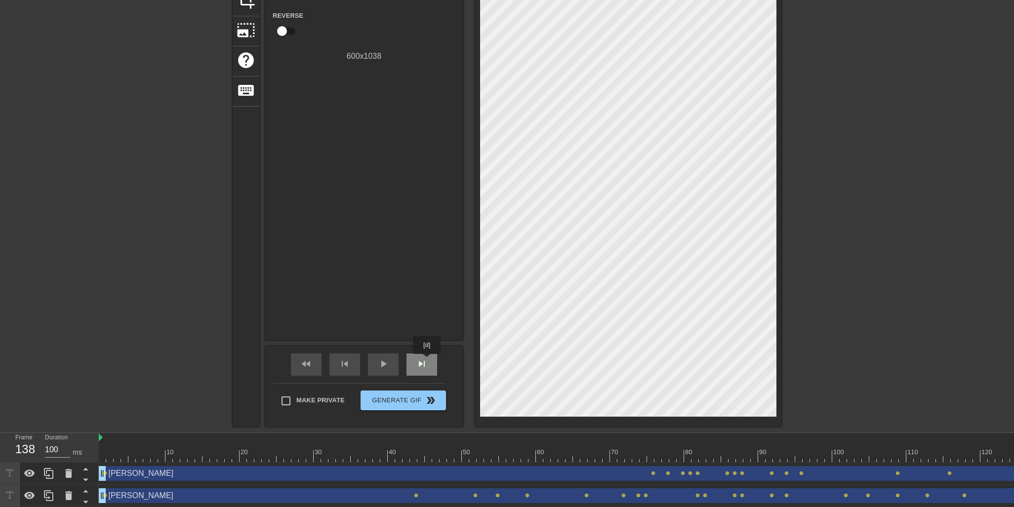
click at [428, 361] on div "skip_next" at bounding box center [421, 364] width 31 height 22
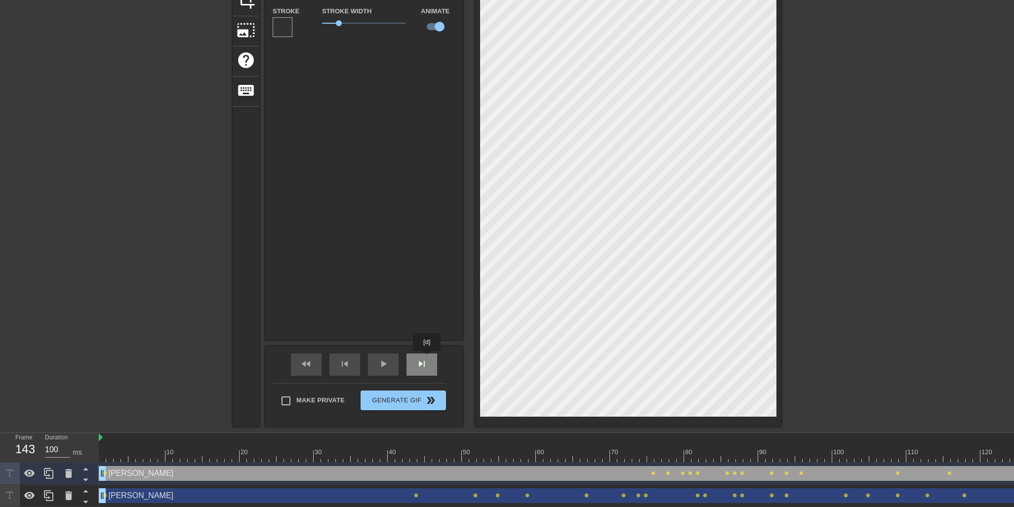
click at [425, 360] on span "skip_next" at bounding box center [422, 364] width 12 height 12
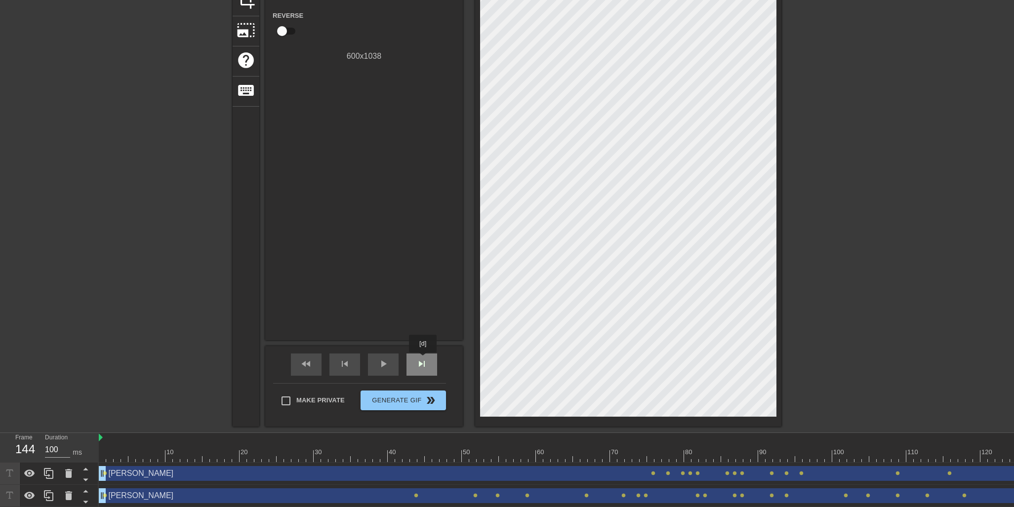
click at [424, 359] on span "skip_next" at bounding box center [422, 364] width 12 height 12
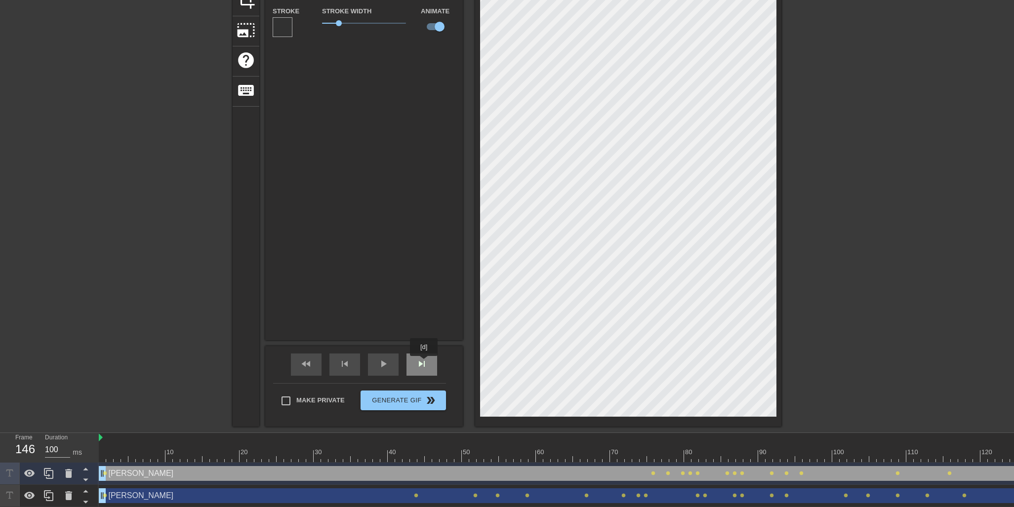
click at [425, 363] on span "skip_next" at bounding box center [422, 364] width 12 height 12
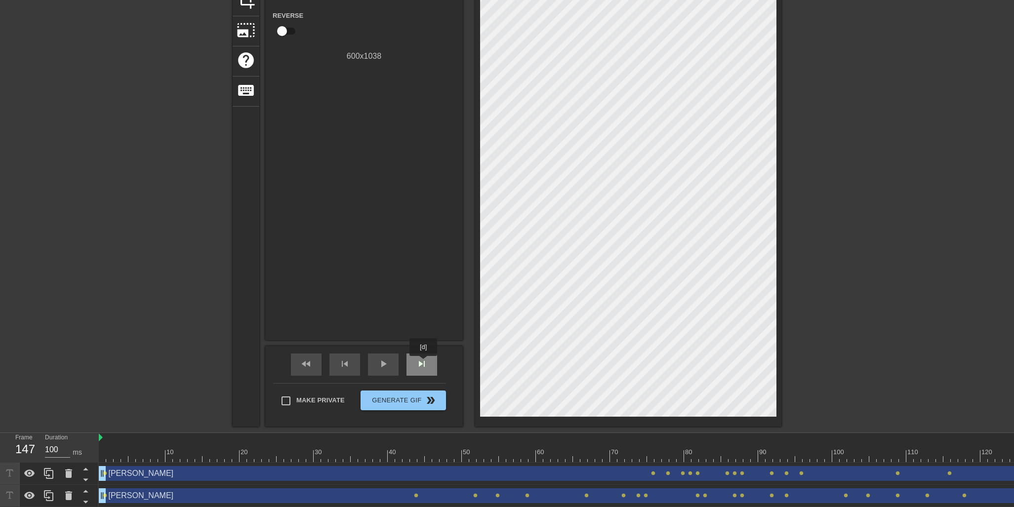
click at [424, 363] on span "skip_next" at bounding box center [422, 364] width 12 height 12
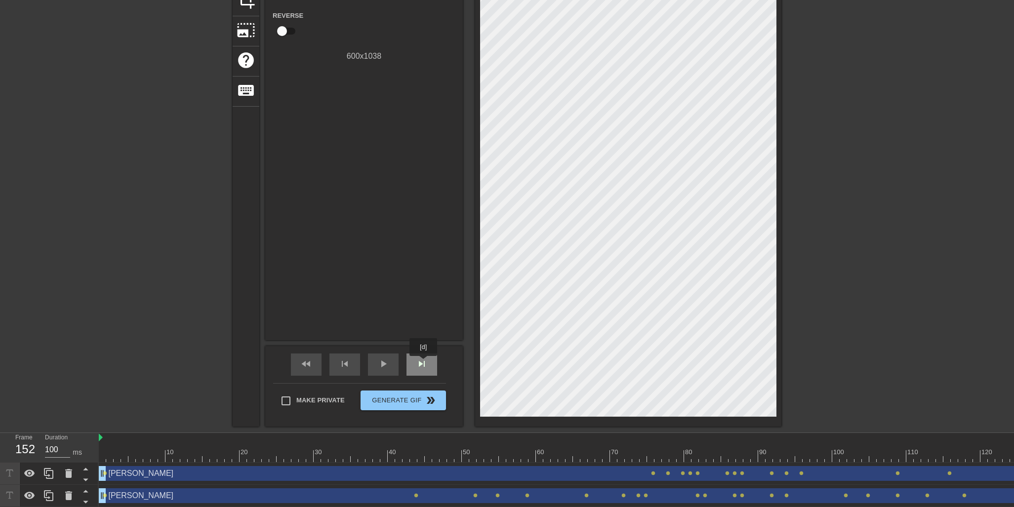
click at [424, 363] on span "skip_next" at bounding box center [422, 364] width 12 height 12
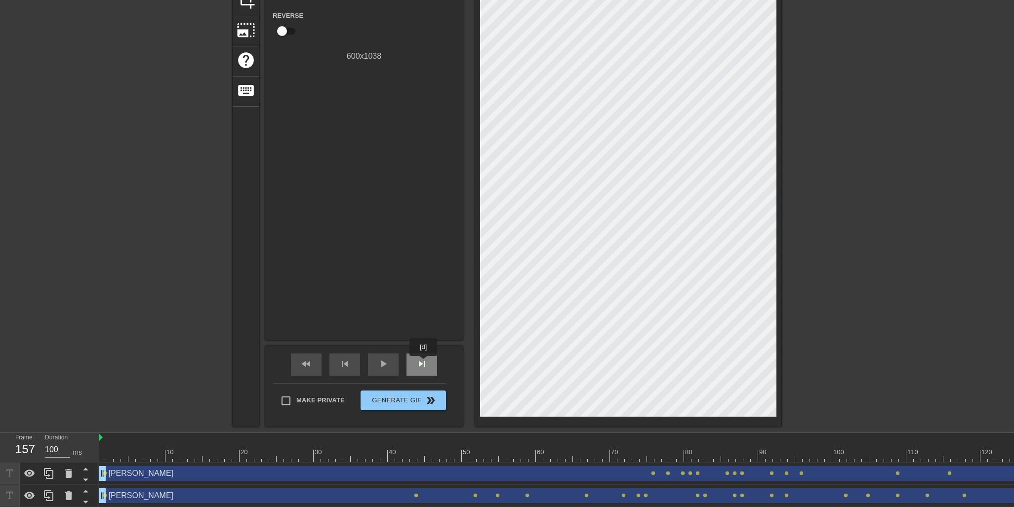
click at [424, 363] on span "skip_next" at bounding box center [422, 364] width 12 height 12
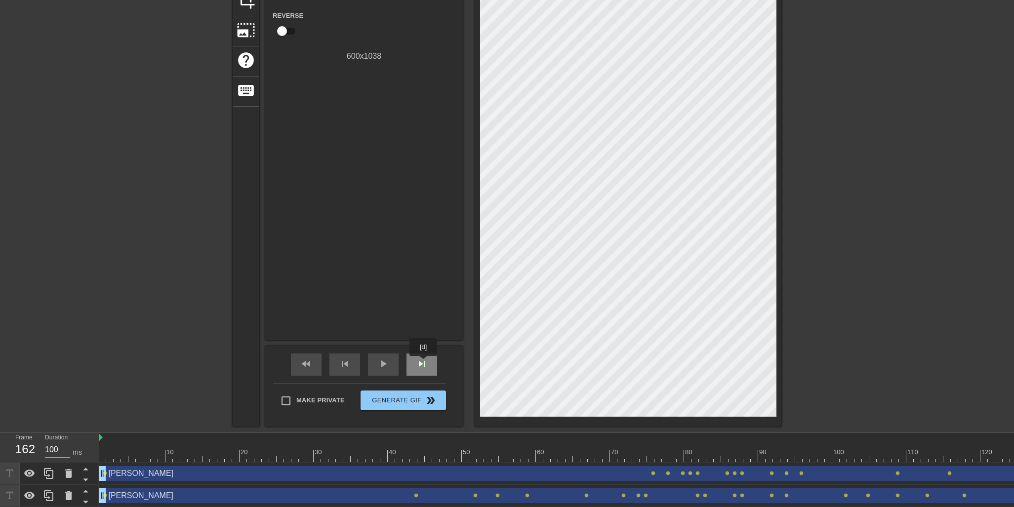
click at [424, 363] on span "skip_next" at bounding box center [422, 364] width 12 height 12
click at [422, 361] on span "skip_next" at bounding box center [422, 364] width 12 height 12
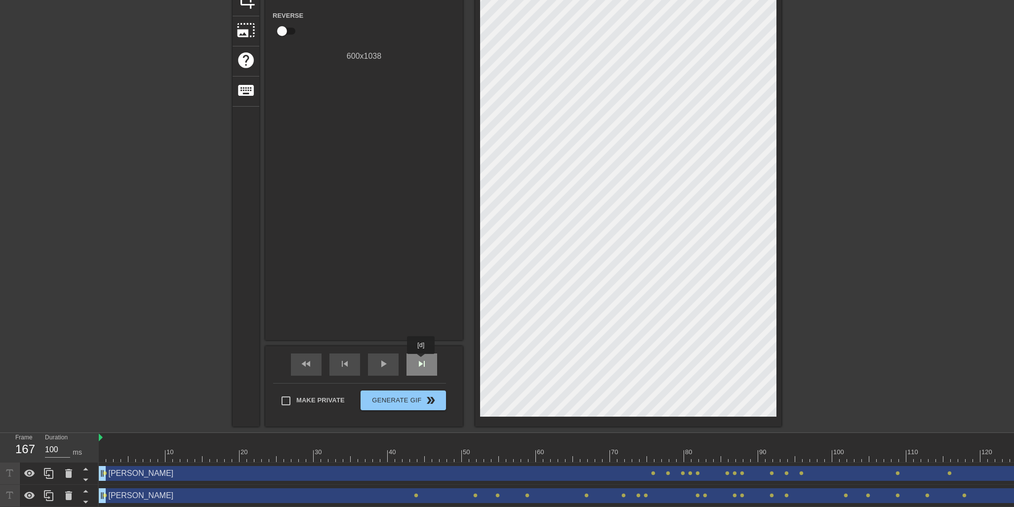
click at [422, 361] on span "skip_next" at bounding box center [422, 364] width 12 height 12
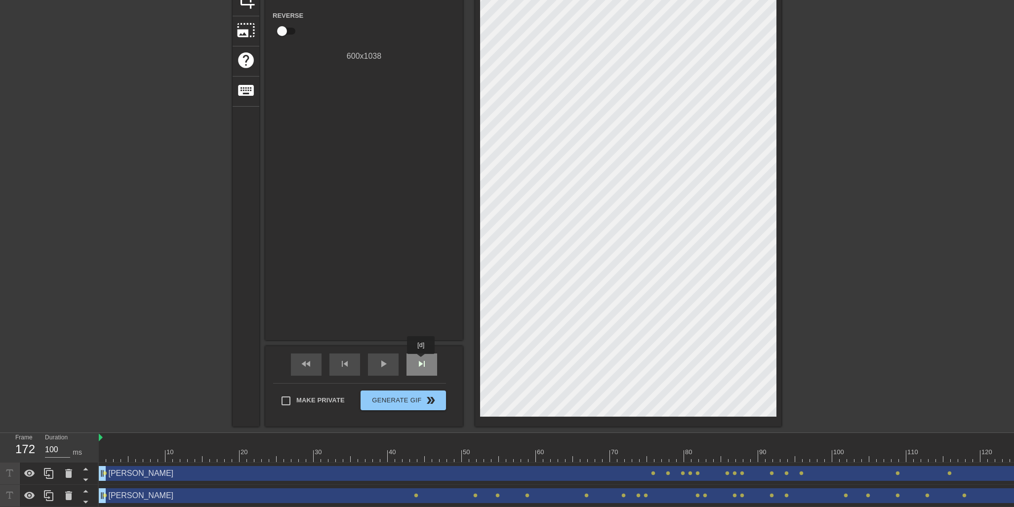
click at [422, 361] on span "skip_next" at bounding box center [422, 364] width 12 height 12
click at [417, 365] on span "skip_next" at bounding box center [422, 364] width 12 height 12
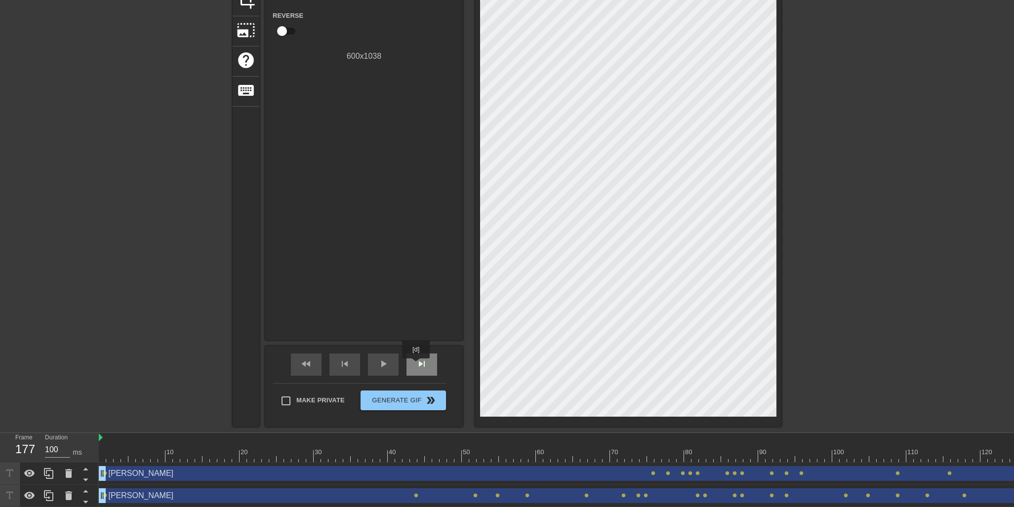
click at [417, 365] on span "skip_next" at bounding box center [422, 364] width 12 height 12
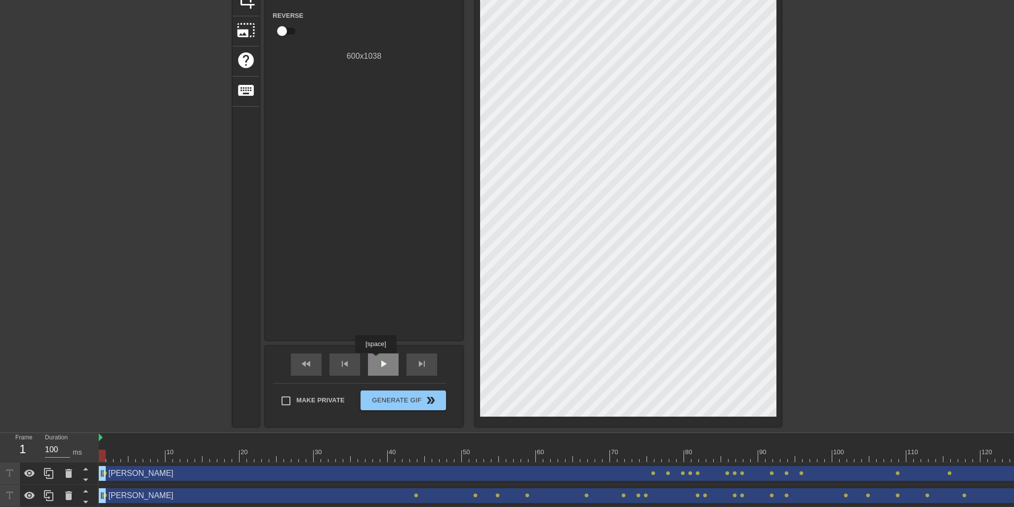
click at [378, 360] on span "play_arrow" at bounding box center [383, 364] width 12 height 12
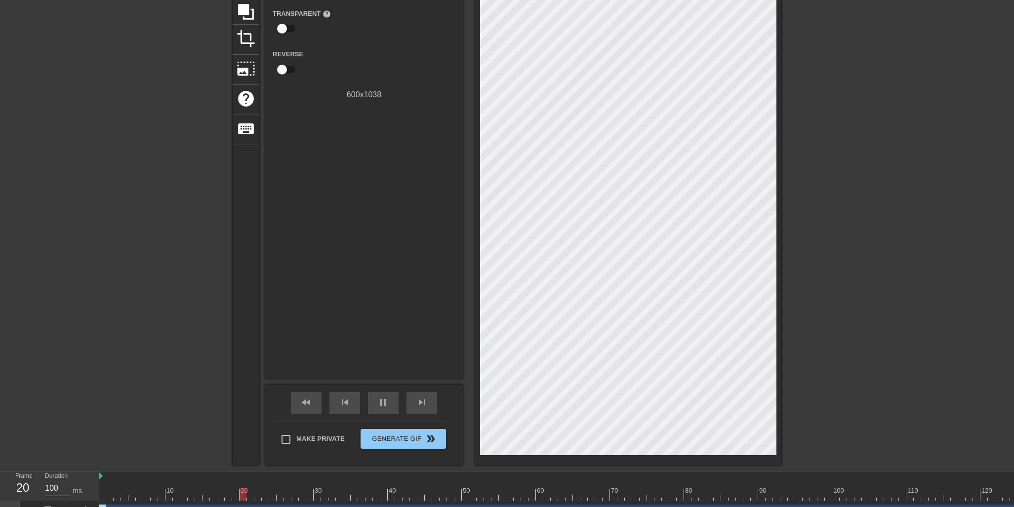
scroll to position [102, 0]
click at [314, 404] on div "fast_rewind" at bounding box center [306, 403] width 31 height 22
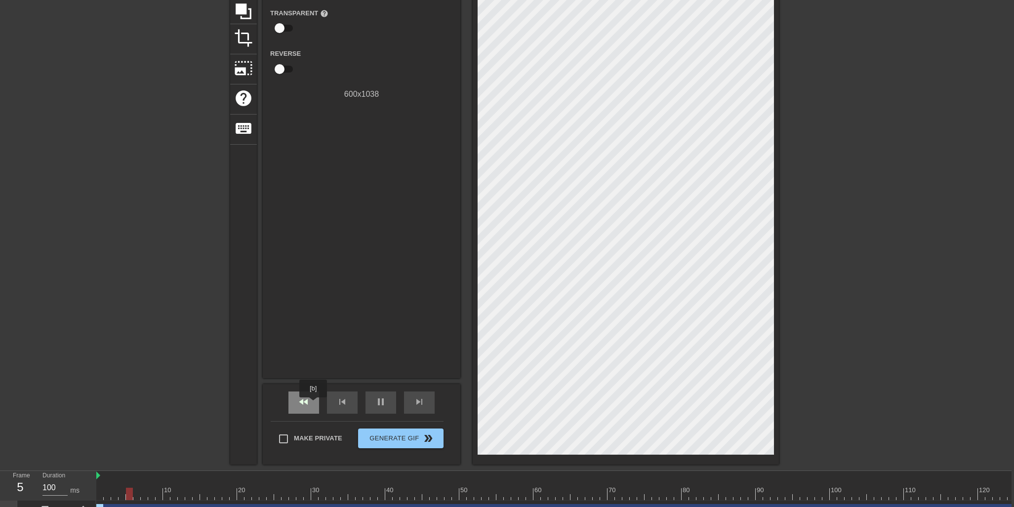
scroll to position [102, 2]
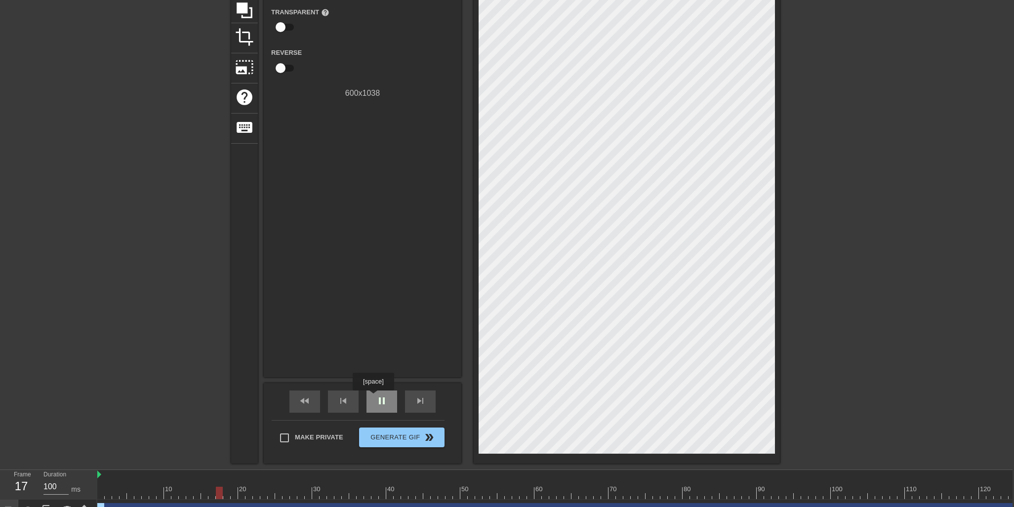
click at [374, 397] on div "pause" at bounding box center [381, 402] width 31 height 22
click at [421, 400] on span "skip_next" at bounding box center [421, 401] width 12 height 12
click at [421, 400] on span "skip_next" at bounding box center [421, 400] width 12 height 12
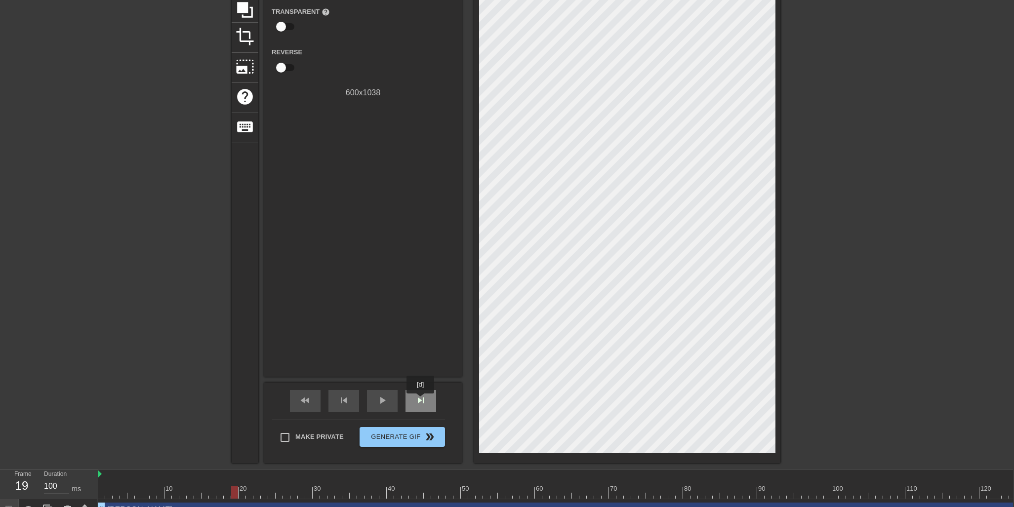
scroll to position [104, 0]
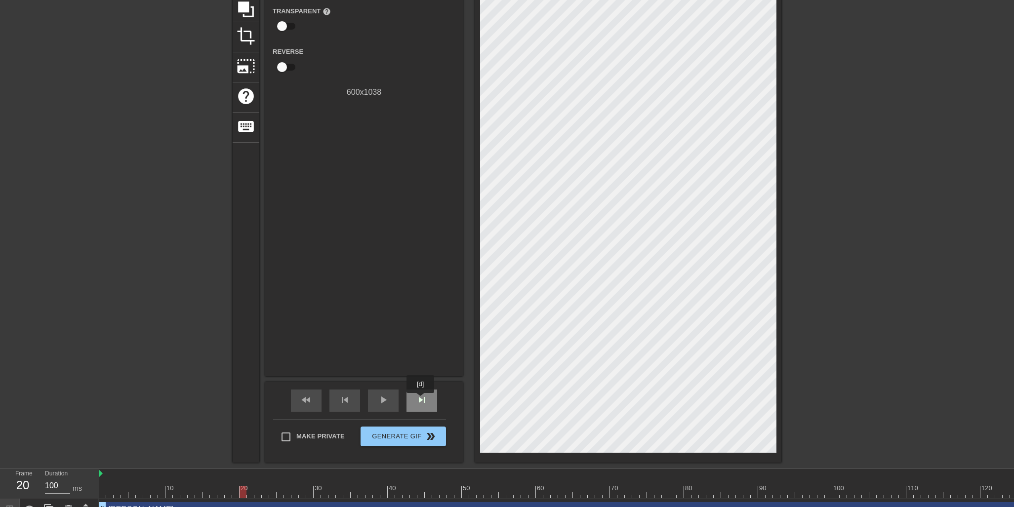
click at [421, 400] on span "skip_next" at bounding box center [422, 400] width 12 height 12
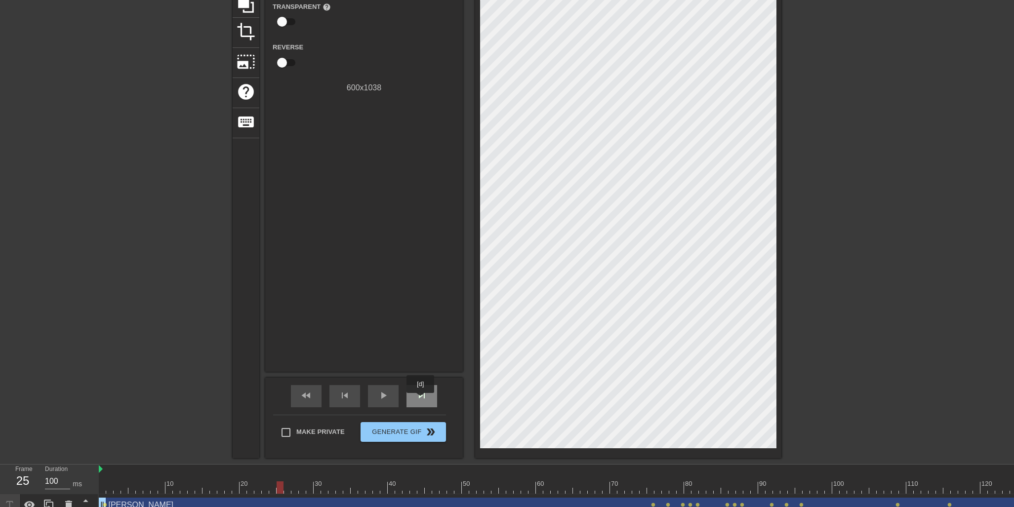
click at [421, 400] on span "skip_next" at bounding box center [422, 396] width 12 height 12
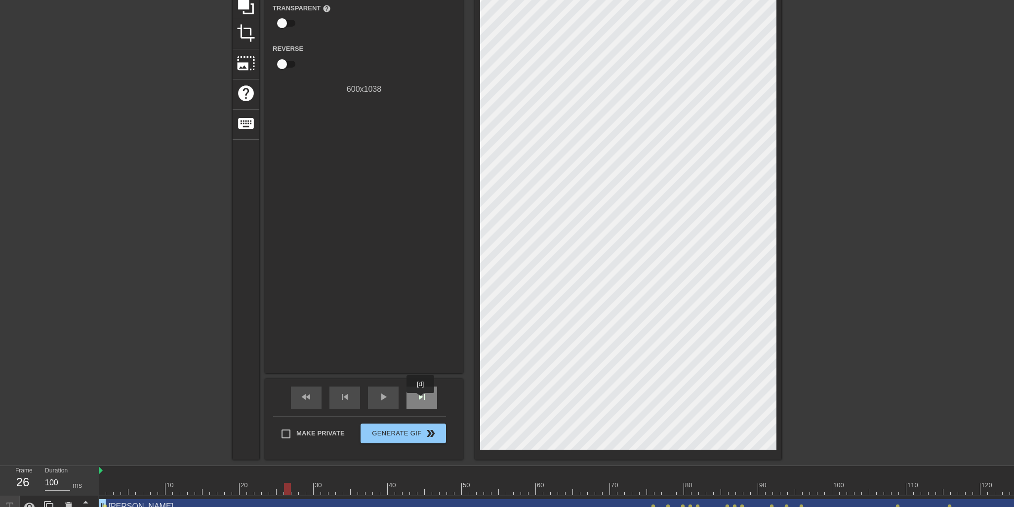
click at [421, 400] on span "skip_next" at bounding box center [422, 397] width 12 height 12
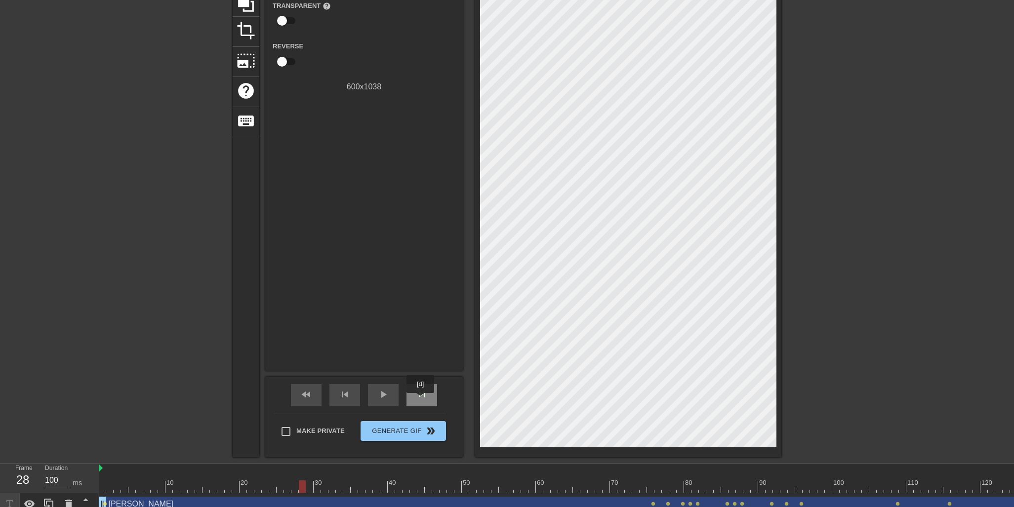
click at [421, 400] on span "skip_next" at bounding box center [422, 395] width 12 height 12
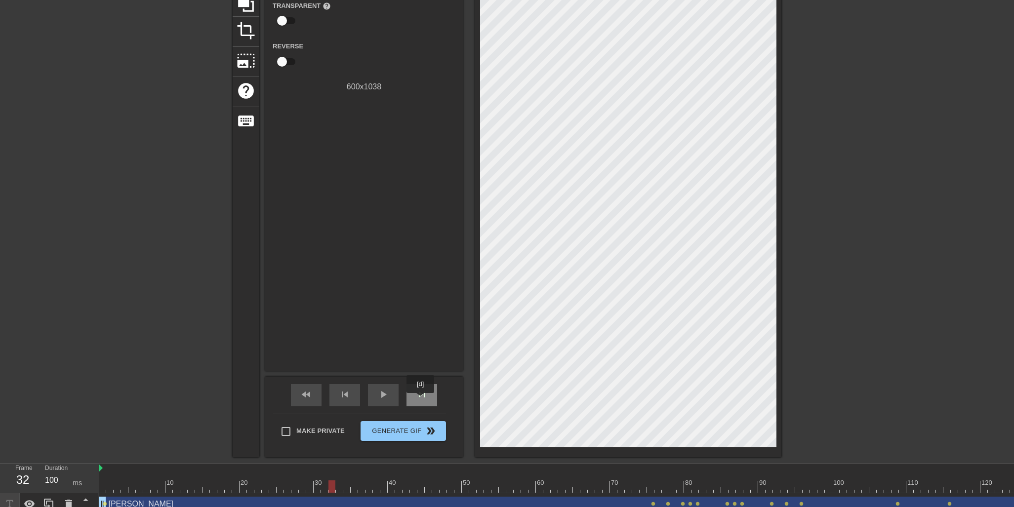
click at [421, 400] on span "skip_next" at bounding box center [422, 395] width 12 height 12
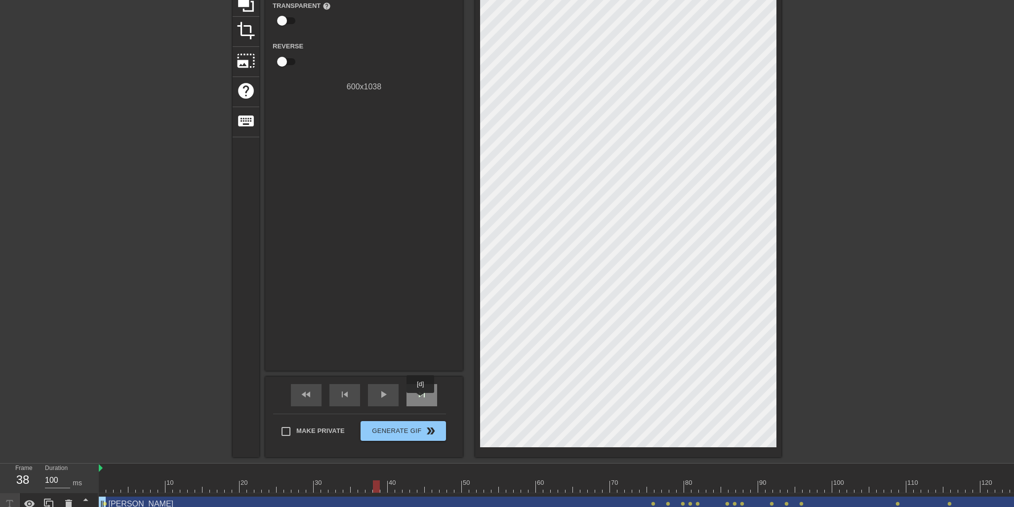
click at [421, 400] on span "skip_next" at bounding box center [422, 395] width 12 height 12
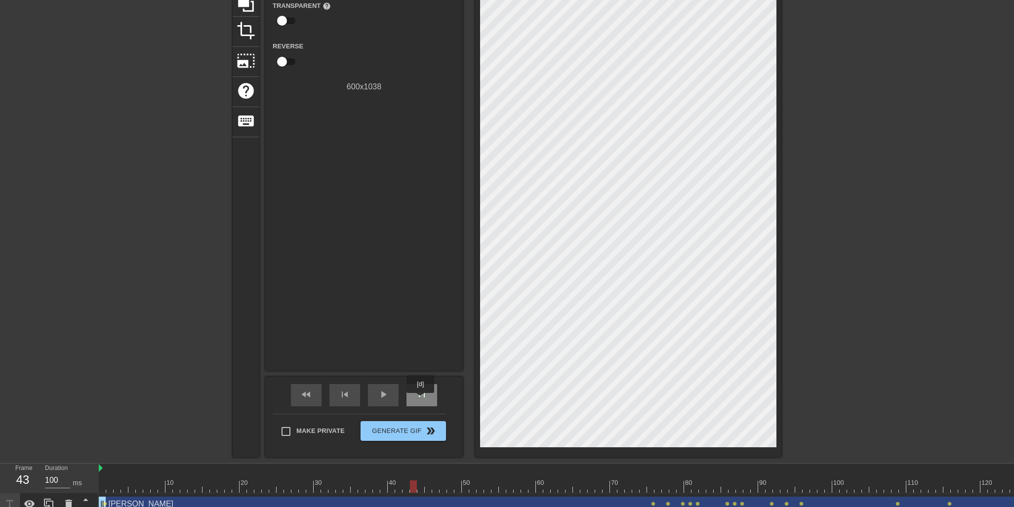
click at [421, 400] on span "skip_next" at bounding box center [422, 395] width 12 height 12
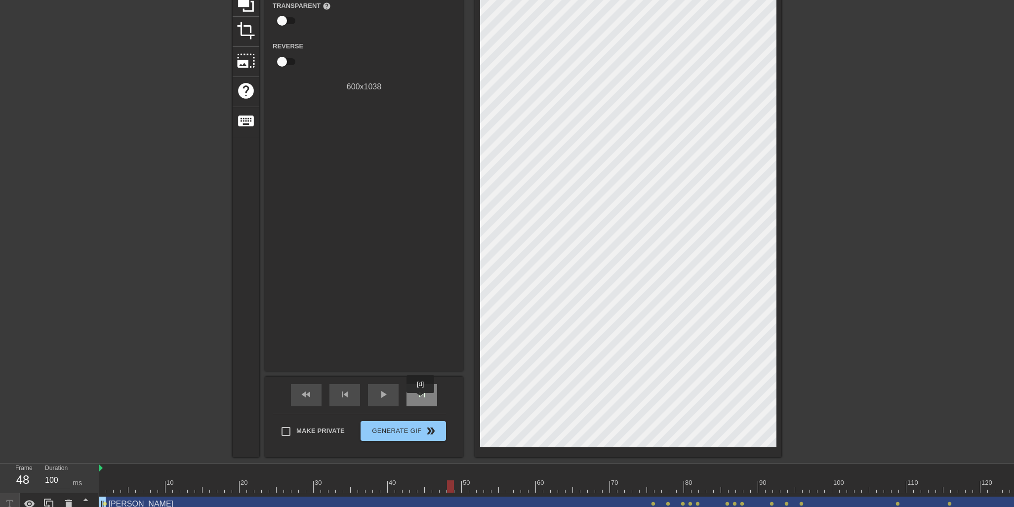
click at [421, 400] on span "skip_next" at bounding box center [422, 395] width 12 height 12
click at [425, 393] on span "skip_next" at bounding box center [422, 395] width 12 height 12
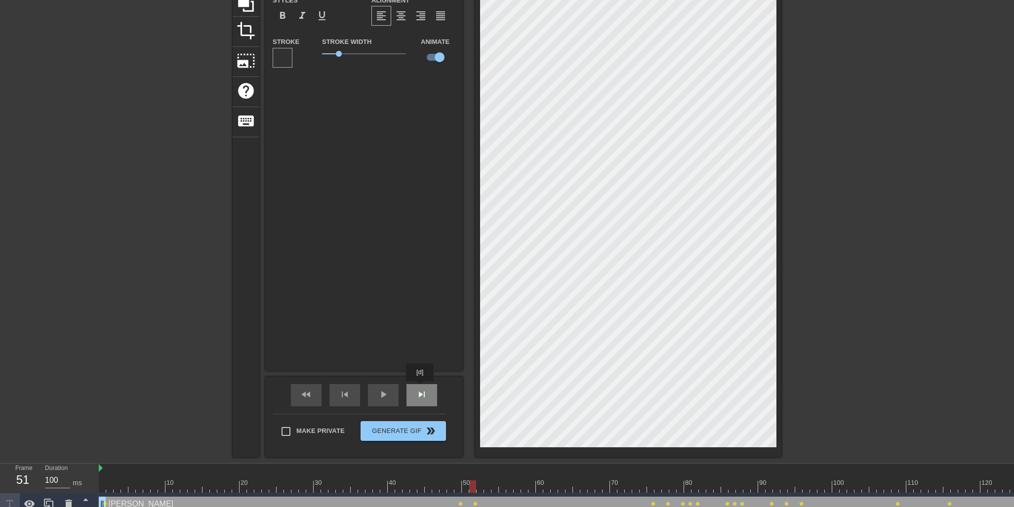
click at [421, 388] on div "skip_next" at bounding box center [421, 395] width 31 height 22
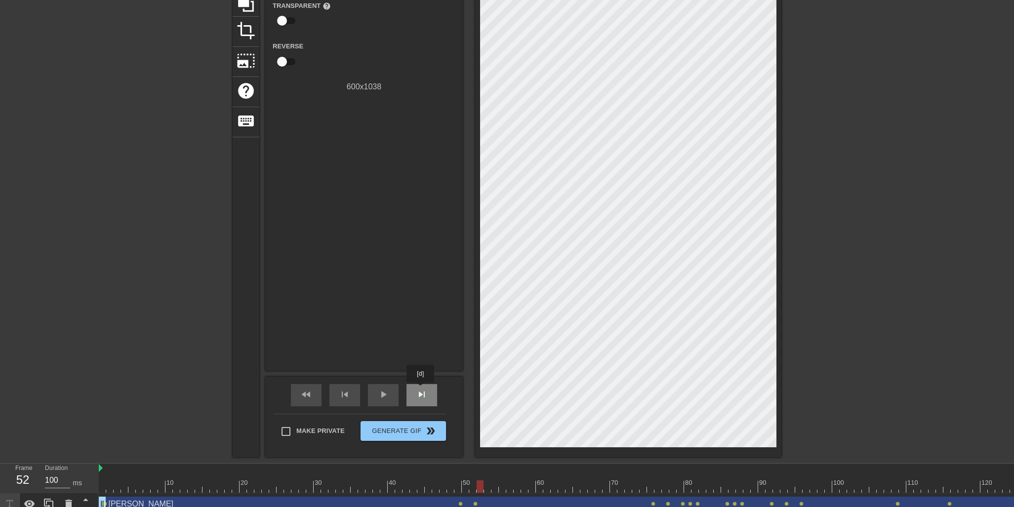
click at [421, 390] on span "skip_next" at bounding box center [422, 395] width 12 height 12
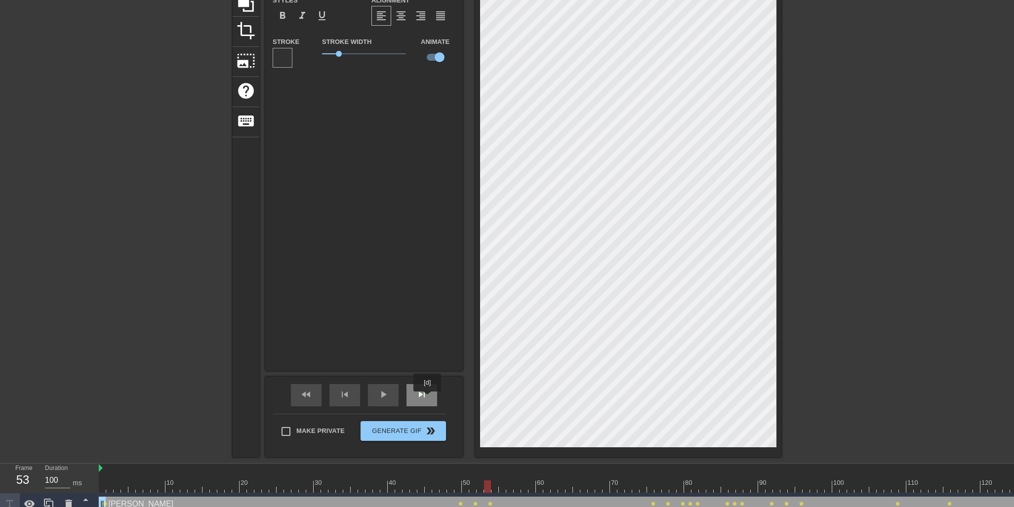
click at [428, 398] on div "skip_next" at bounding box center [421, 395] width 31 height 22
click at [421, 392] on span "skip_next" at bounding box center [422, 395] width 12 height 12
click at [782, 300] on div "title add_circle image add_circle crop photo_size_select_large help keyboard Ch…" at bounding box center [507, 193] width 1014 height 527
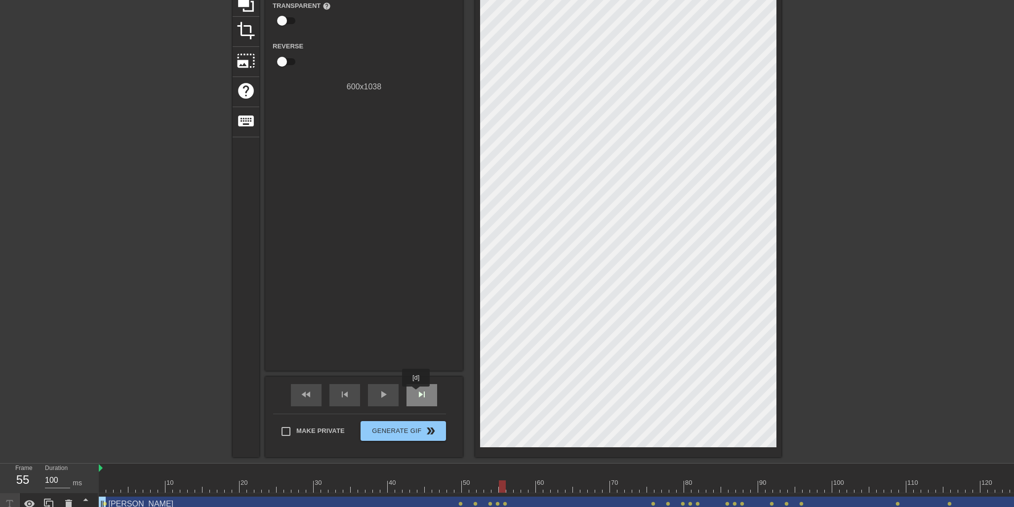
click at [417, 393] on span "skip_next" at bounding box center [422, 395] width 12 height 12
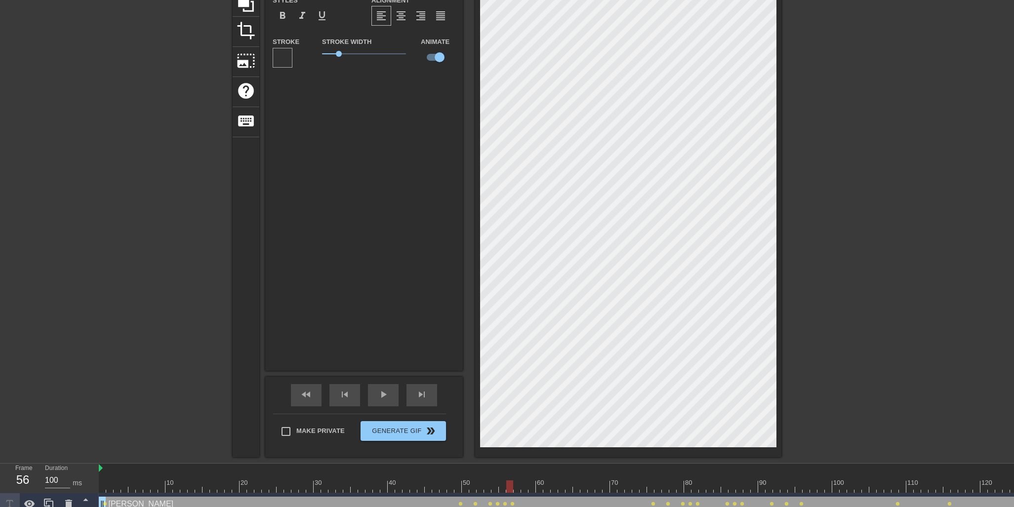
click at [793, 298] on div "title add_circle image add_circle crop photo_size_select_large help keyboard Ch…" at bounding box center [507, 193] width 1014 height 527
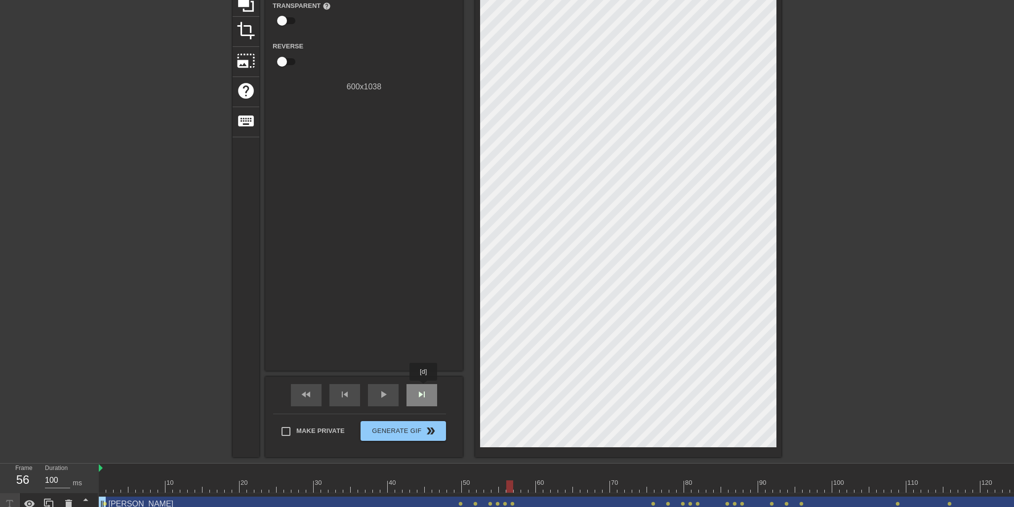
click at [424, 388] on div "skip_next" at bounding box center [421, 395] width 31 height 22
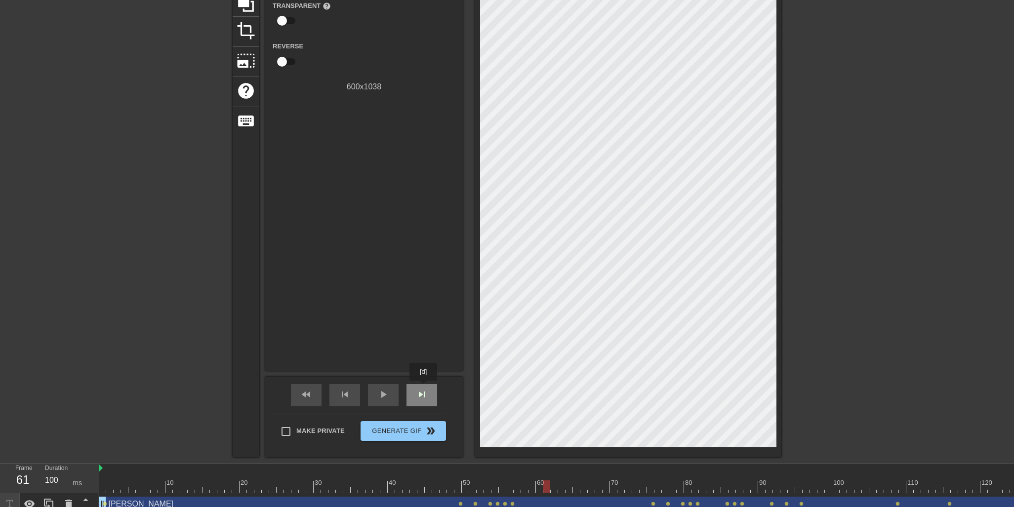
click at [424, 388] on div "skip_next" at bounding box center [421, 395] width 31 height 22
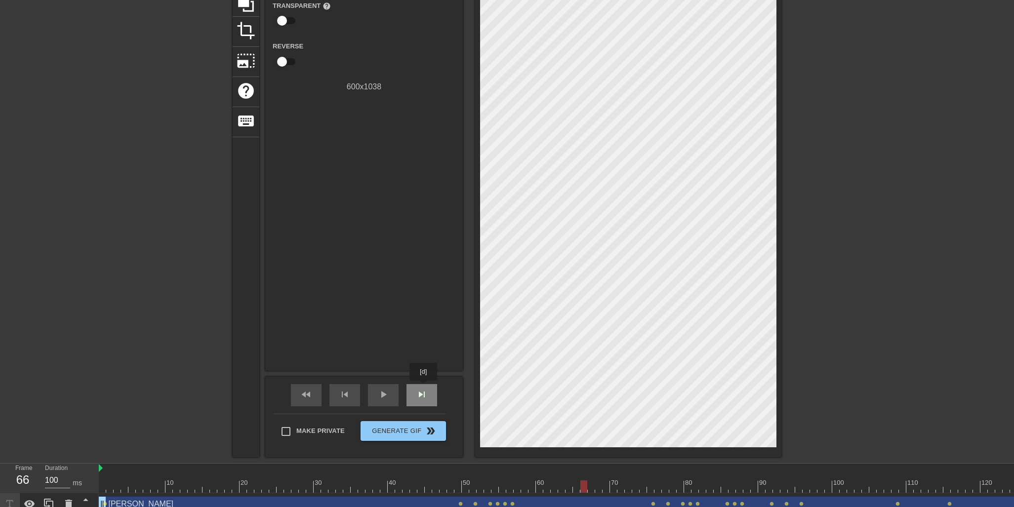
click at [424, 388] on div "skip_next" at bounding box center [421, 395] width 31 height 22
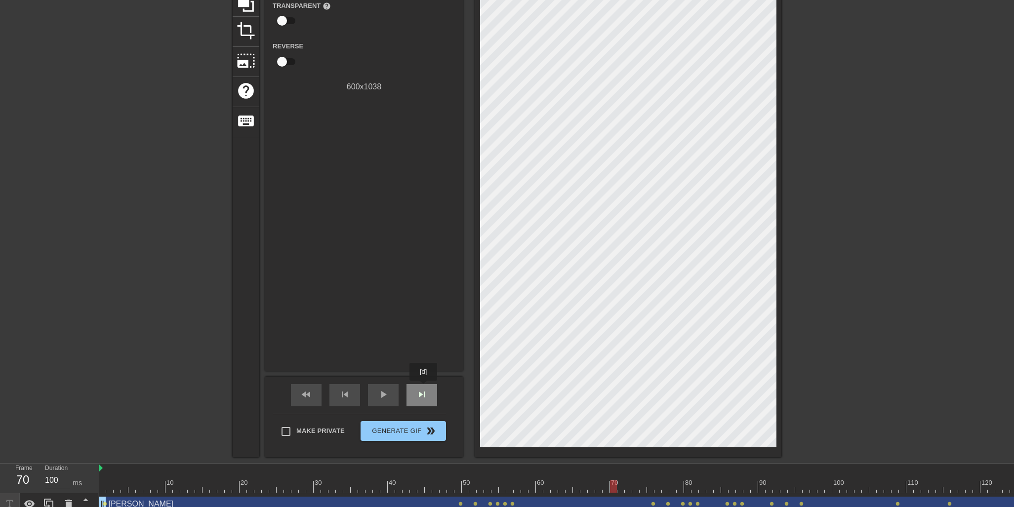
click at [424, 388] on div "skip_next" at bounding box center [421, 395] width 31 height 22
click at [820, 307] on div "title add_circle image add_circle crop photo_size_select_large help keyboard Gi…" at bounding box center [507, 193] width 1014 height 527
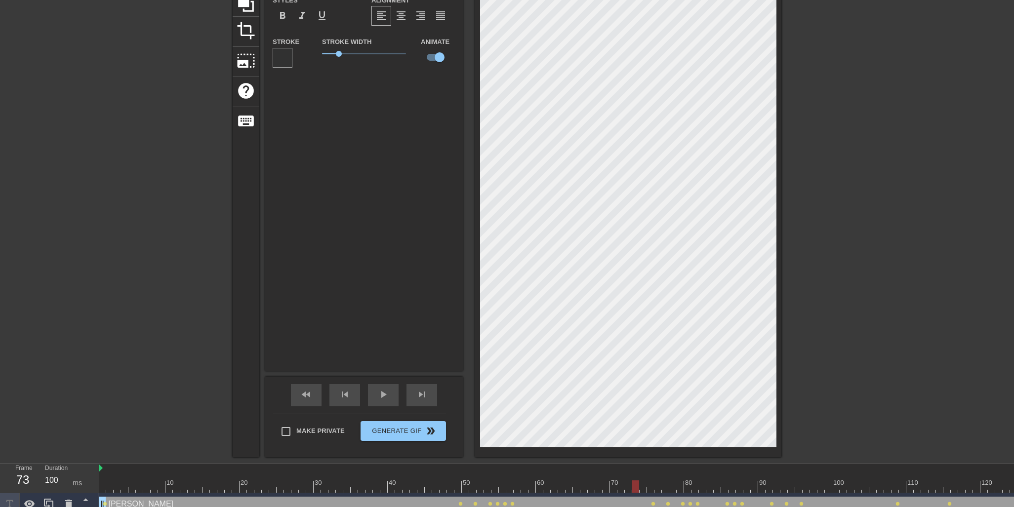
click at [777, 239] on div at bounding box center [628, 193] width 306 height 527
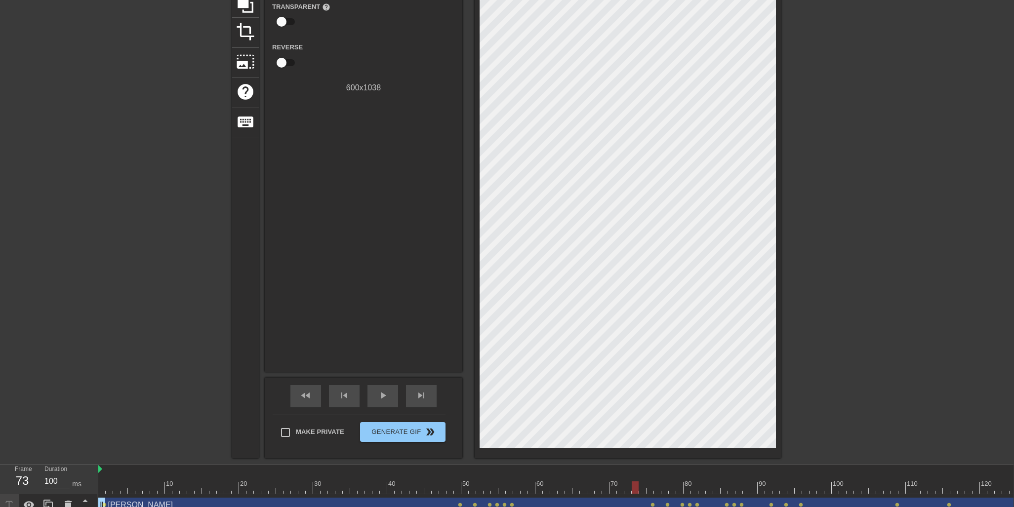
scroll to position [110, 0]
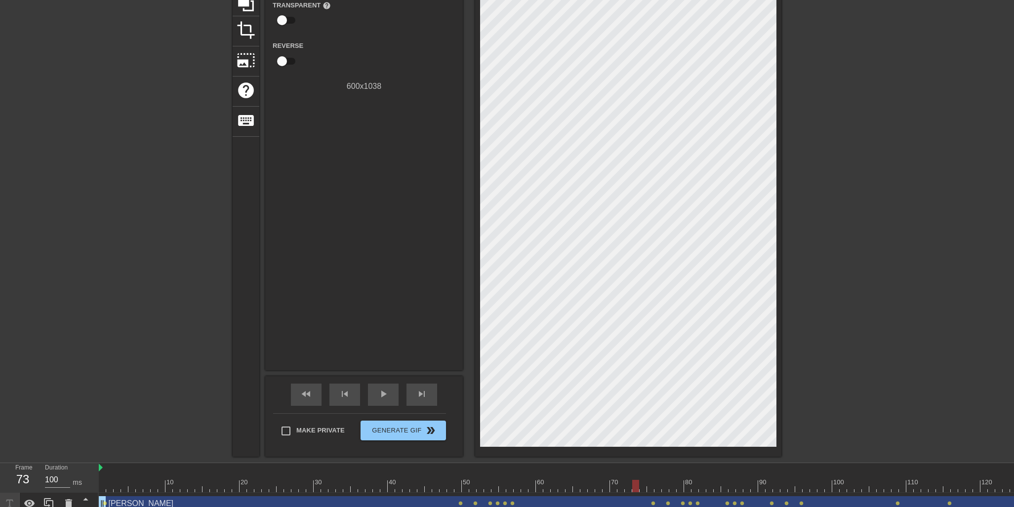
click at [833, 369] on div "title add_circle image add_circle crop photo_size_select_large help keyboard Gi…" at bounding box center [507, 192] width 1014 height 527
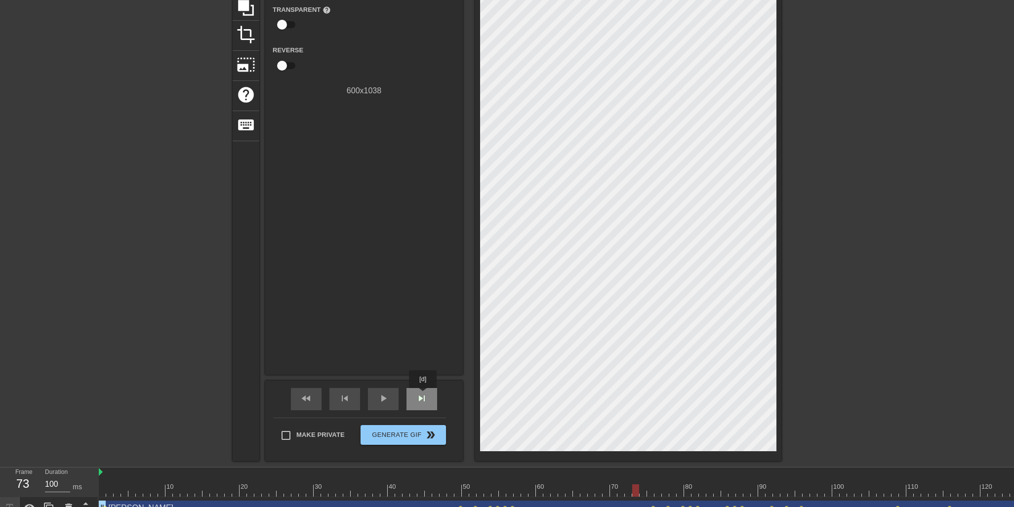
click at [424, 395] on span "skip_next" at bounding box center [422, 398] width 12 height 12
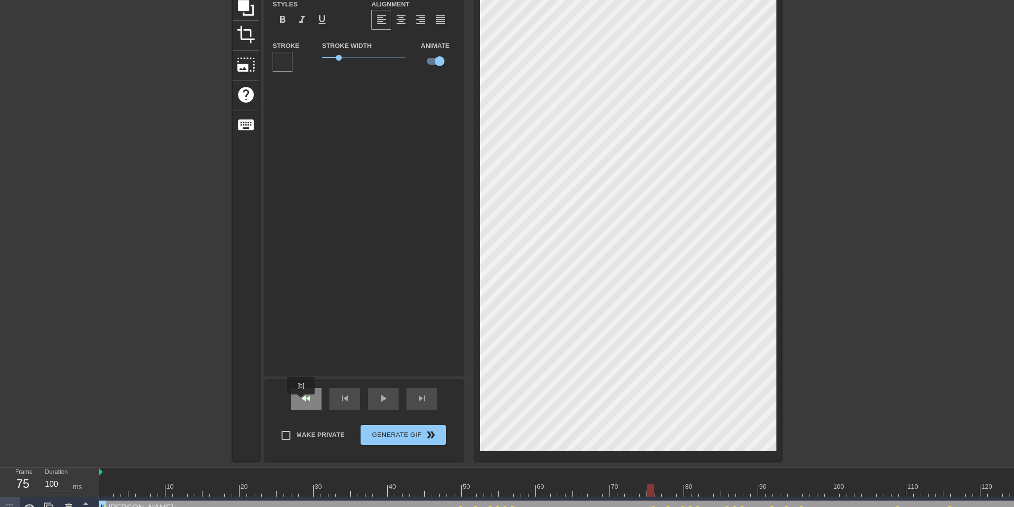
click at [302, 401] on span "fast_rewind" at bounding box center [306, 398] width 12 height 12
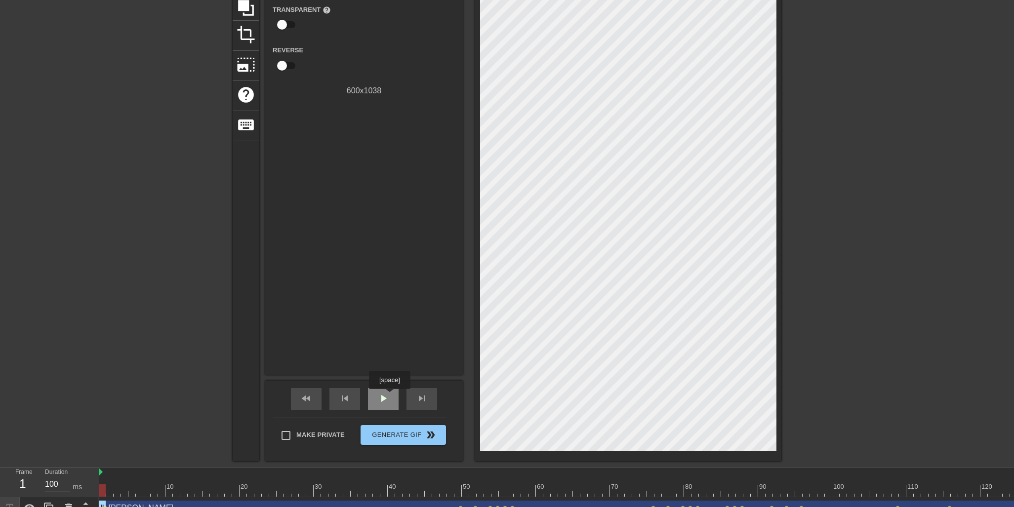
click at [391, 396] on div "play_arrow" at bounding box center [383, 399] width 31 height 22
click at [373, 396] on div "pause" at bounding box center [383, 399] width 31 height 22
click at [343, 395] on span "skip_previous" at bounding box center [345, 398] width 12 height 12
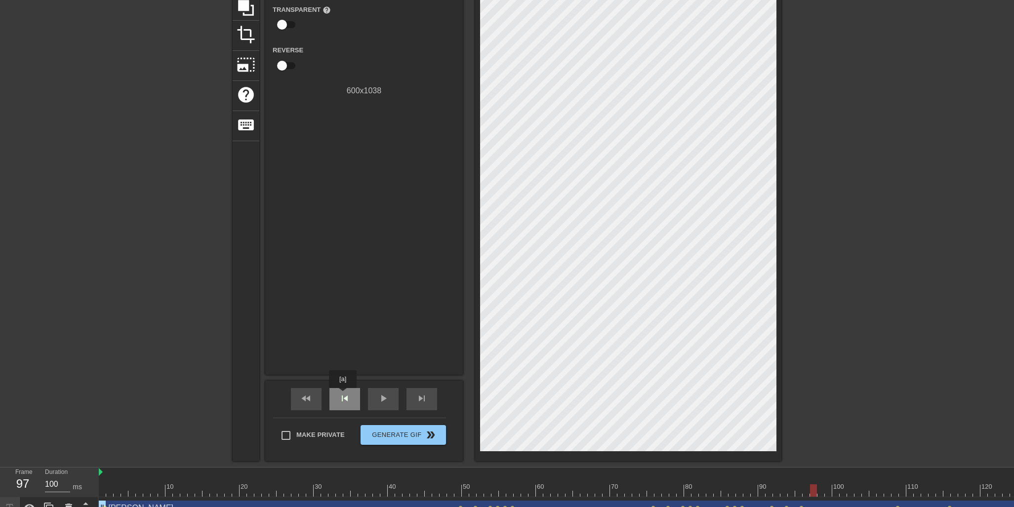
click at [343, 395] on span "skip_previous" at bounding box center [345, 398] width 12 height 12
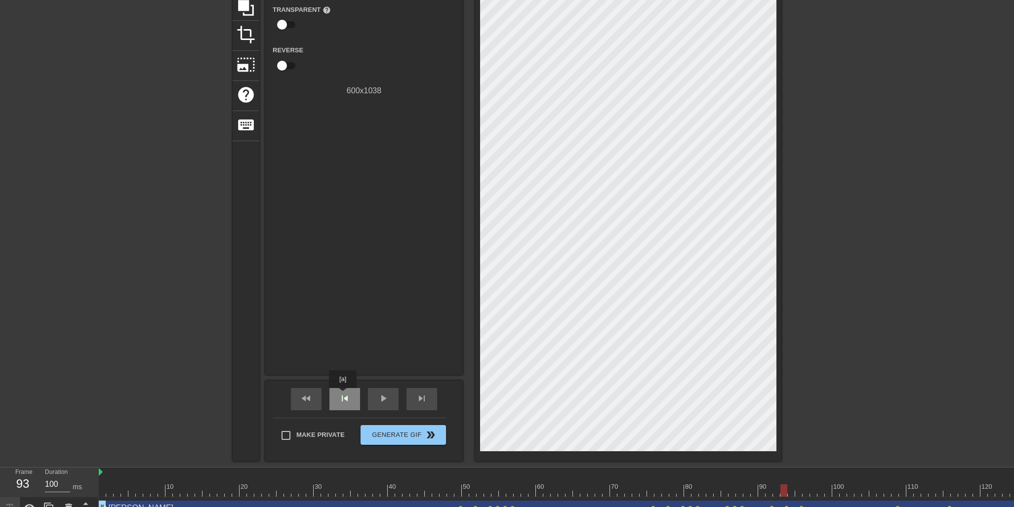
click at [343, 395] on span "skip_previous" at bounding box center [345, 398] width 12 height 12
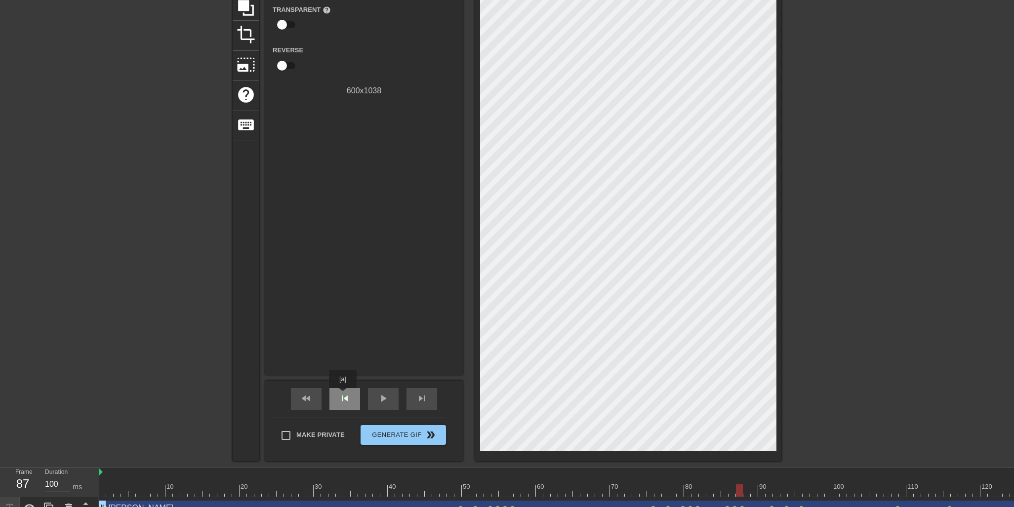
click at [343, 395] on span "skip_previous" at bounding box center [345, 398] width 12 height 12
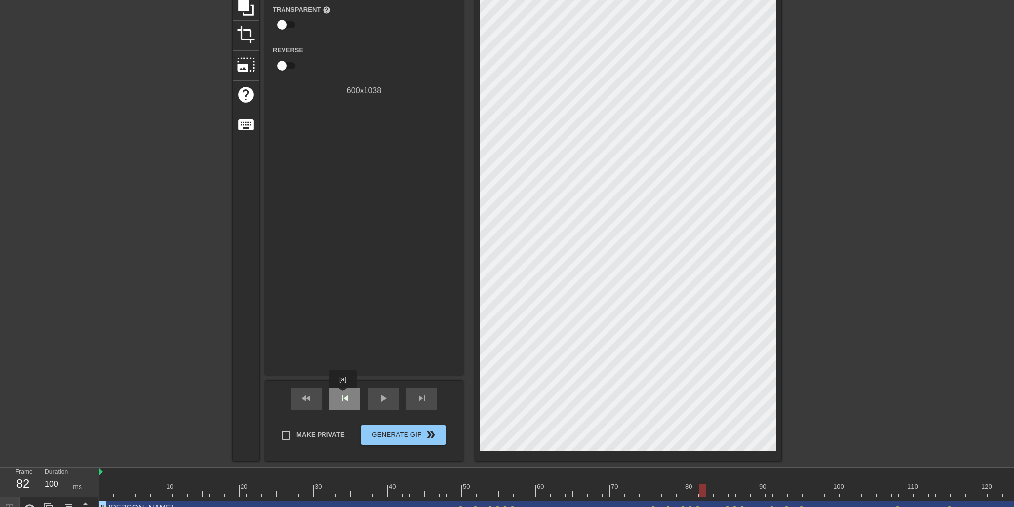
click at [343, 395] on span "skip_previous" at bounding box center [345, 398] width 12 height 12
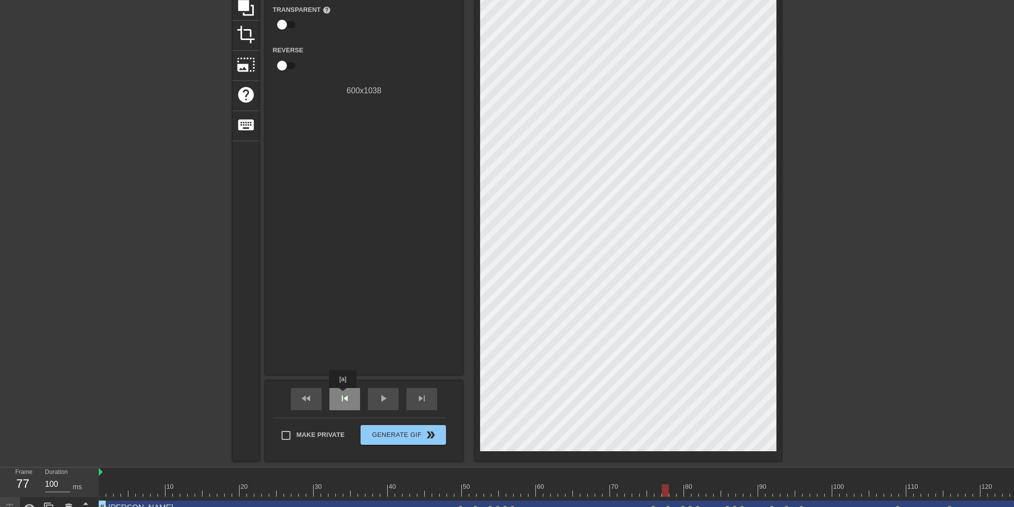
click at [343, 395] on span "skip_previous" at bounding box center [345, 398] width 12 height 12
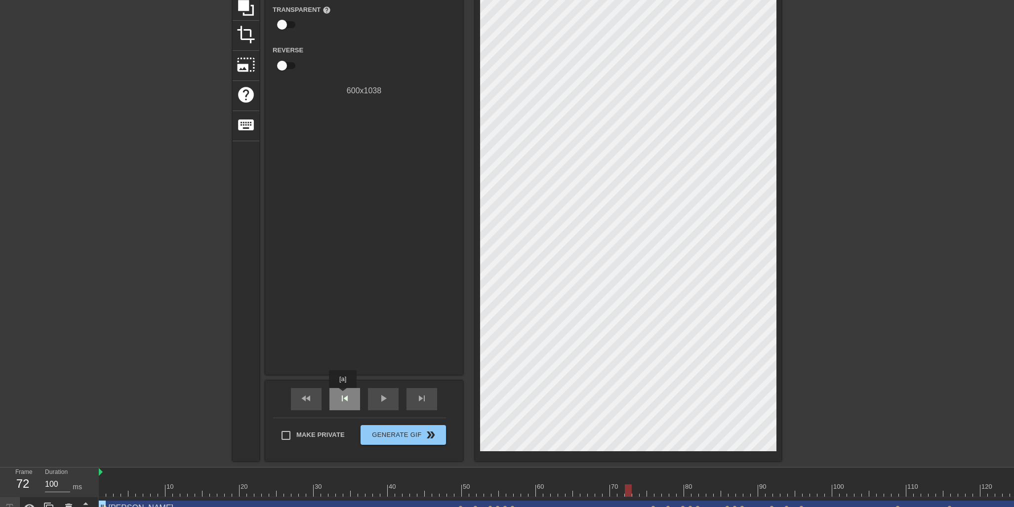
click at [343, 395] on span "skip_previous" at bounding box center [345, 398] width 12 height 12
click at [427, 401] on span "skip_next" at bounding box center [422, 398] width 12 height 12
click at [426, 400] on span "skip_next" at bounding box center [422, 398] width 12 height 12
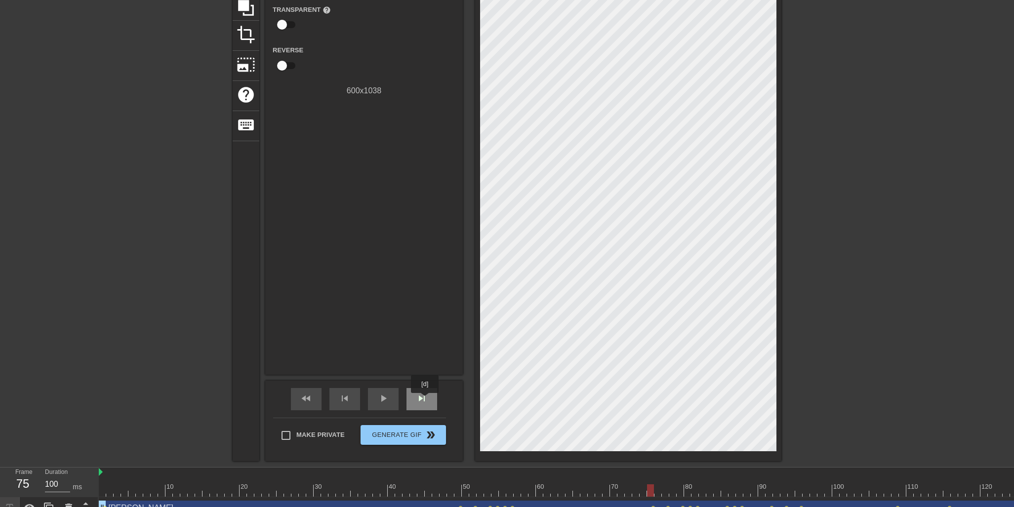
click at [426, 400] on span "skip_next" at bounding box center [422, 398] width 12 height 12
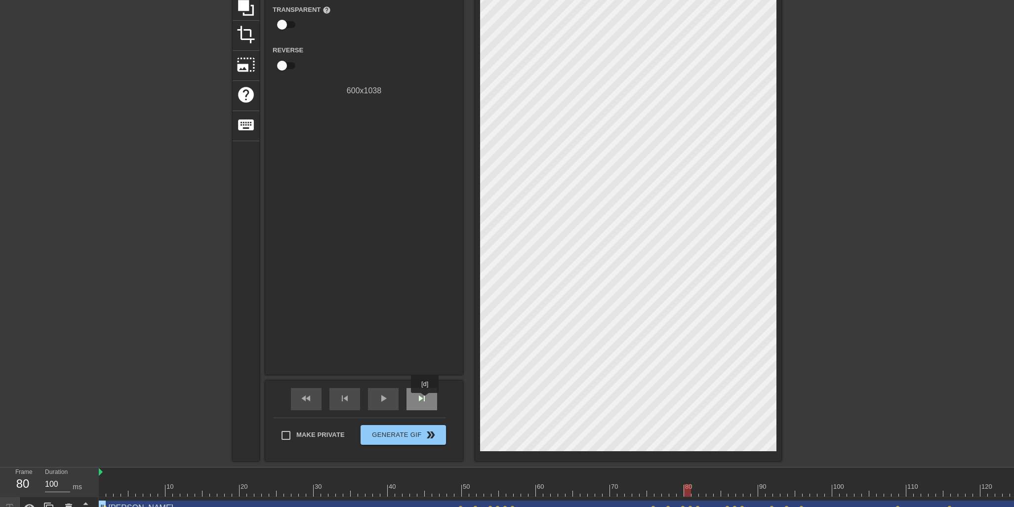
click at [426, 400] on span "skip_next" at bounding box center [422, 398] width 12 height 12
click at [307, 396] on span "fast_rewind" at bounding box center [306, 398] width 12 height 12
click at [378, 392] on span "play_arrow" at bounding box center [383, 398] width 12 height 12
click at [382, 402] on span "pause" at bounding box center [383, 398] width 12 height 12
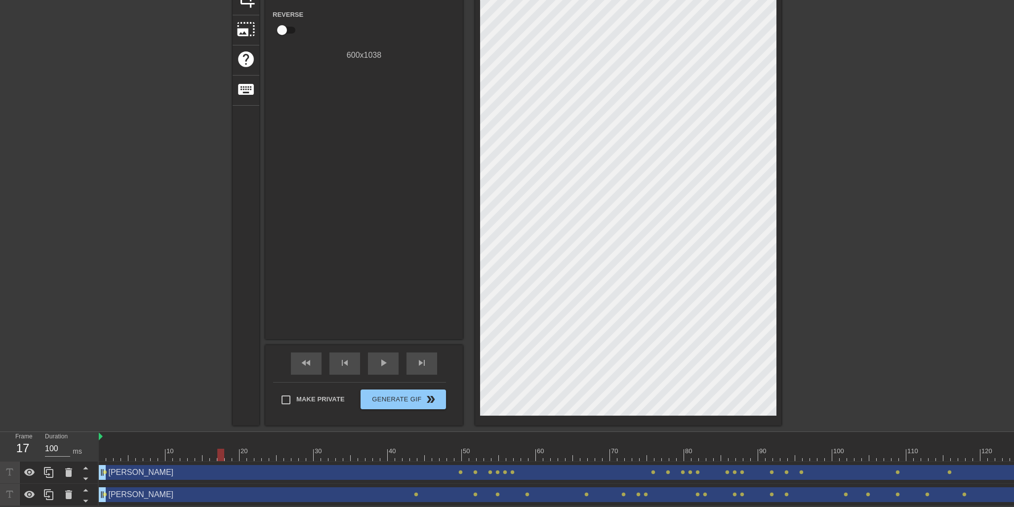
scroll to position [141, 0]
click at [413, 398] on span "Generate Gif double_arrow" at bounding box center [403, 399] width 78 height 12
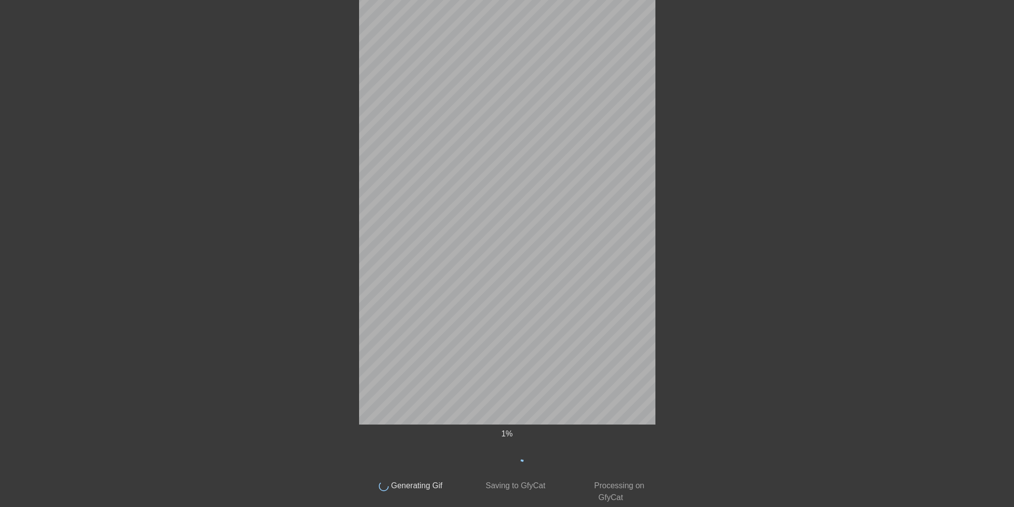
scroll to position [127, 0]
click at [290, 153] on div at bounding box center [273, 60] width 148 height 296
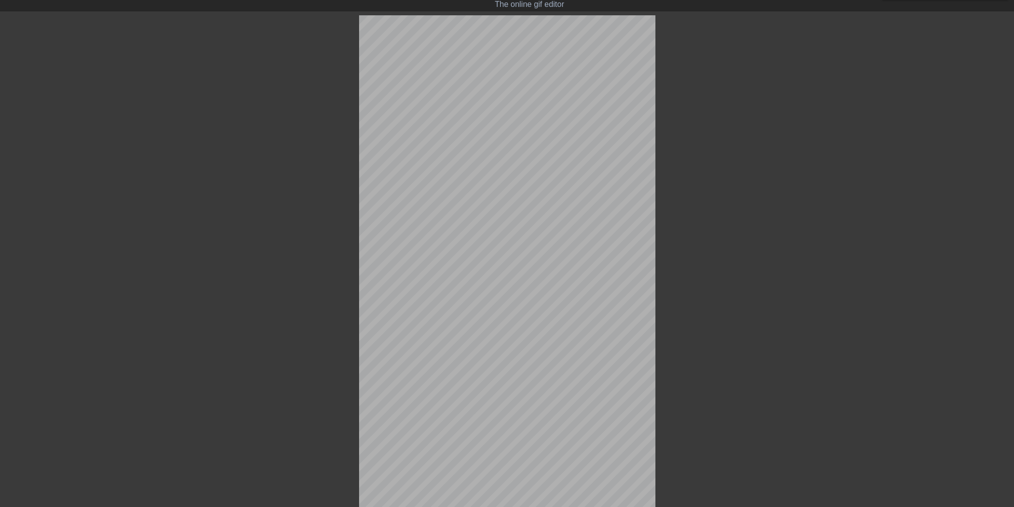
scroll to position [19, 0]
